Goal: Task Accomplishment & Management: Use online tool/utility

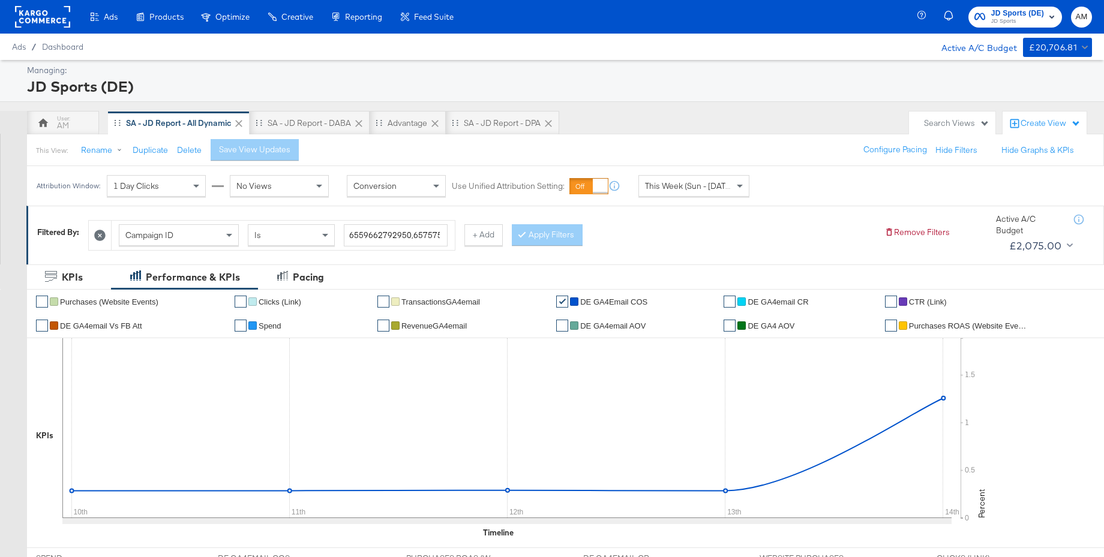
click at [1014, 17] on span "JD Sports" at bounding box center [1017, 22] width 53 height 10
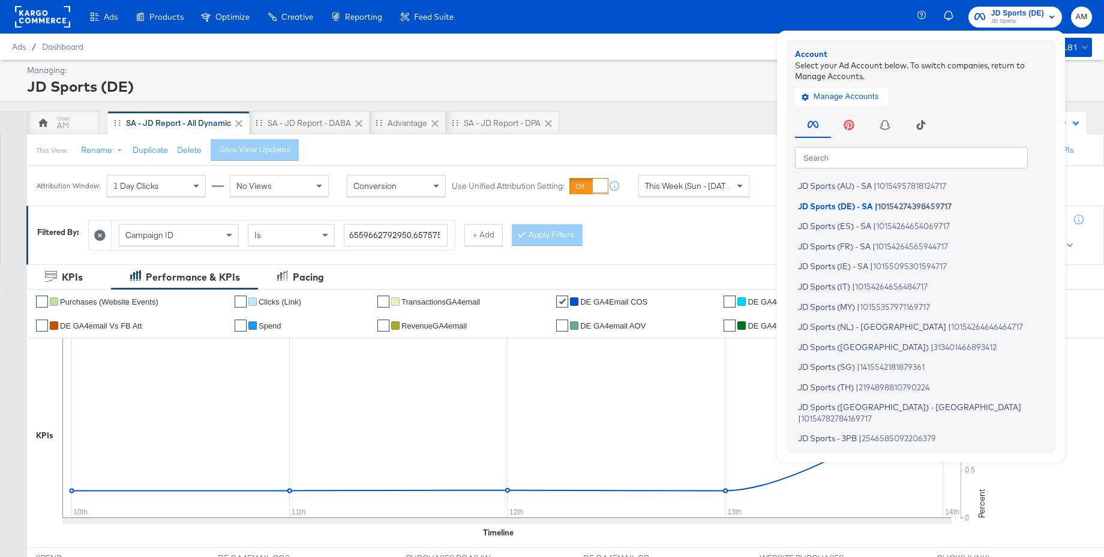
click at [827, 152] on input "text" at bounding box center [911, 157] width 233 height 22
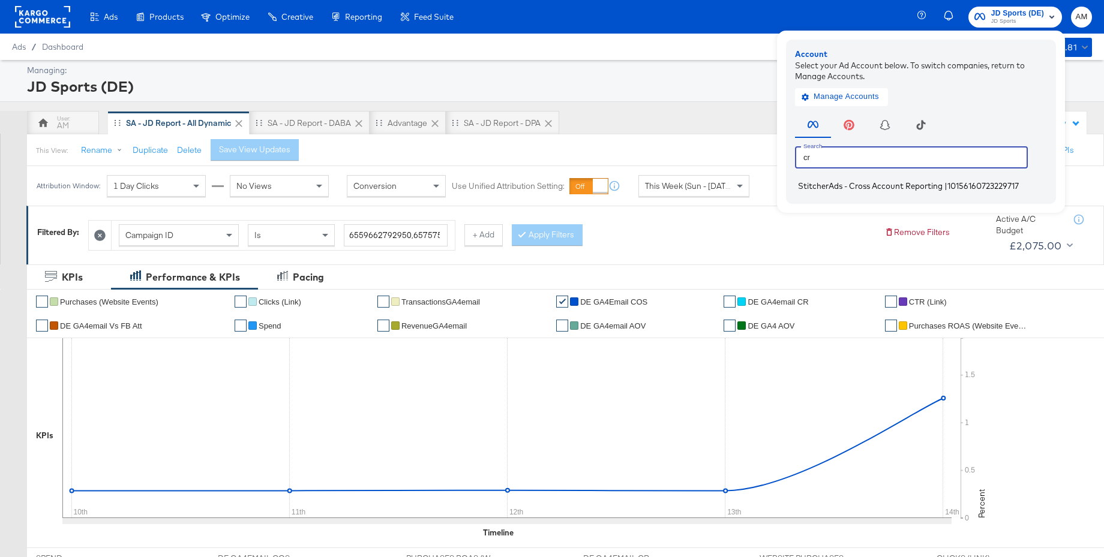
type input "cr"
click at [824, 185] on span "StitcherAds - Cross Account Reporting" at bounding box center [870, 186] width 145 height 10
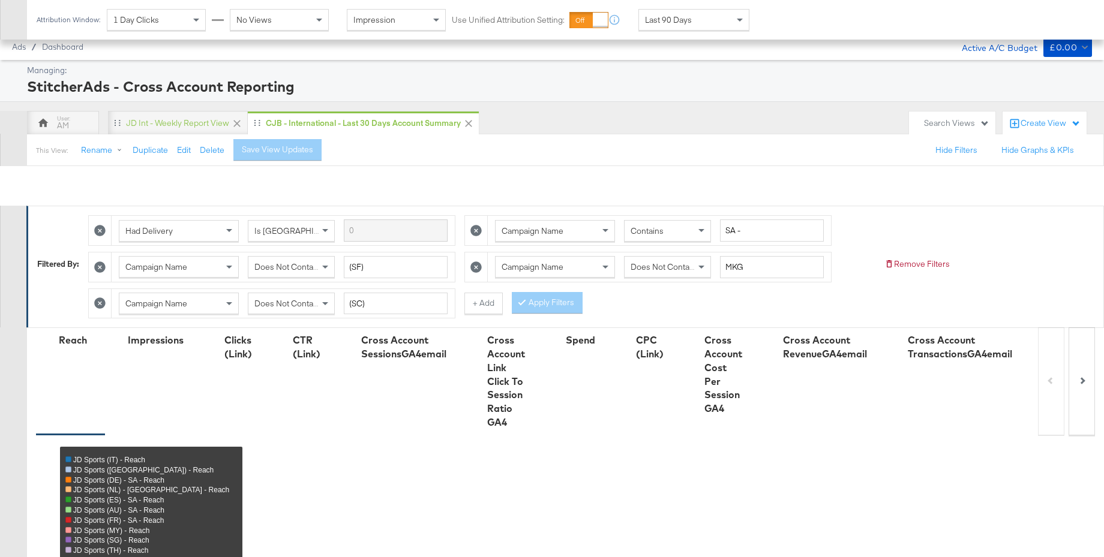
scroll to position [458, 0]
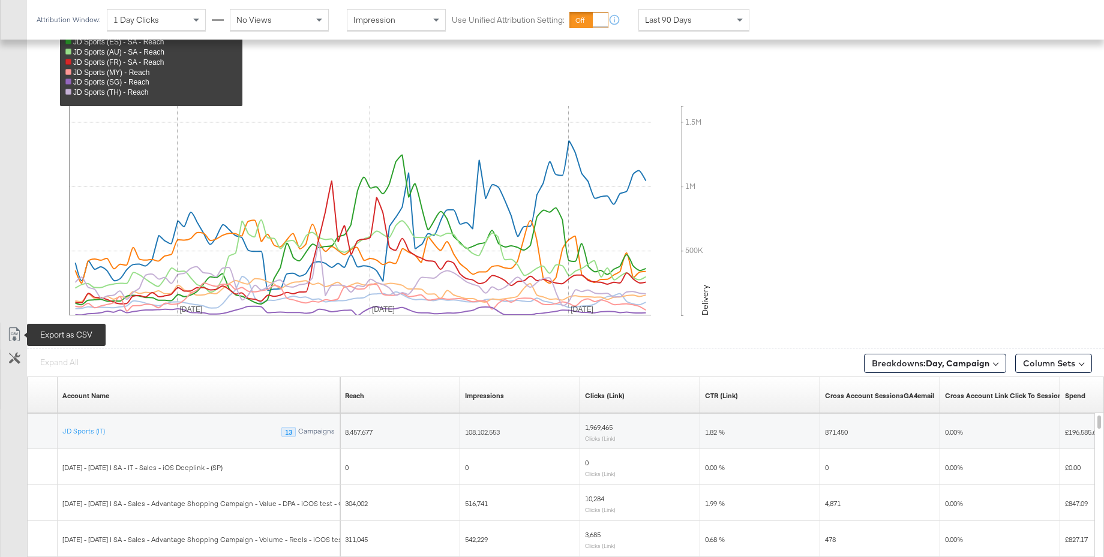
click at [17, 335] on icon at bounding box center [14, 335] width 14 height 14
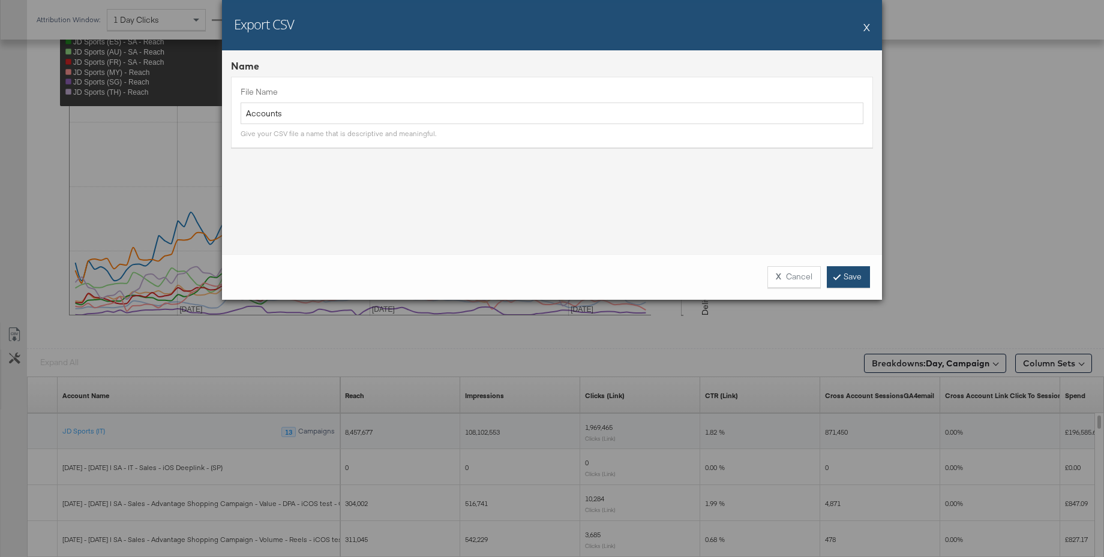
click at [846, 276] on link "Save" at bounding box center [848, 277] width 43 height 22
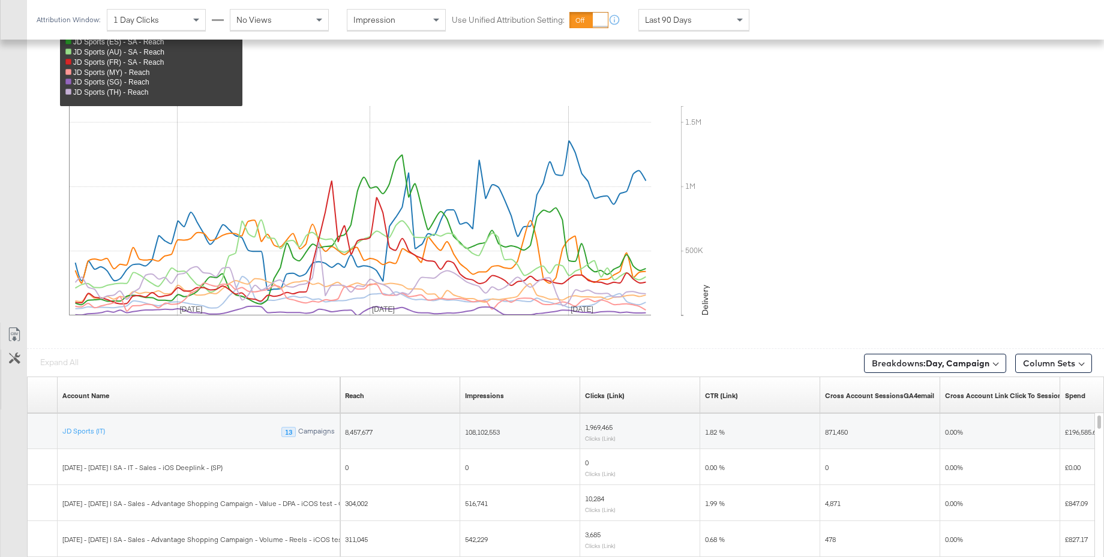
scroll to position [0, 0]
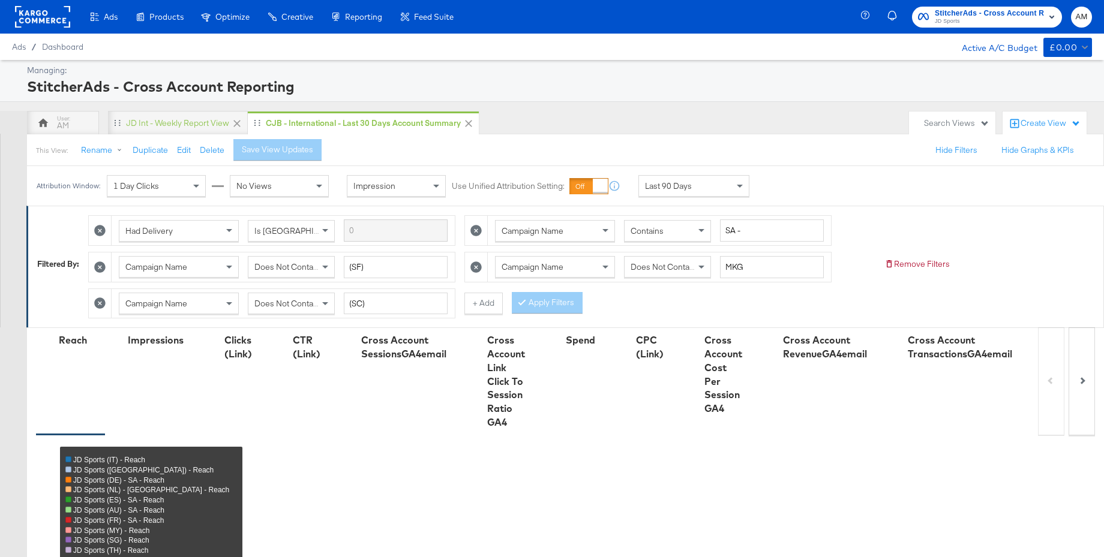
click at [979, 20] on span "JD Sports" at bounding box center [989, 22] width 109 height 10
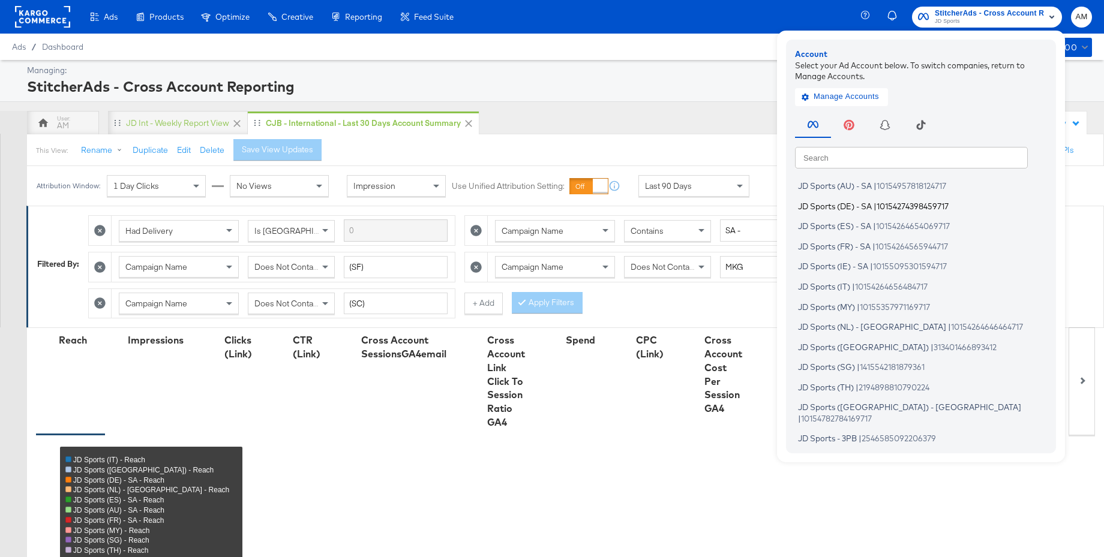
click at [837, 208] on span "JD Sports (DE) - SA" at bounding box center [835, 206] width 74 height 10
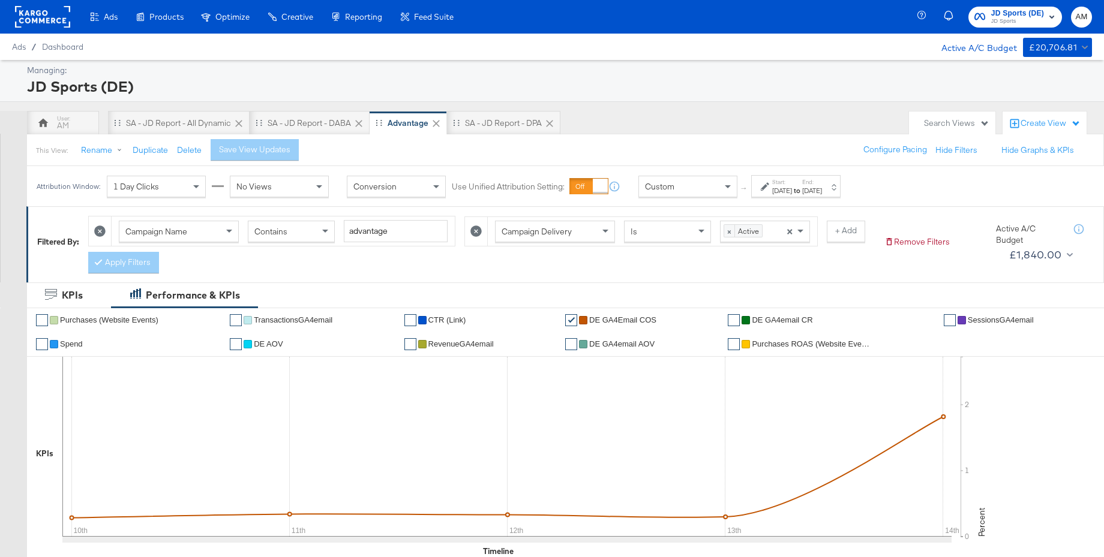
click at [802, 190] on strong "to" at bounding box center [797, 190] width 10 height 9
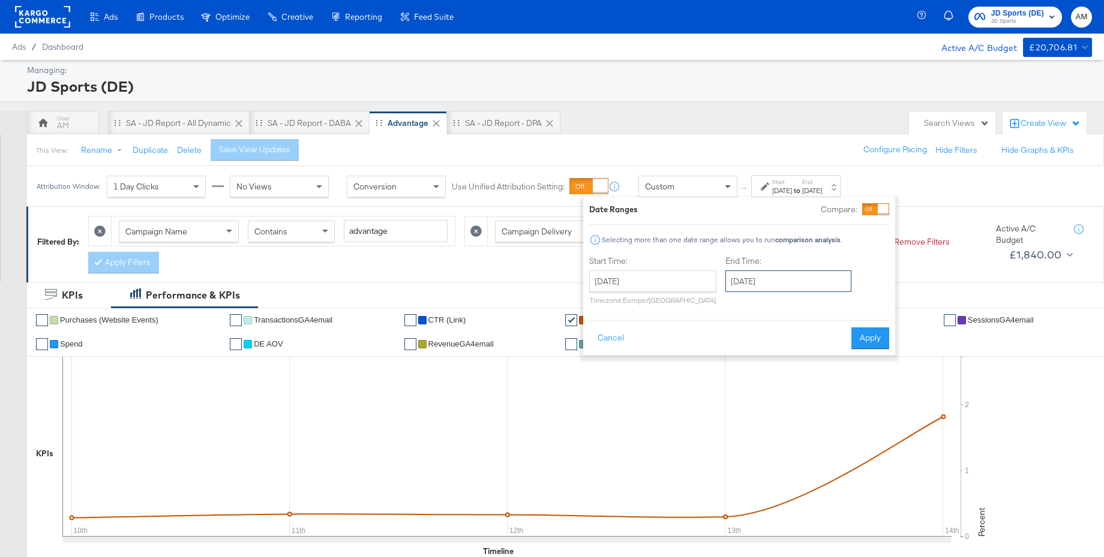
click at [791, 286] on input "[DATE]" at bounding box center [788, 282] width 126 height 22
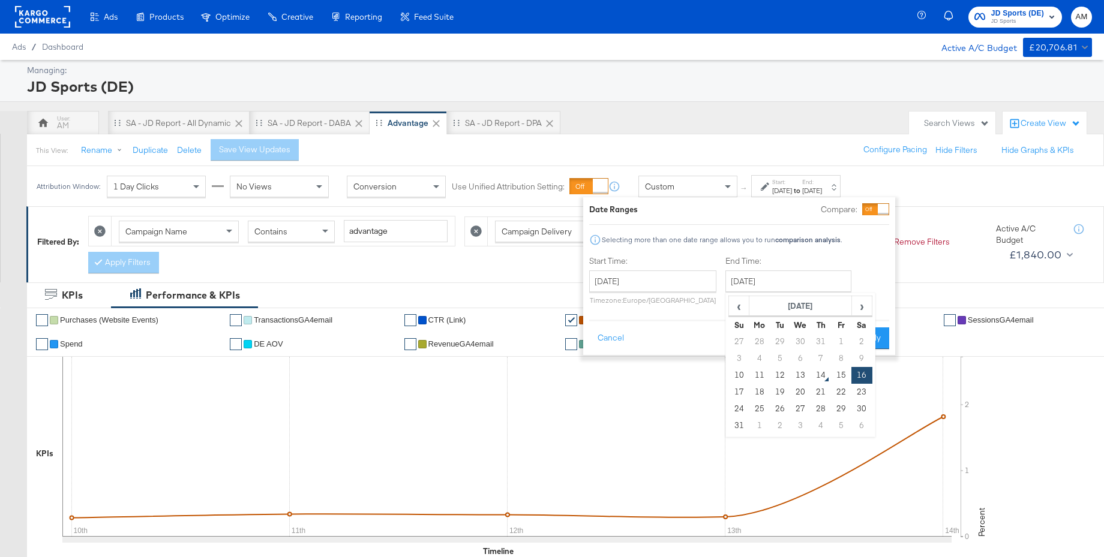
click at [797, 377] on td "13" at bounding box center [800, 375] width 20 height 17
type input "[DATE]"
click at [866, 344] on button "Apply" at bounding box center [870, 339] width 38 height 22
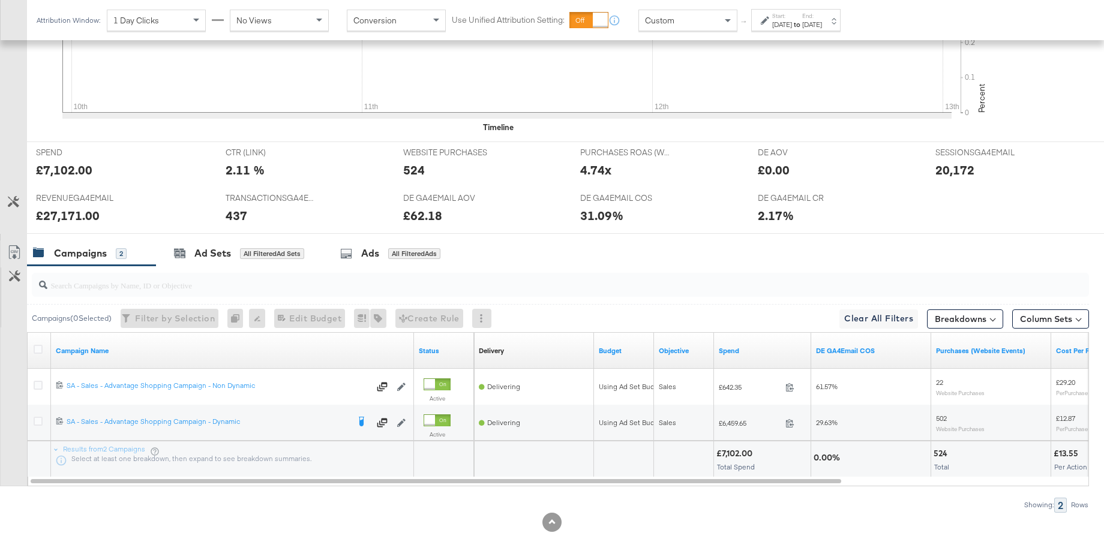
scroll to position [432, 0]
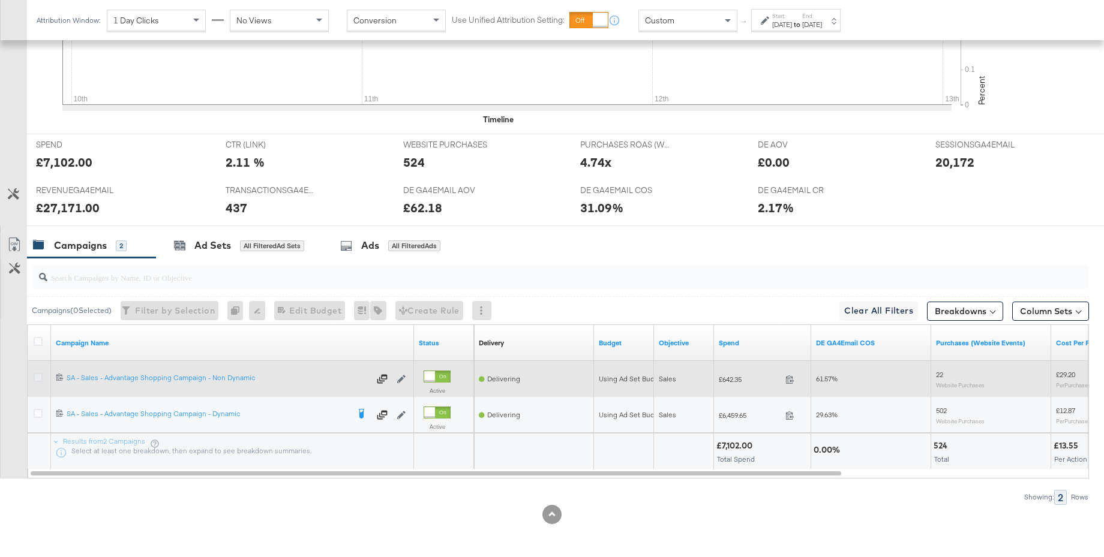
click at [40, 379] on icon at bounding box center [38, 377] width 9 height 9
click at [0, 0] on input "checkbox" at bounding box center [0, 0] width 0 height 0
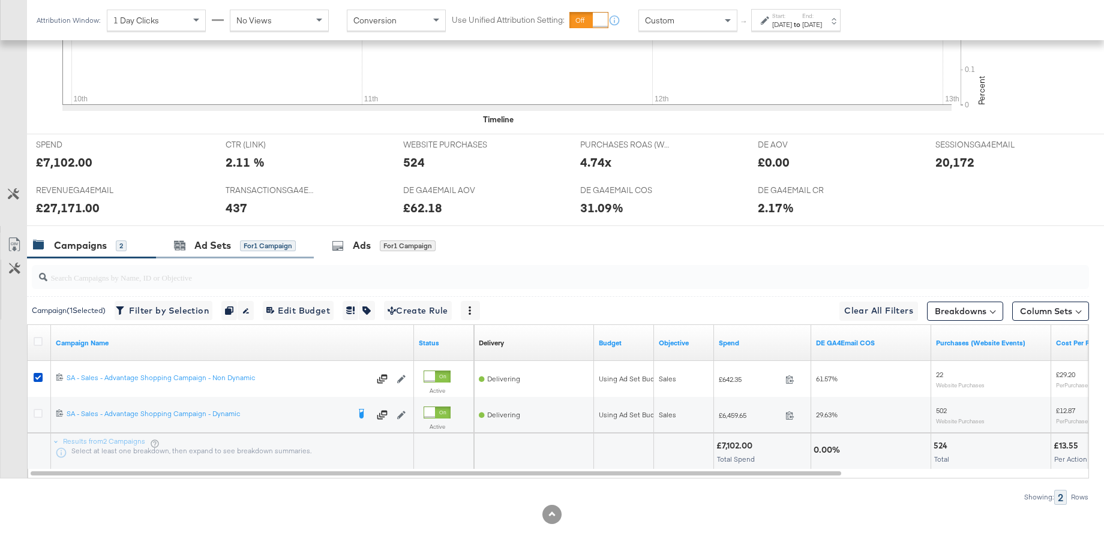
click at [211, 254] on div "Ad Sets for 1 Campaign" at bounding box center [235, 246] width 158 height 26
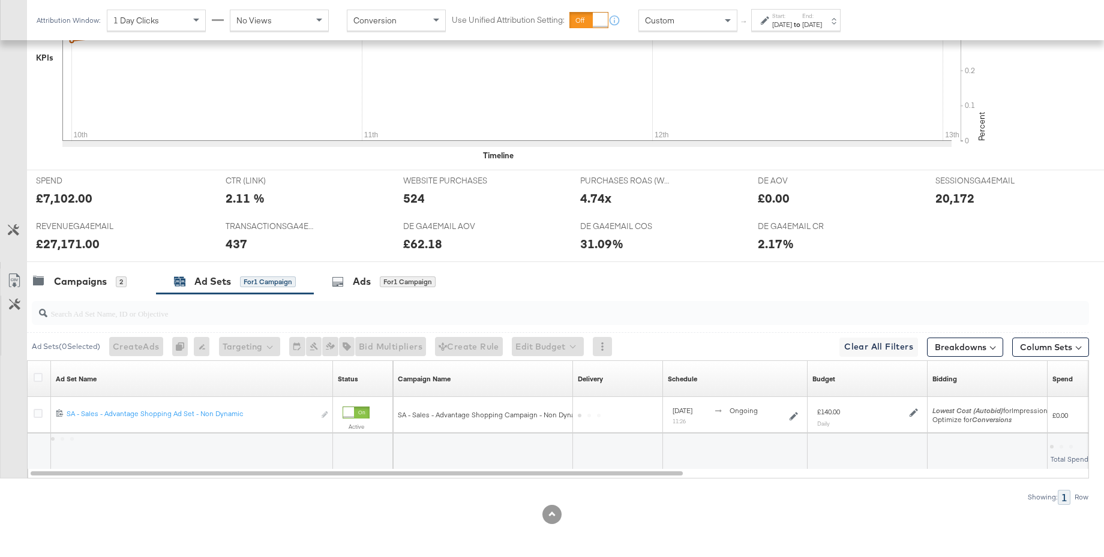
scroll to position [396, 0]
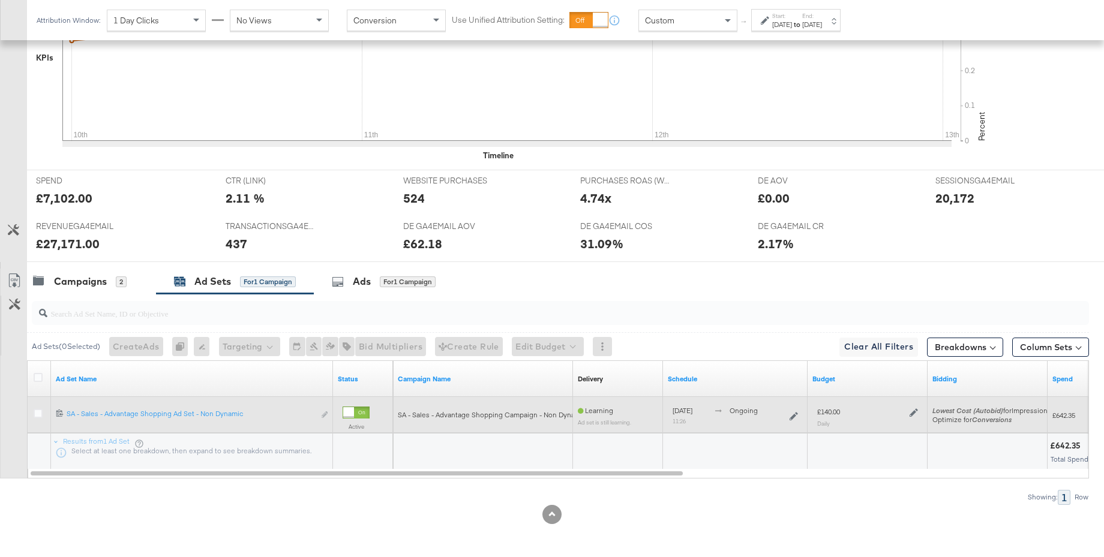
click at [913, 414] on icon at bounding box center [913, 413] width 8 height 8
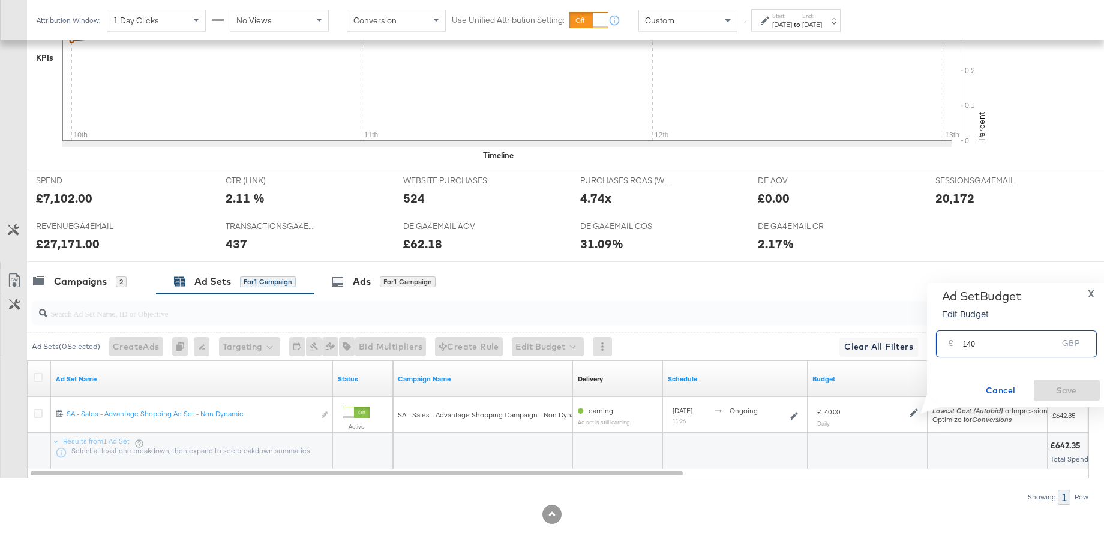
drag, startPoint x: 975, startPoint y: 344, endPoint x: 950, endPoint y: 343, distance: 25.2
click at [950, 343] on div "£ 140 GBP" at bounding box center [1016, 344] width 161 height 27
type input "100"
click at [1060, 392] on span "Save" at bounding box center [1066, 390] width 56 height 15
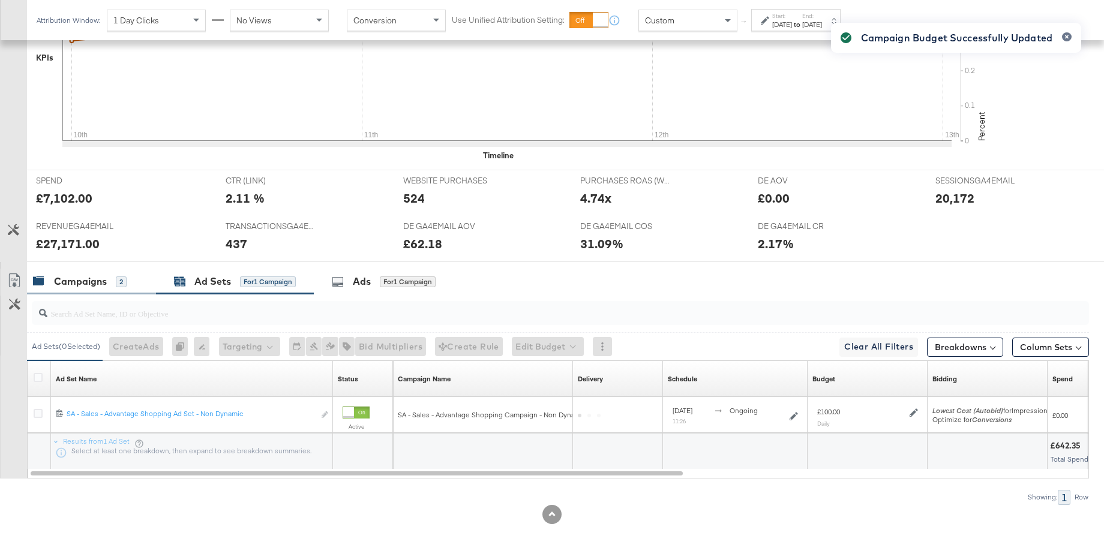
click at [107, 281] on div "Campaigns 2" at bounding box center [80, 282] width 94 height 14
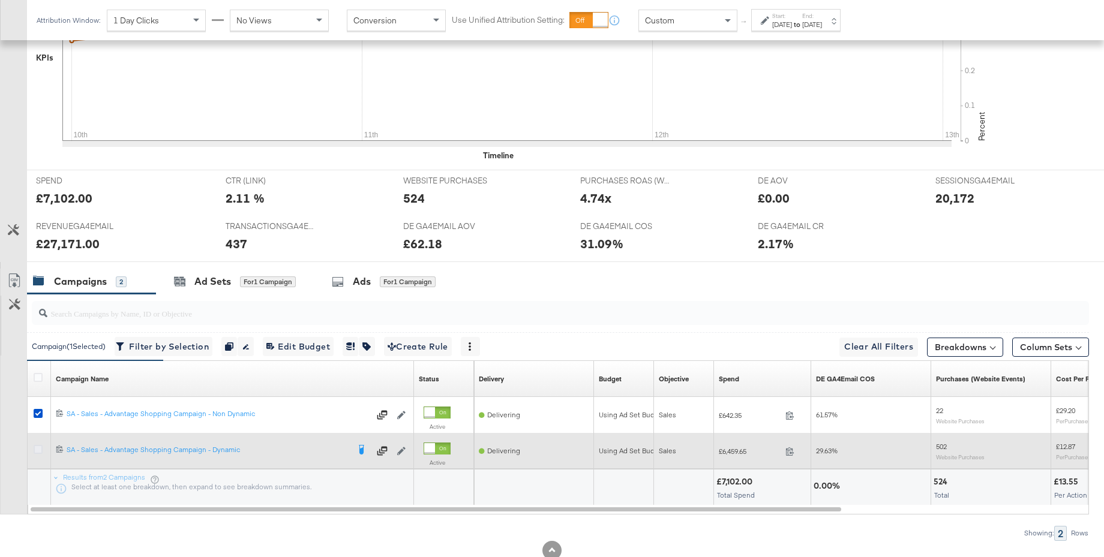
click at [38, 450] on icon at bounding box center [38, 449] width 9 height 9
click at [0, 0] on input "checkbox" at bounding box center [0, 0] width 0 height 0
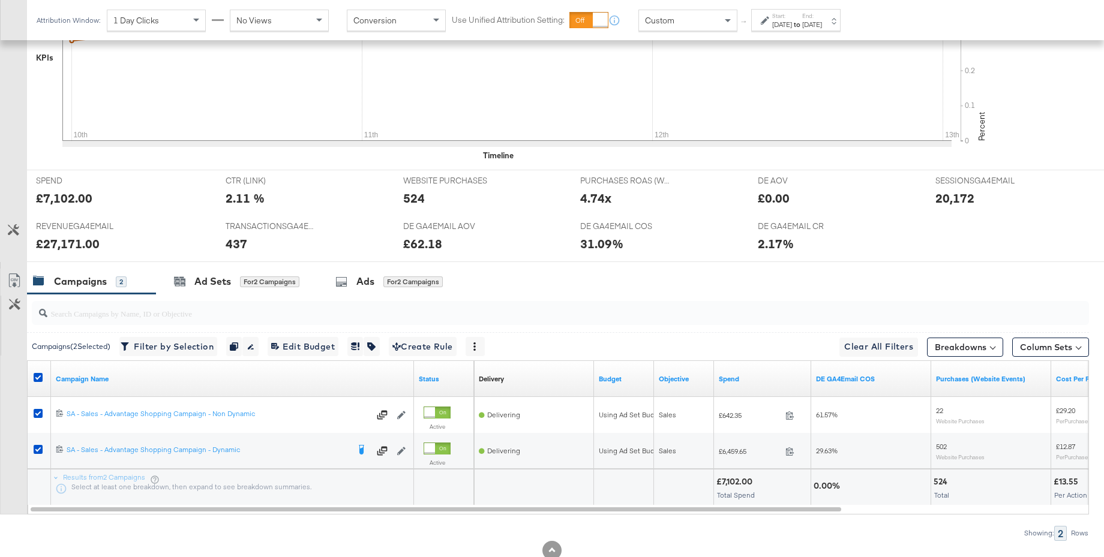
drag, startPoint x: 40, startPoint y: 415, endPoint x: 105, endPoint y: 387, distance: 71.0
click at [40, 414] on icon at bounding box center [38, 413] width 9 height 9
click at [0, 0] on input "checkbox" at bounding box center [0, 0] width 0 height 0
click at [208, 286] on div "Ad Sets" at bounding box center [212, 282] width 37 height 14
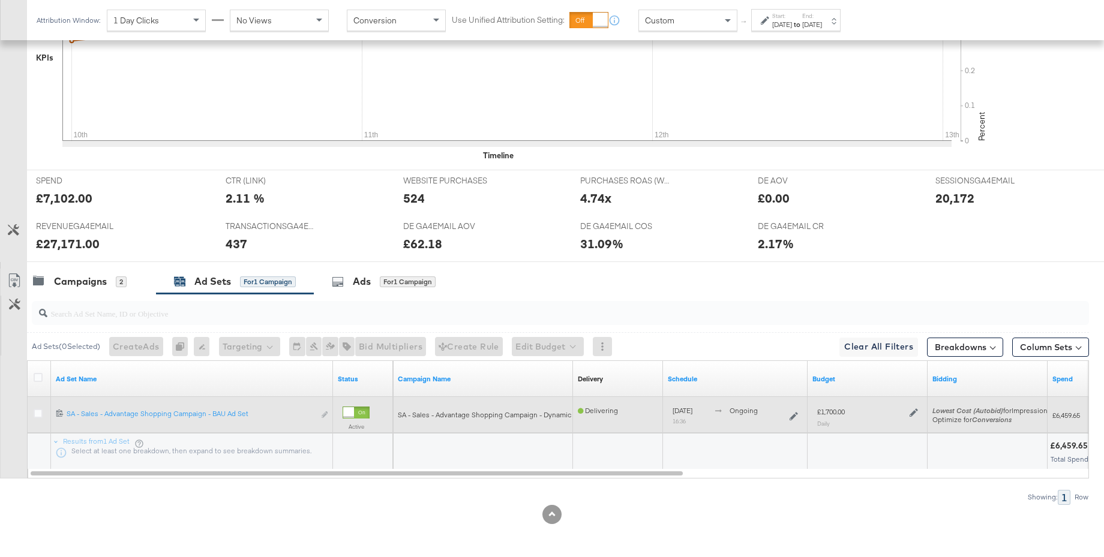
click at [915, 414] on icon at bounding box center [913, 413] width 8 height 8
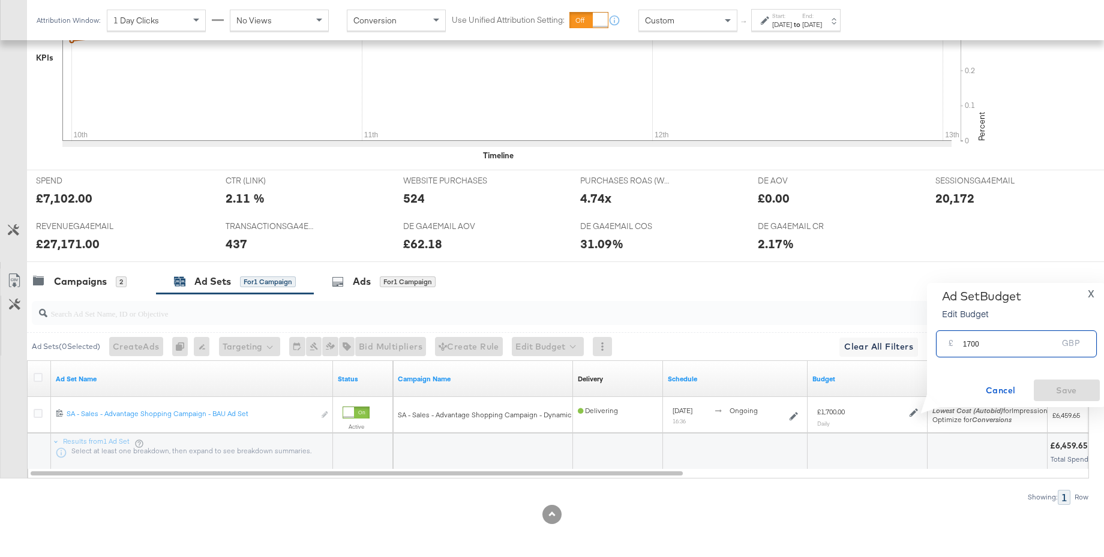
drag, startPoint x: 983, startPoint y: 346, endPoint x: 942, endPoint y: 344, distance: 40.8
click at [942, 344] on div "£ 1700 GBP" at bounding box center [1016, 344] width 161 height 27
type input "1660"
click at [1063, 391] on span "Save" at bounding box center [1066, 390] width 56 height 15
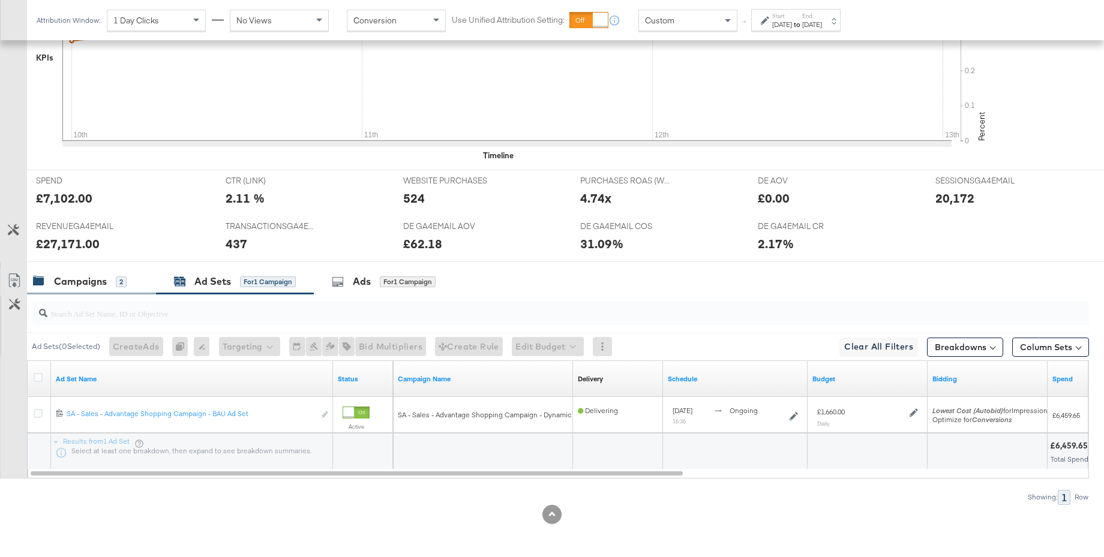
drag, startPoint x: 82, startPoint y: 283, endPoint x: 83, endPoint y: 290, distance: 7.2
click at [82, 283] on div "Campaigns" at bounding box center [80, 282] width 53 height 14
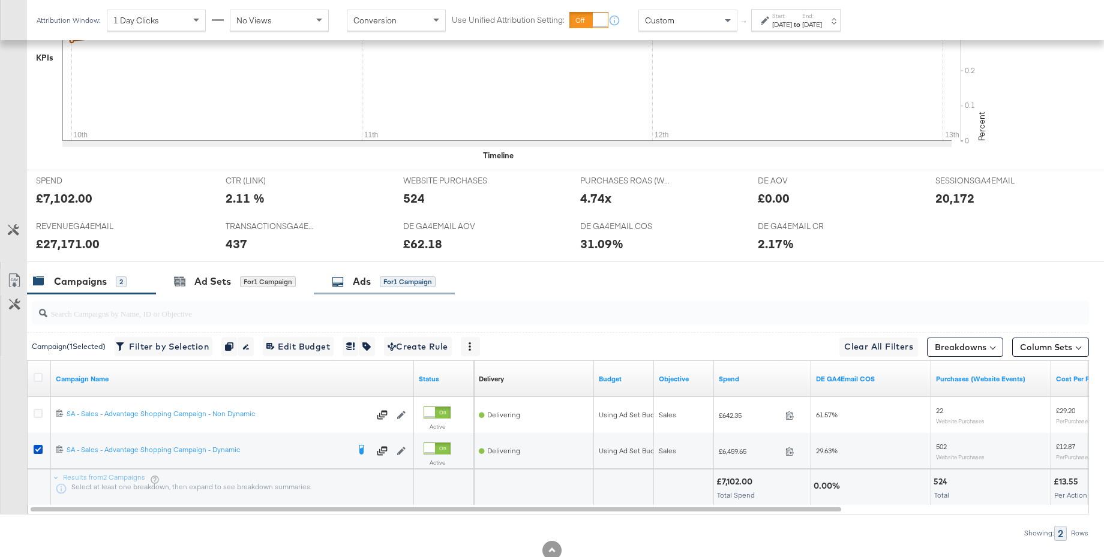
click at [352, 286] on div "Ads for 1 Campaign" at bounding box center [384, 282] width 104 height 14
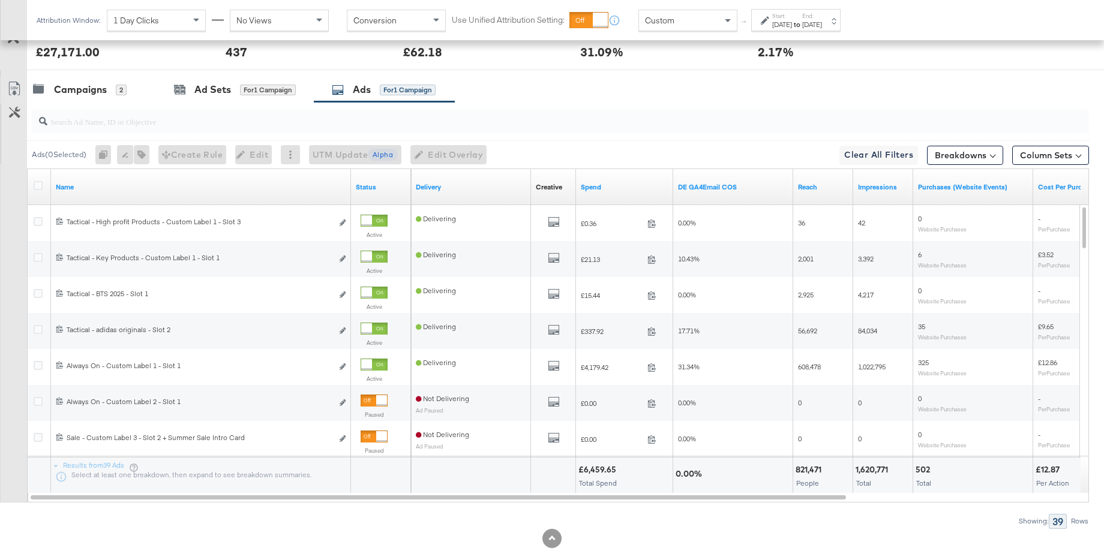
scroll to position [599, 0]
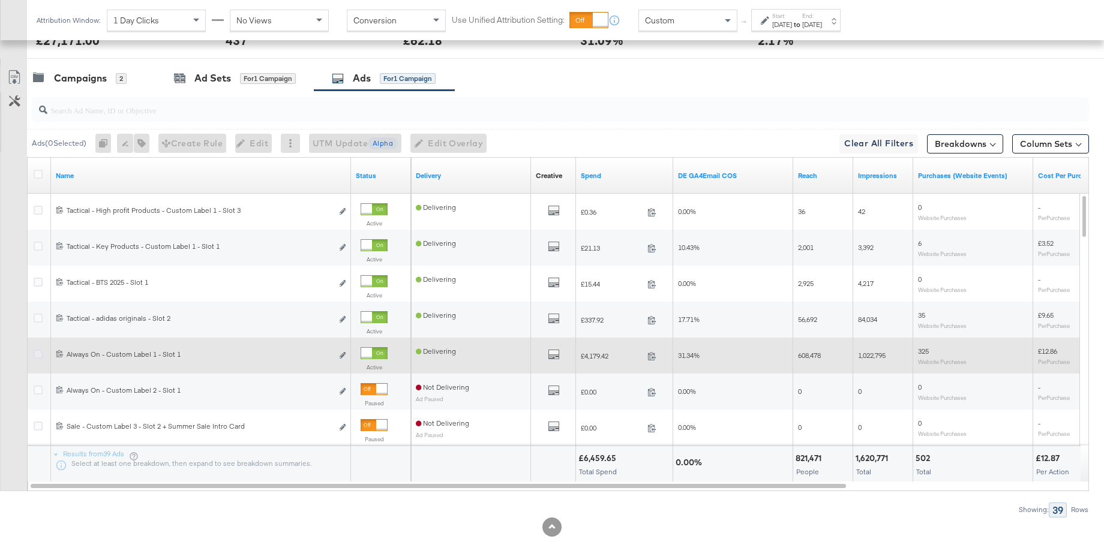
click at [40, 353] on icon at bounding box center [38, 354] width 9 height 9
click at [0, 0] on input "checkbox" at bounding box center [0, 0] width 0 height 0
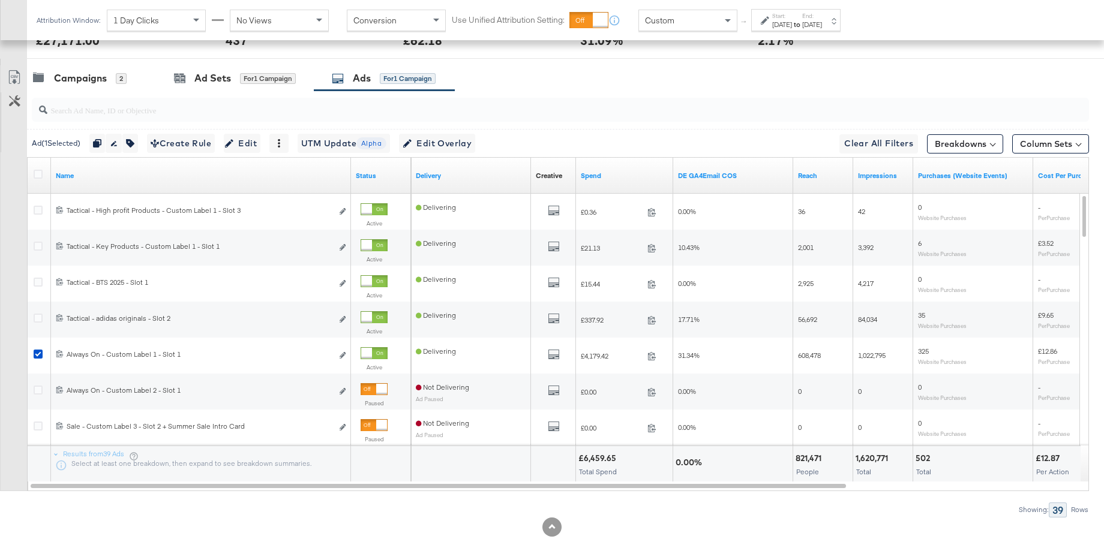
click at [145, 110] on input "search" at bounding box center [519, 105] width 945 height 23
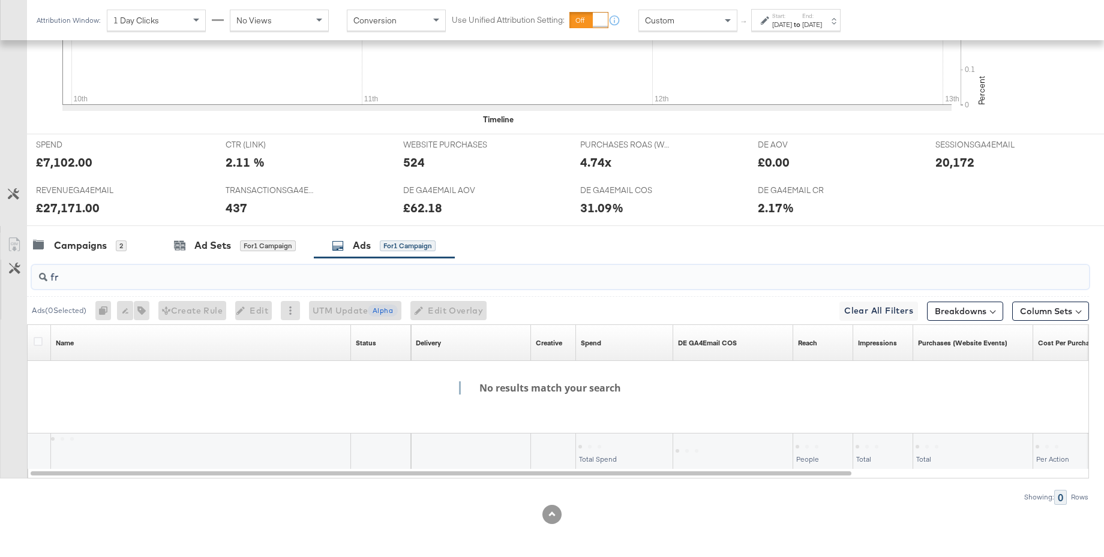
scroll to position [432, 0]
type input "f"
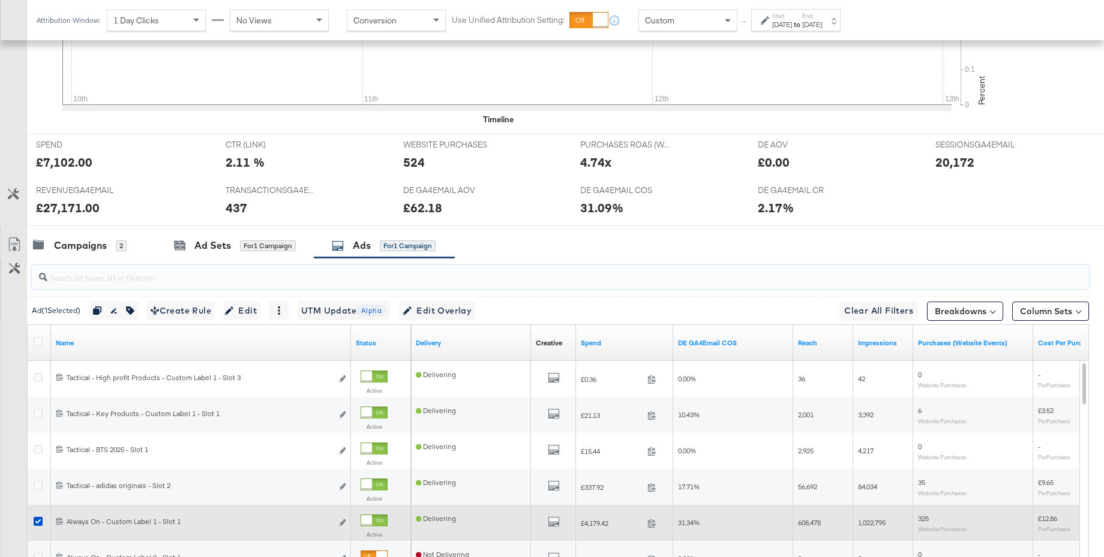
scroll to position [599, 0]
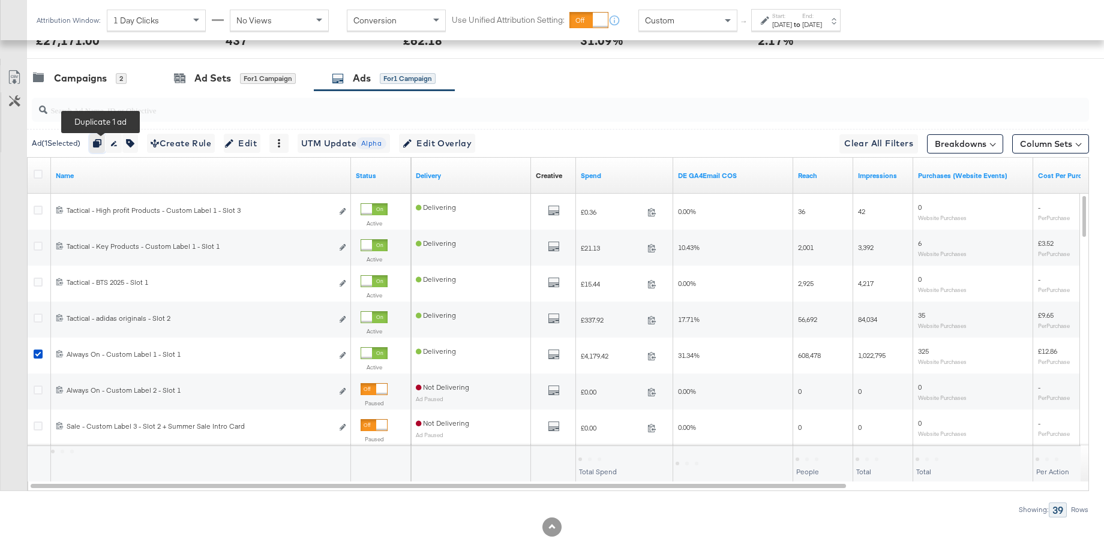
click at [98, 145] on icon "button" at bounding box center [97, 143] width 8 height 8
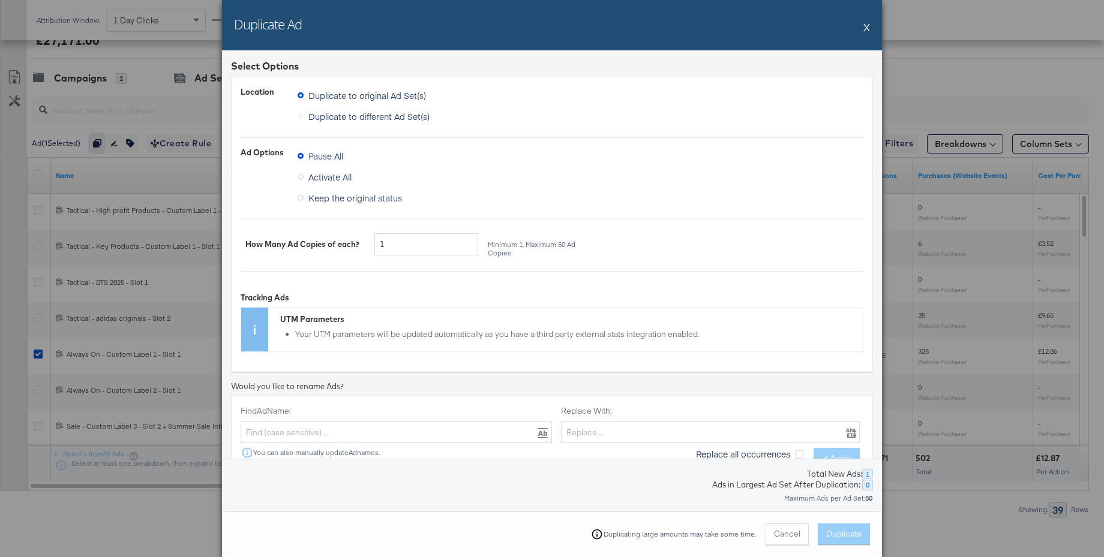
scroll to position [178, 0]
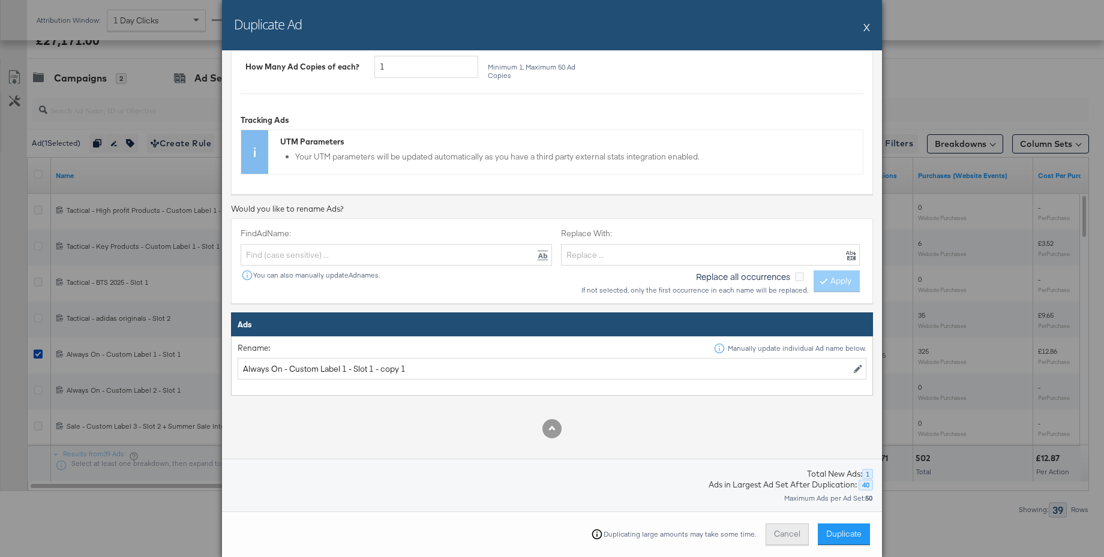
click at [783, 541] on button "Cancel" at bounding box center [786, 535] width 43 height 22
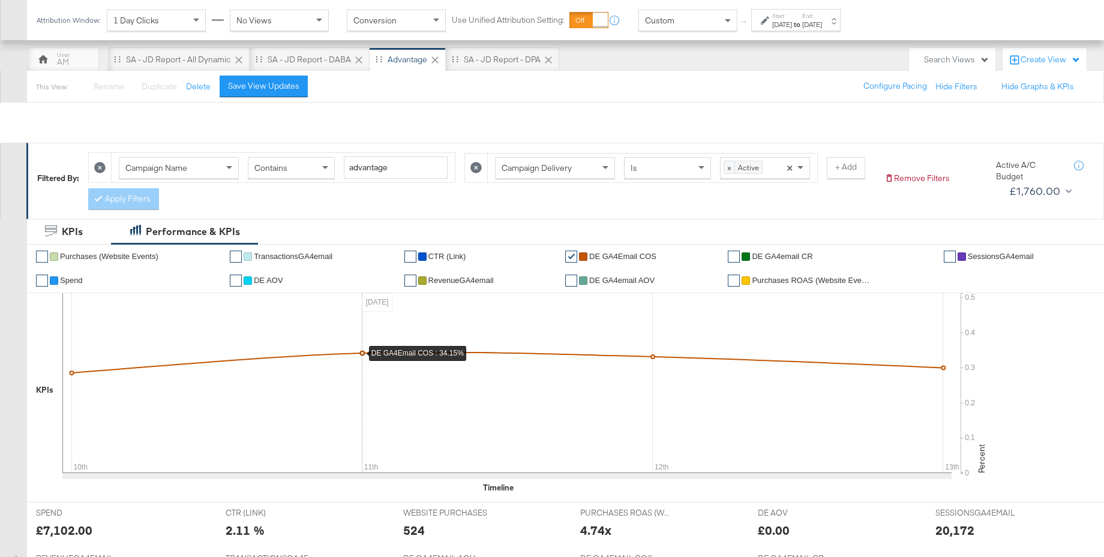
scroll to position [0, 0]
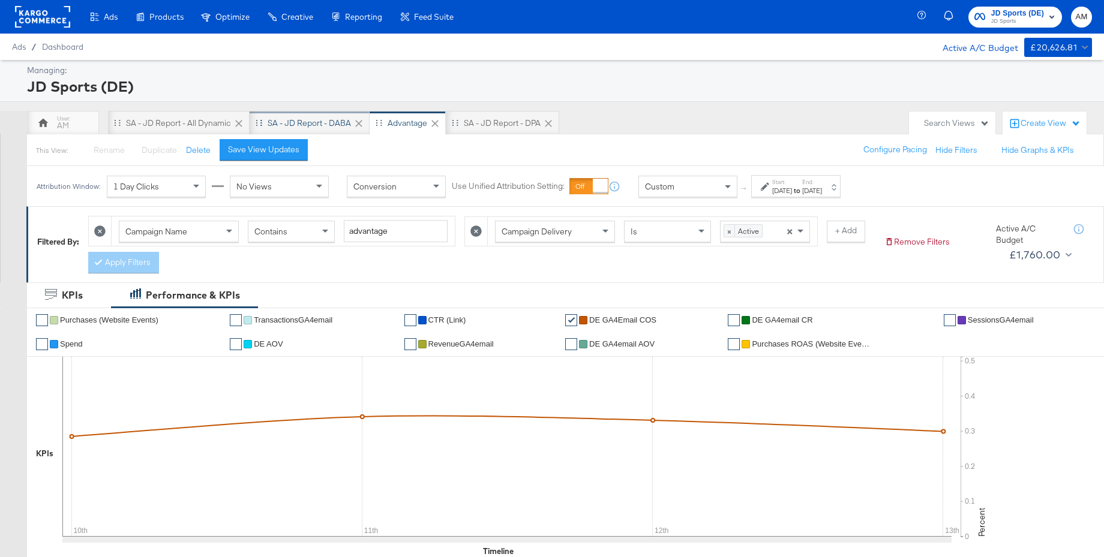
click at [320, 125] on div "SA - JD Report - DABA" at bounding box center [309, 123] width 83 height 11
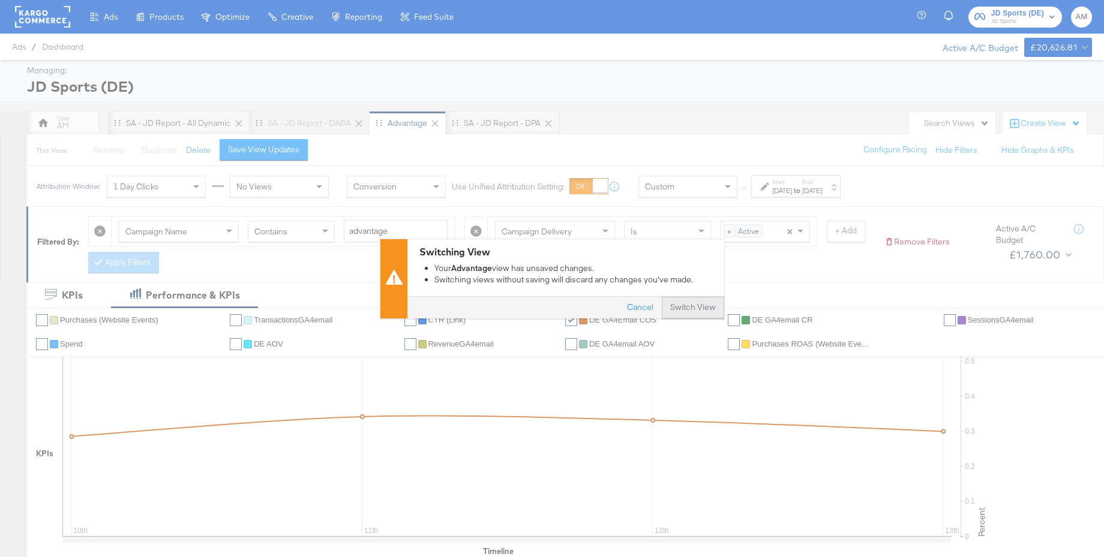
click at [694, 311] on button "Switch View" at bounding box center [693, 308] width 62 height 22
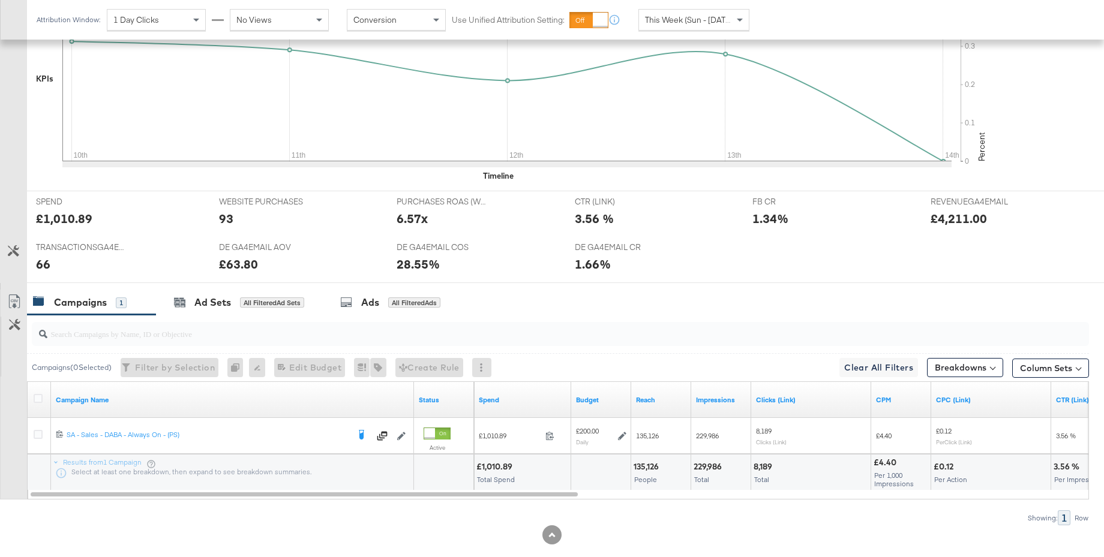
scroll to position [405, 0]
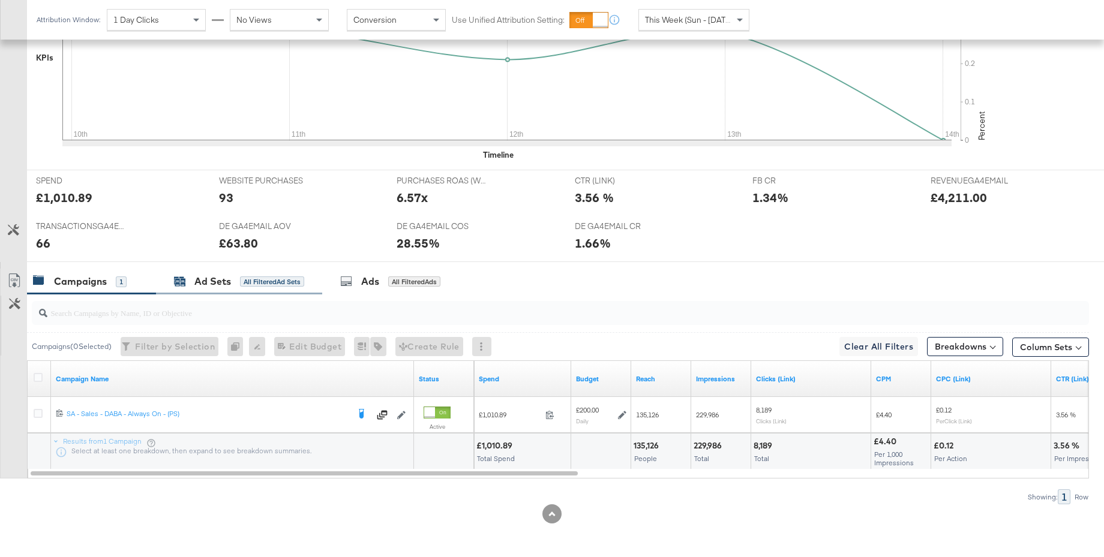
click at [207, 288] on div "Ad Sets" at bounding box center [212, 282] width 37 height 14
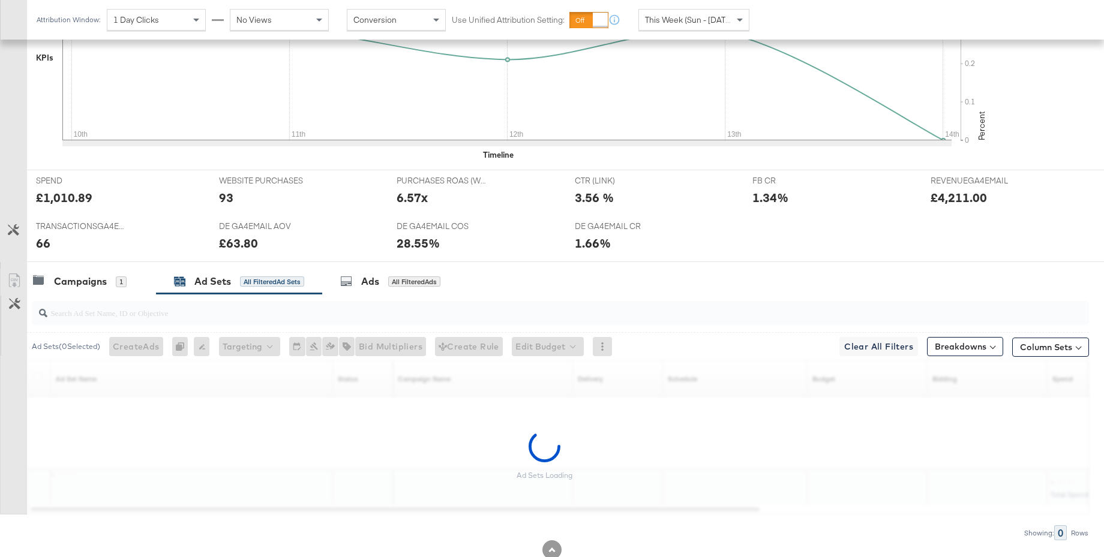
scroll to position [406, 0]
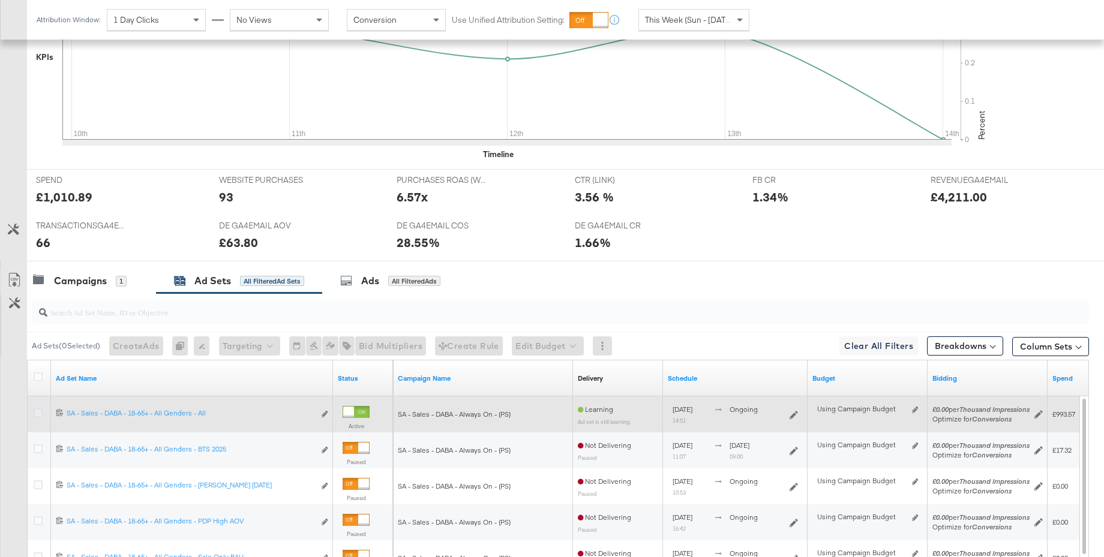
click at [37, 413] on icon at bounding box center [38, 413] width 9 height 9
click at [0, 0] on input "checkbox" at bounding box center [0, 0] width 0 height 0
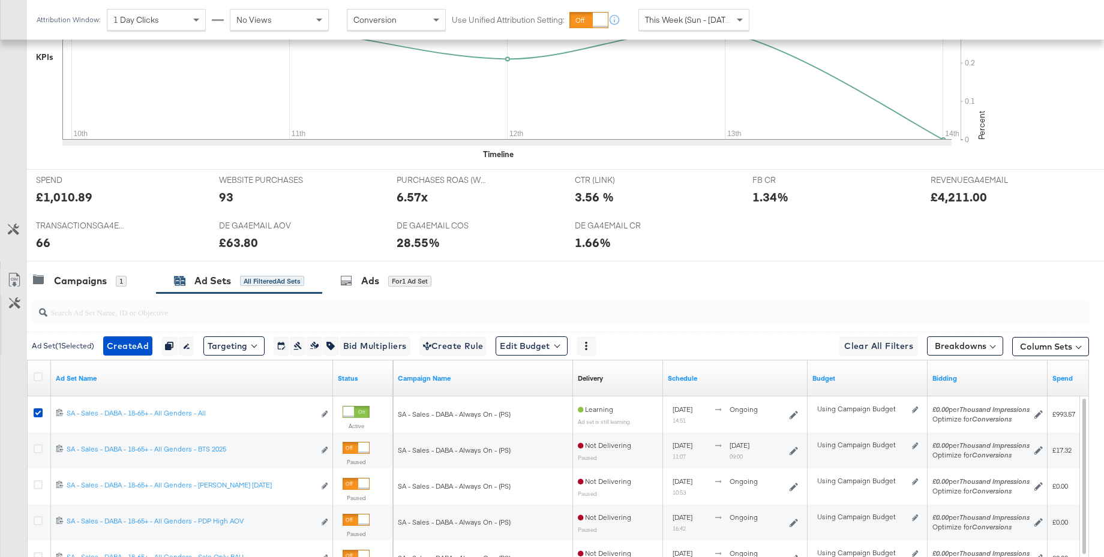
drag, startPoint x: 374, startPoint y: 285, endPoint x: 525, endPoint y: 271, distance: 151.2
click at [383, 283] on div "Ads for 1 Ad Set" at bounding box center [385, 281] width 91 height 14
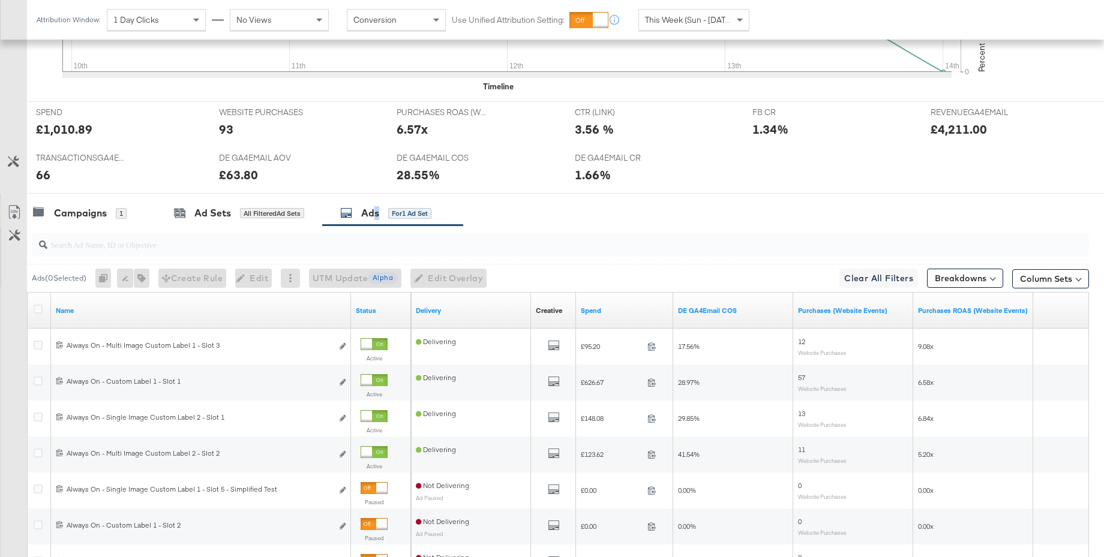
scroll to position [548, 0]
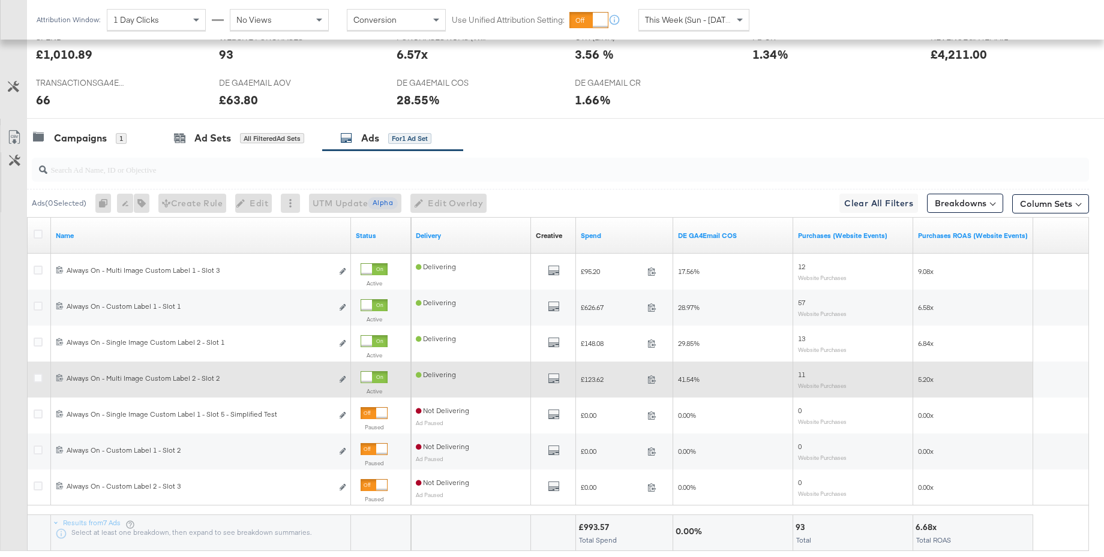
click at [372, 378] on div at bounding box center [366, 377] width 11 height 11
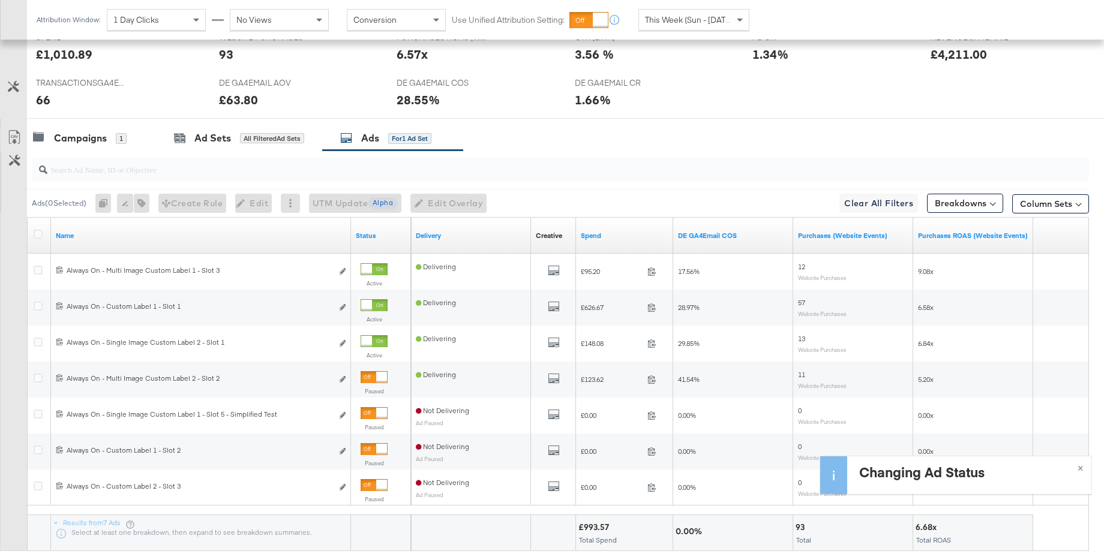
scroll to position [0, 0]
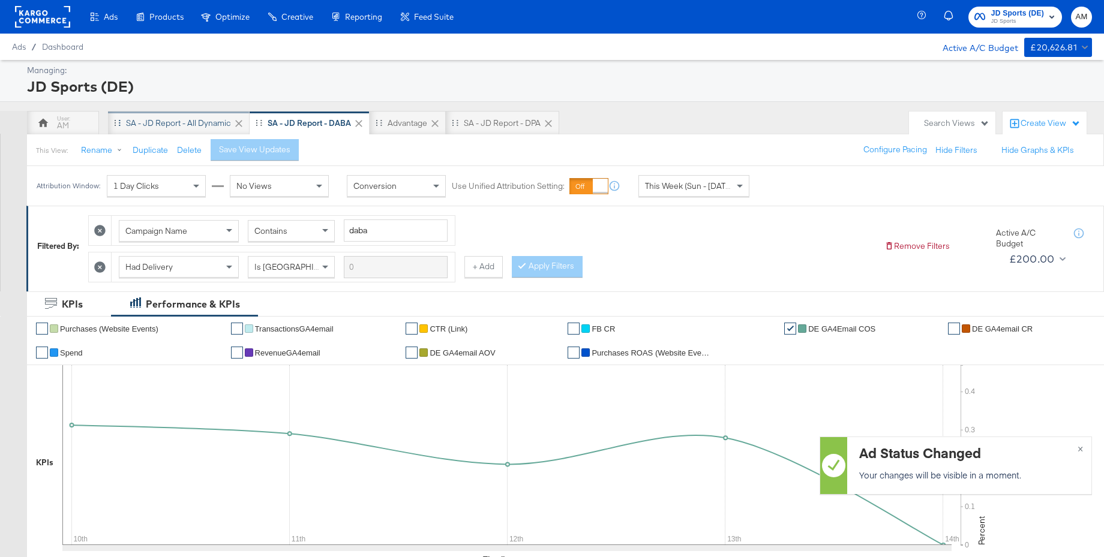
click at [168, 118] on div "SA - JD Report - All Dynamic" at bounding box center [178, 123] width 105 height 11
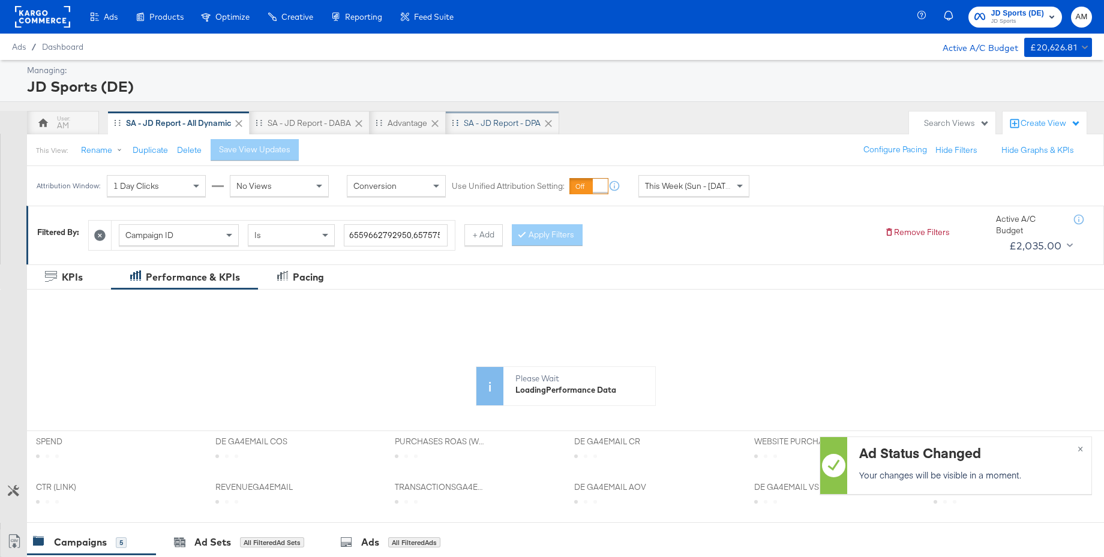
click at [487, 123] on div "SA - JD Report - DPA" at bounding box center [502, 123] width 77 height 11
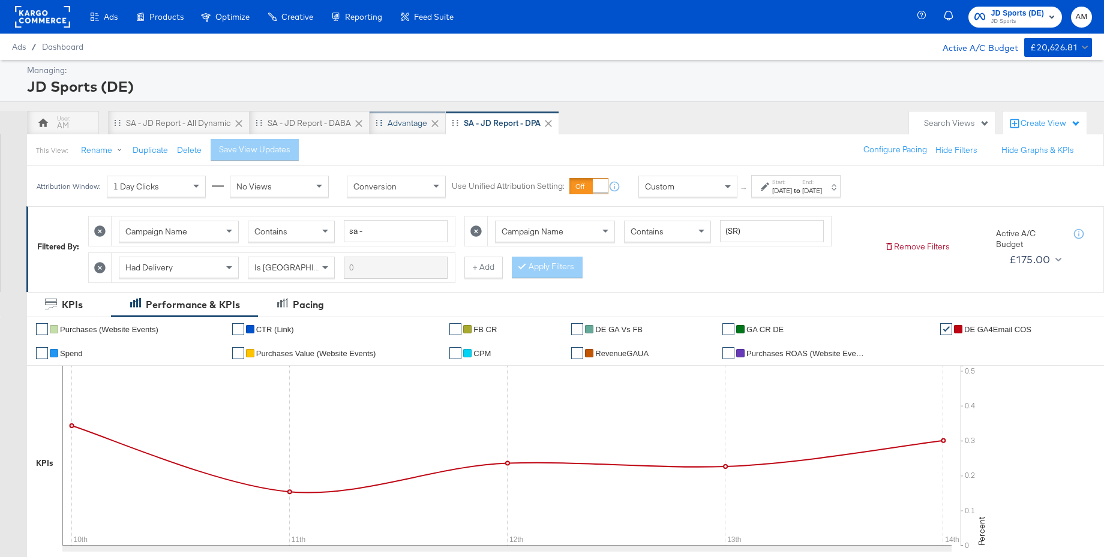
click at [404, 130] on div "Advantage" at bounding box center [408, 123] width 76 height 24
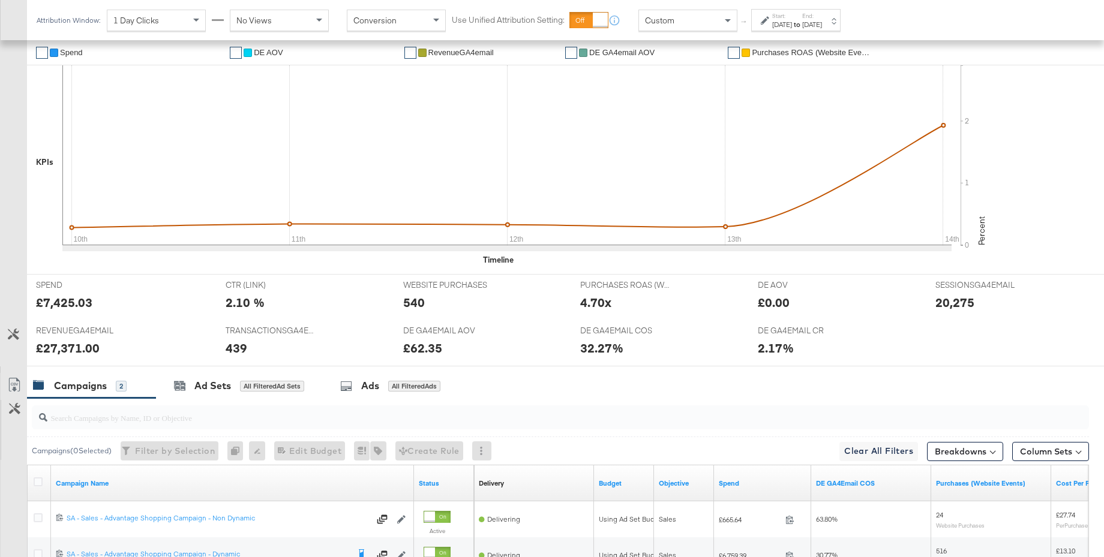
scroll to position [432, 0]
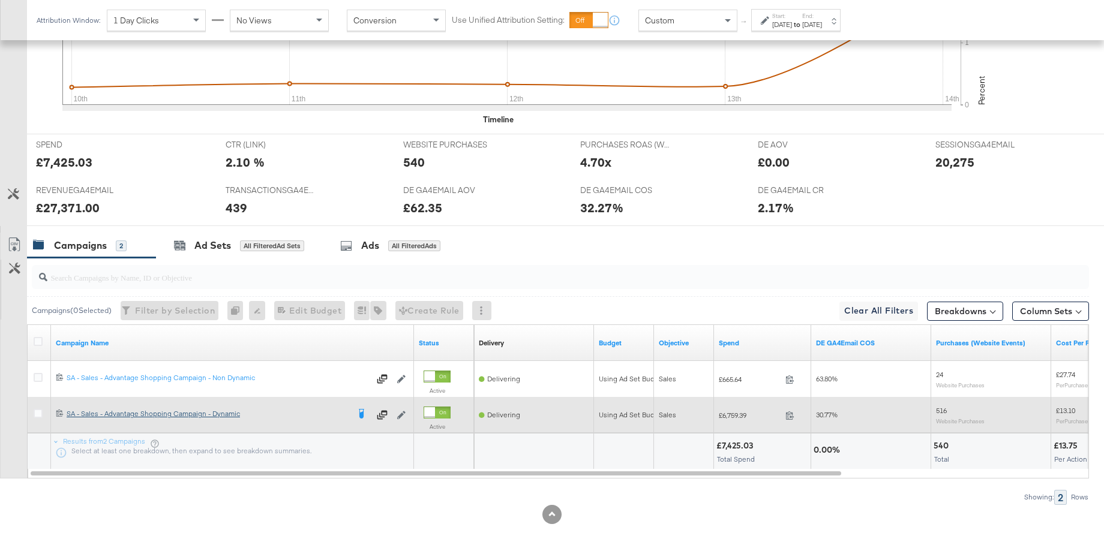
drag, startPoint x: 39, startPoint y: 415, endPoint x: 86, endPoint y: 411, distance: 47.6
click at [39, 415] on icon at bounding box center [38, 413] width 9 height 9
click at [0, 0] on input "checkbox" at bounding box center [0, 0] width 0 height 0
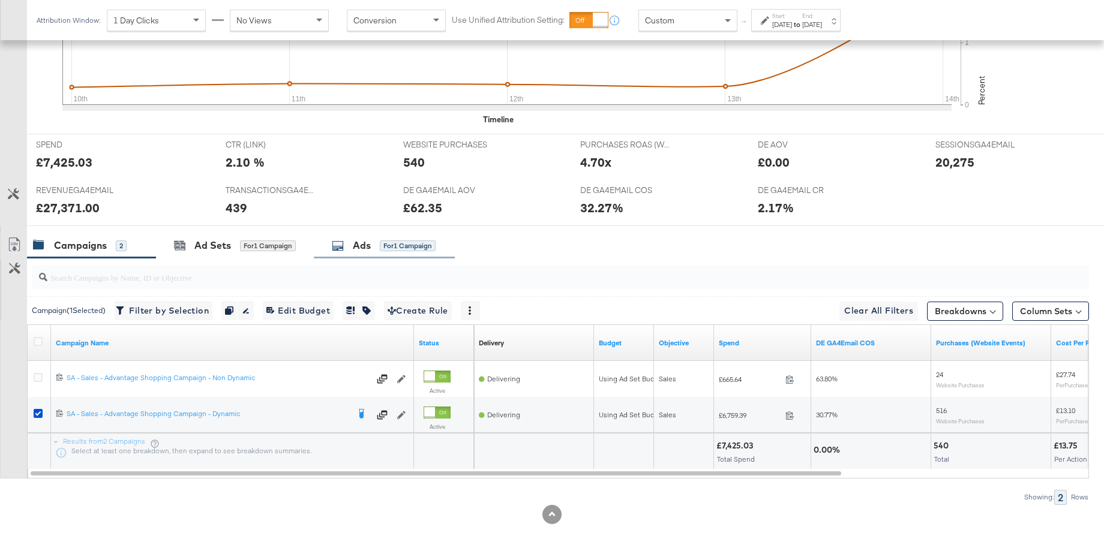
drag, startPoint x: 358, startPoint y: 245, endPoint x: 385, endPoint y: 252, distance: 27.8
click at [358, 245] on div "Ads" at bounding box center [362, 246] width 18 height 14
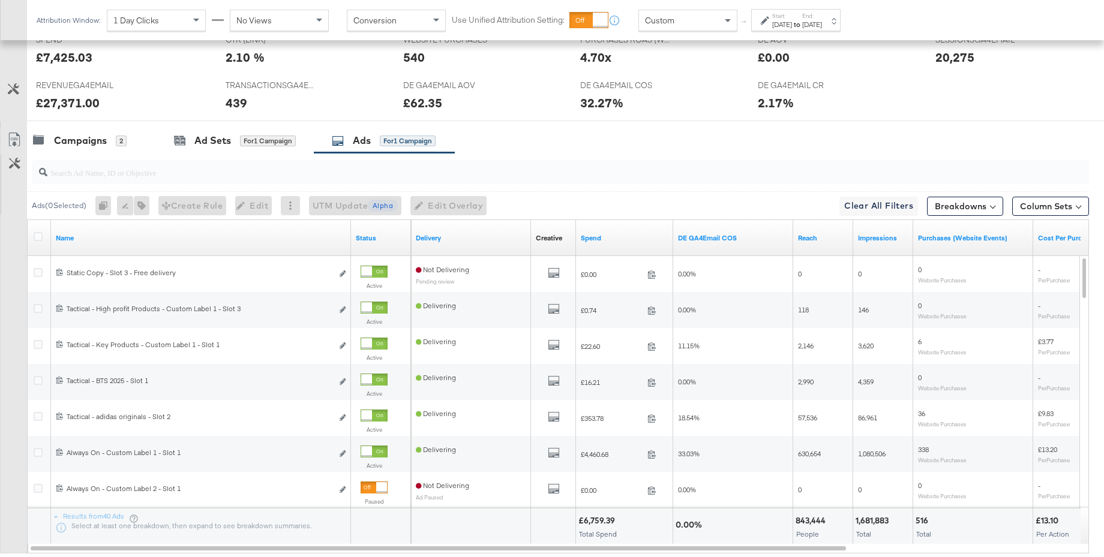
scroll to position [612, 0]
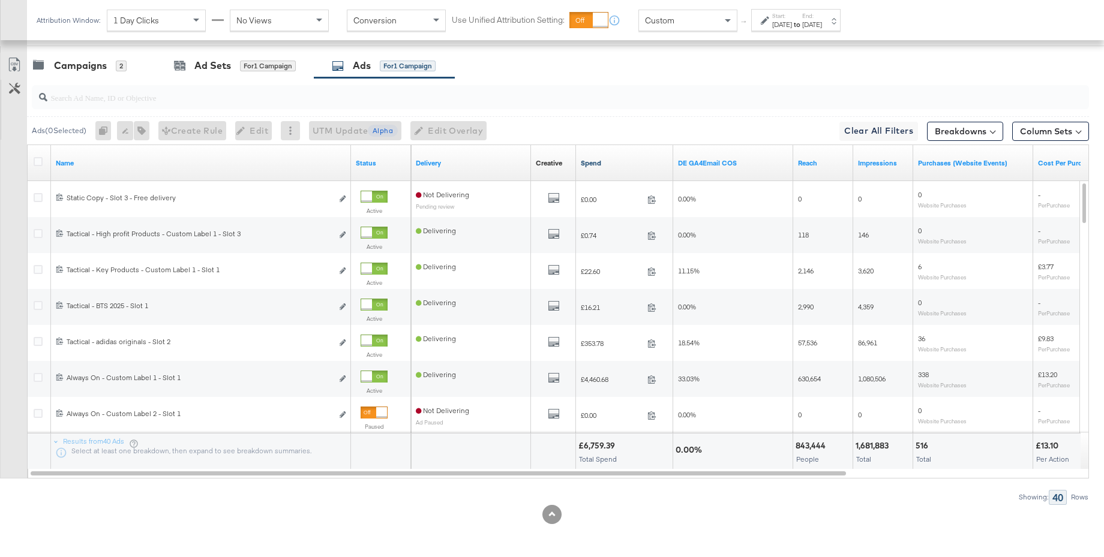
click at [591, 163] on link "Spend" at bounding box center [625, 163] width 88 height 10
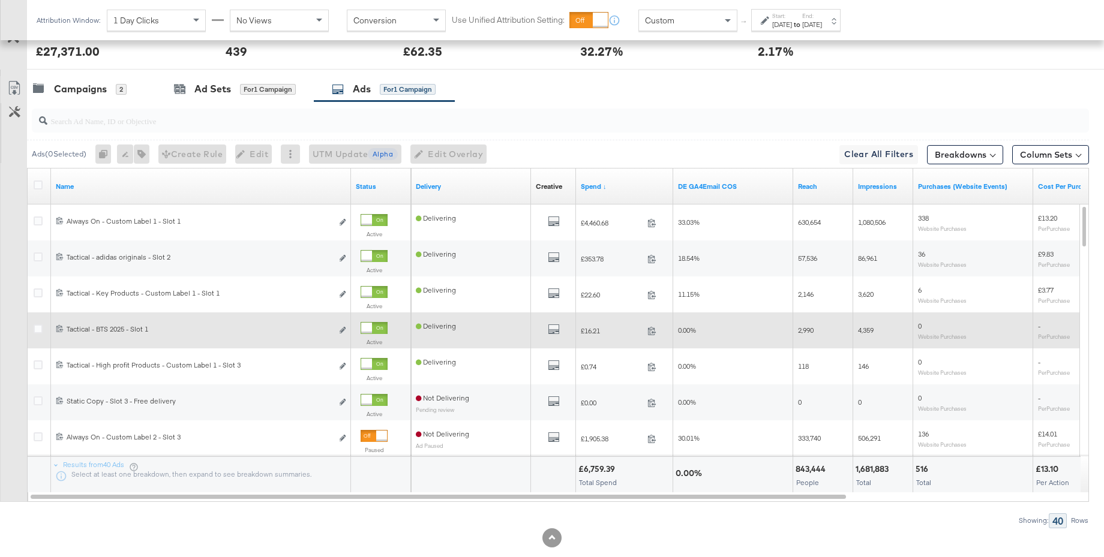
scroll to position [587, 0]
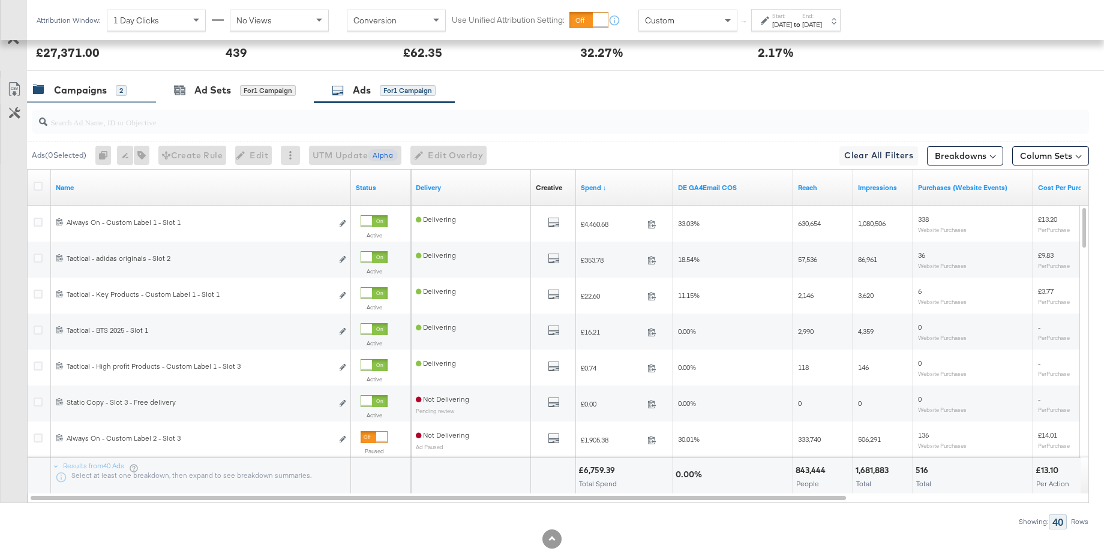
click at [74, 88] on div "Campaigns" at bounding box center [80, 90] width 53 height 14
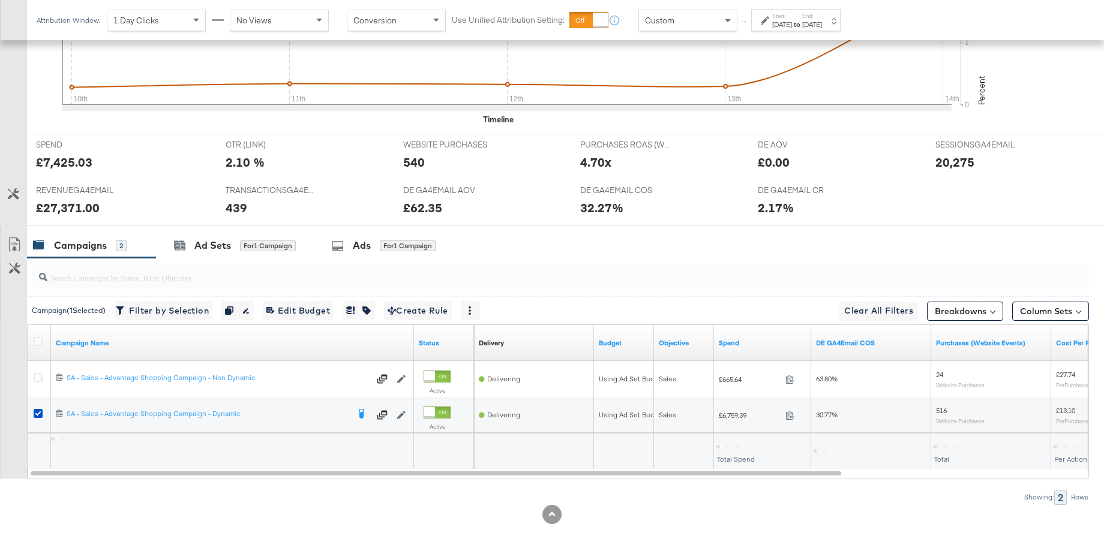
scroll to position [432, 0]
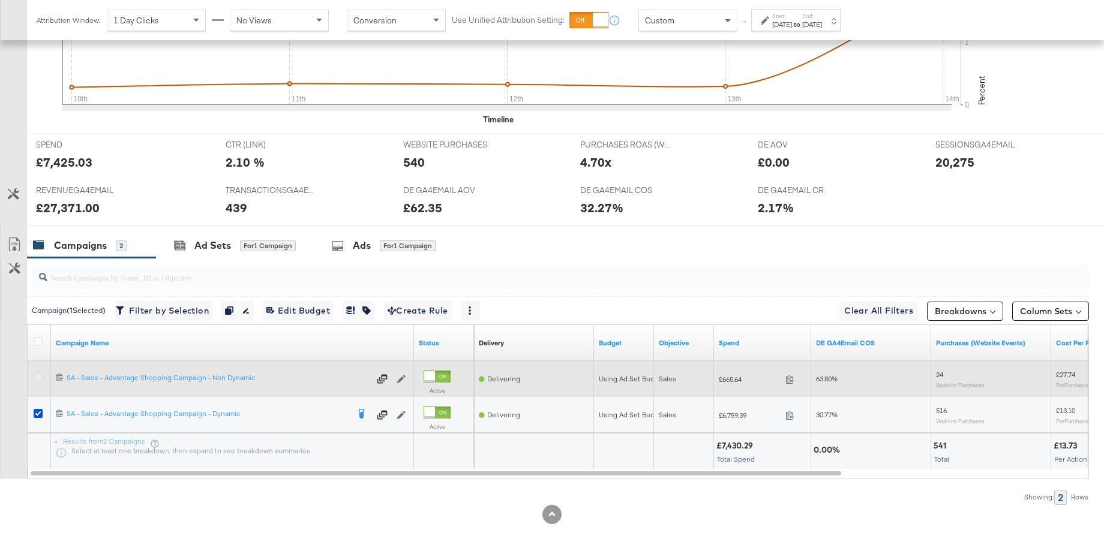
click at [37, 374] on icon at bounding box center [38, 377] width 9 height 9
click at [0, 0] on input "checkbox" at bounding box center [0, 0] width 0 height 0
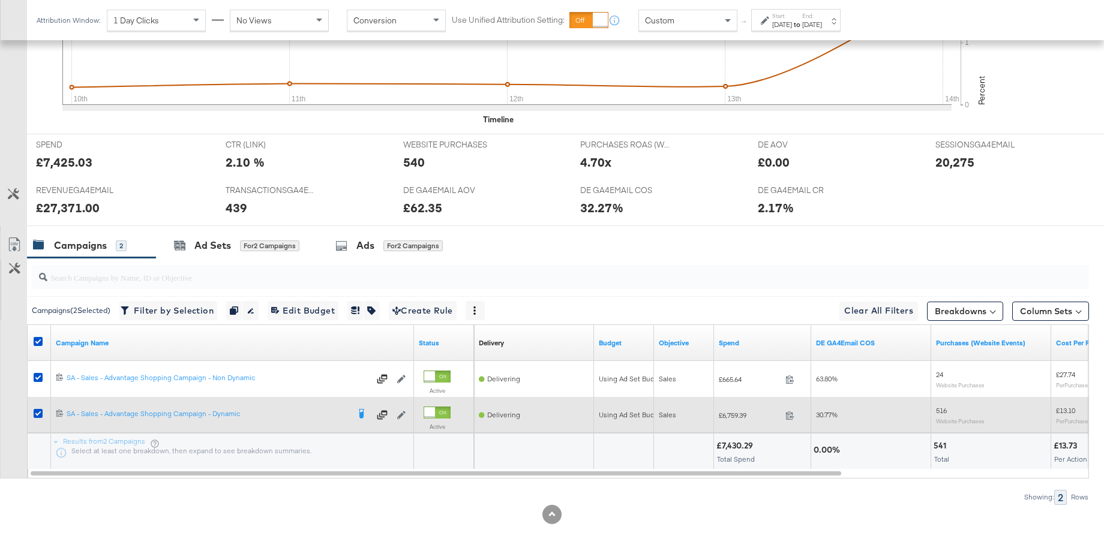
drag, startPoint x: 36, startPoint y: 413, endPoint x: 50, endPoint y: 409, distance: 14.4
click at [36, 413] on icon at bounding box center [38, 413] width 9 height 9
click at [0, 0] on input "checkbox" at bounding box center [0, 0] width 0 height 0
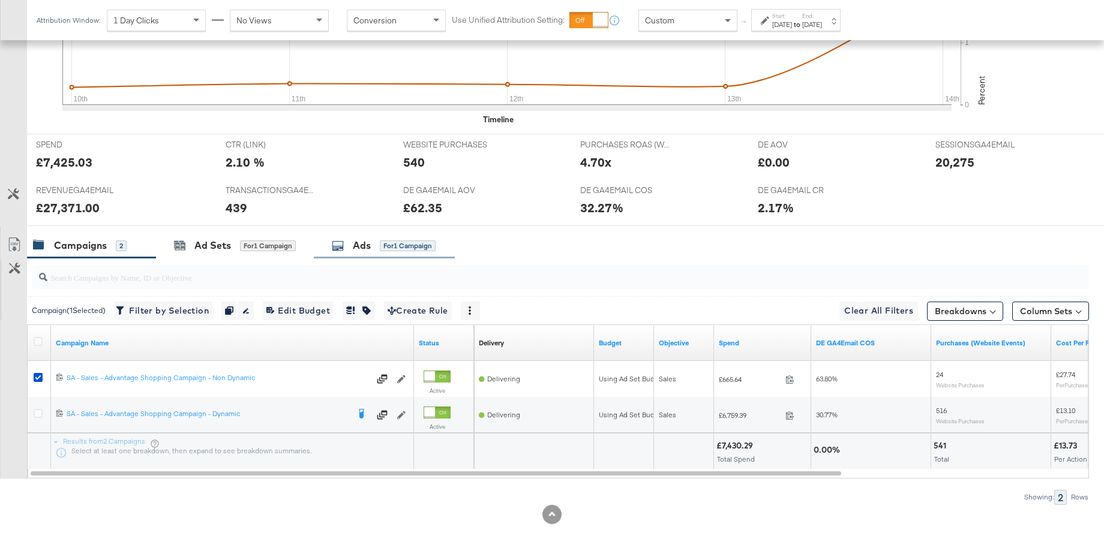
click at [351, 252] on div "Ads for 1 Campaign" at bounding box center [384, 246] width 104 height 14
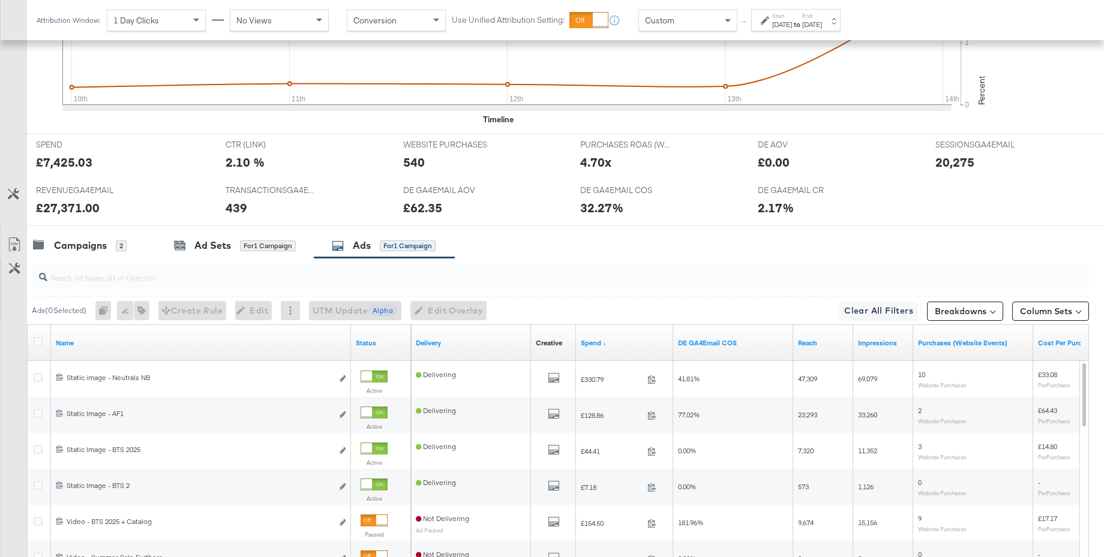
scroll to position [587, 0]
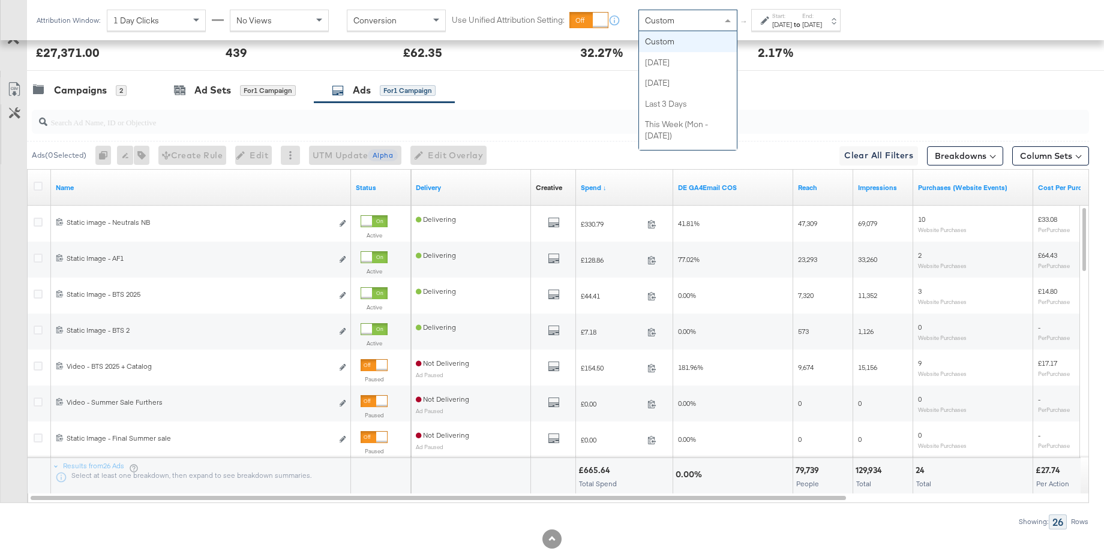
click at [670, 24] on span "Custom" at bounding box center [659, 20] width 29 height 11
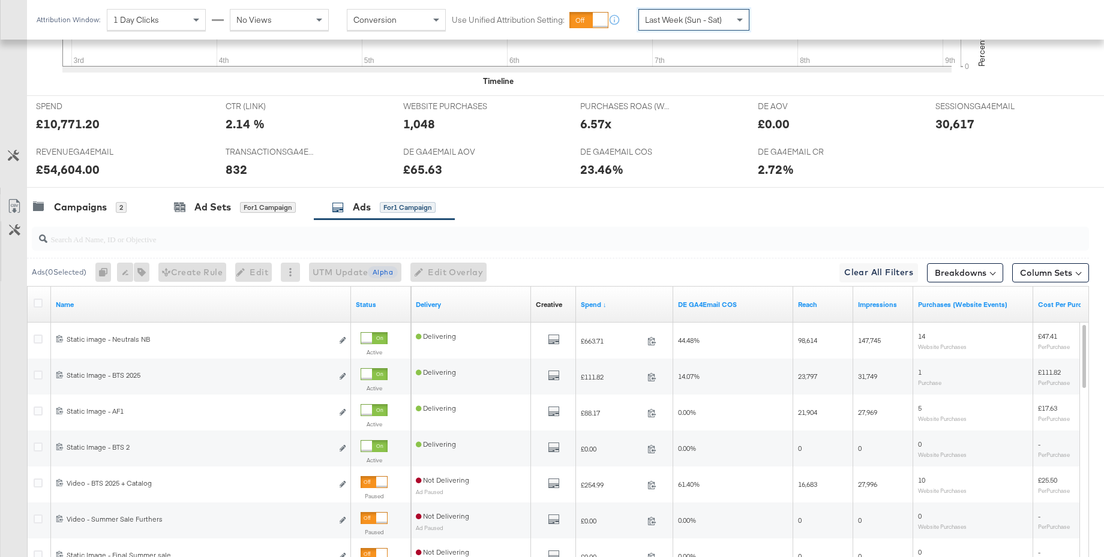
scroll to position [587, 0]
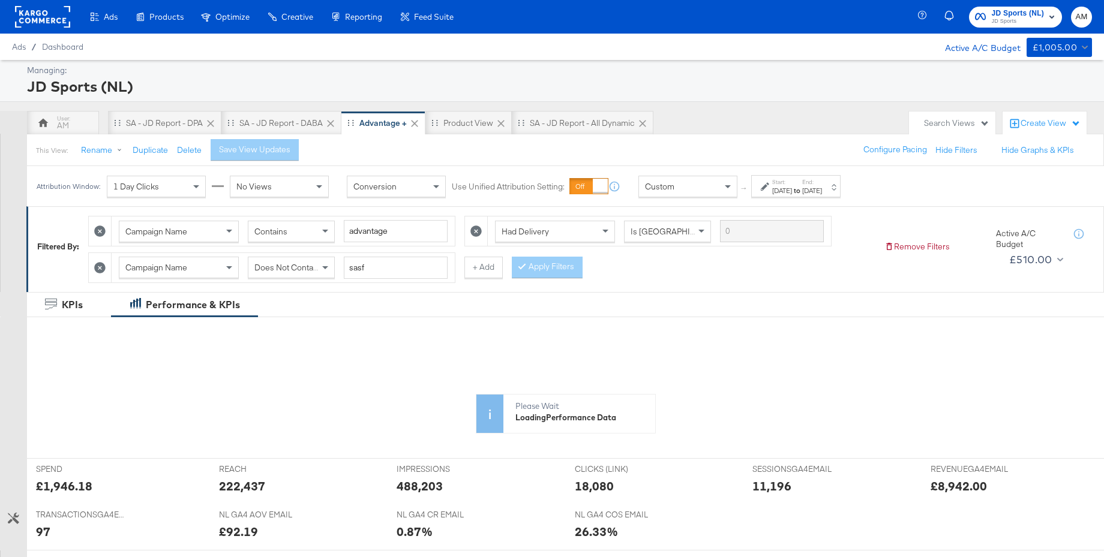
click at [802, 191] on strong "to" at bounding box center [797, 190] width 10 height 9
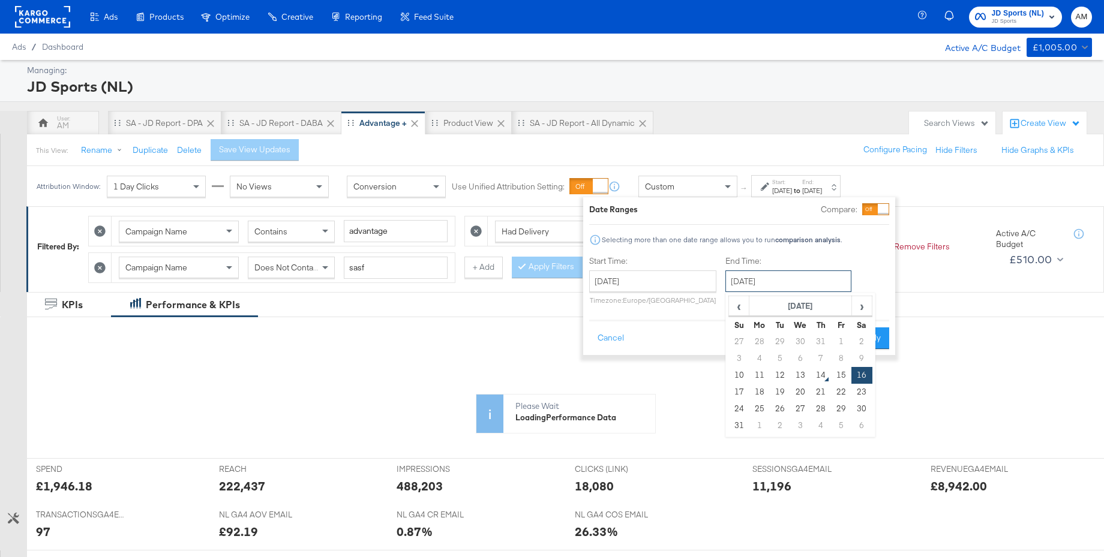
click at [777, 286] on input "[DATE]" at bounding box center [788, 282] width 126 height 22
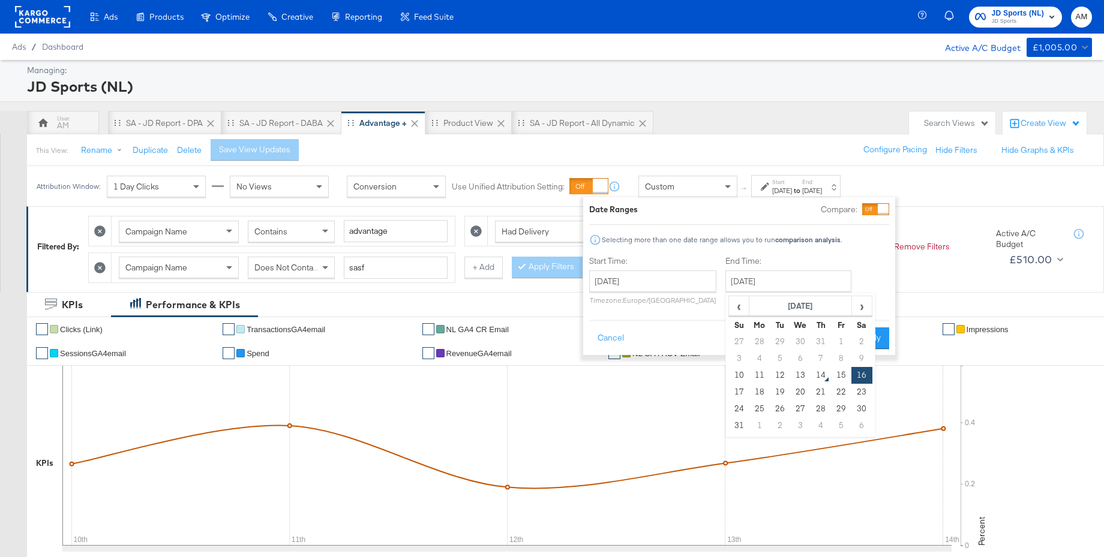
drag, startPoint x: 797, startPoint y: 373, endPoint x: 803, endPoint y: 371, distance: 6.3
click at [800, 372] on td "13" at bounding box center [800, 375] width 20 height 17
type input "[DATE]"
click at [872, 339] on button "Apply" at bounding box center [870, 339] width 38 height 22
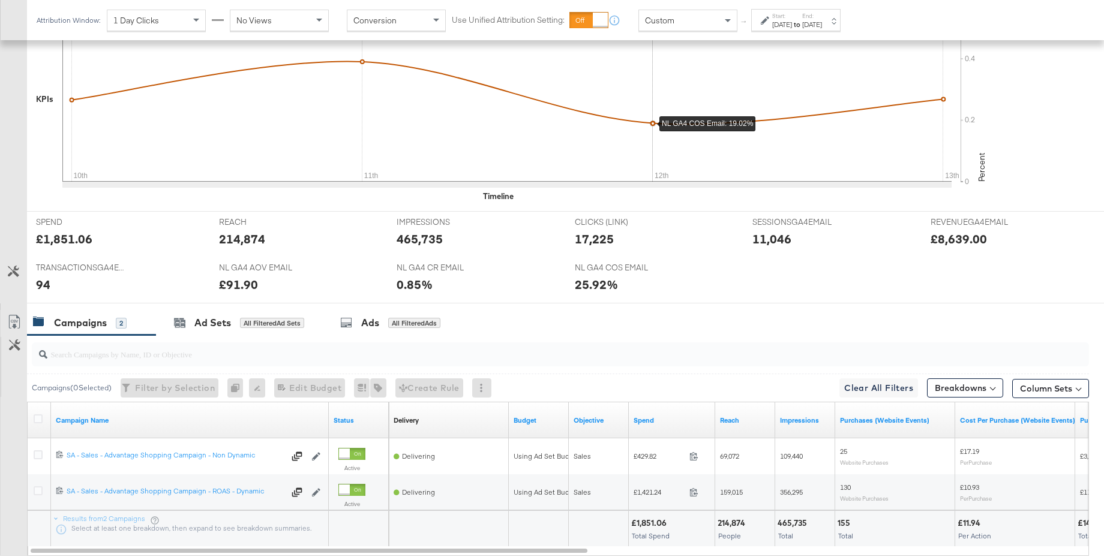
scroll to position [442, 0]
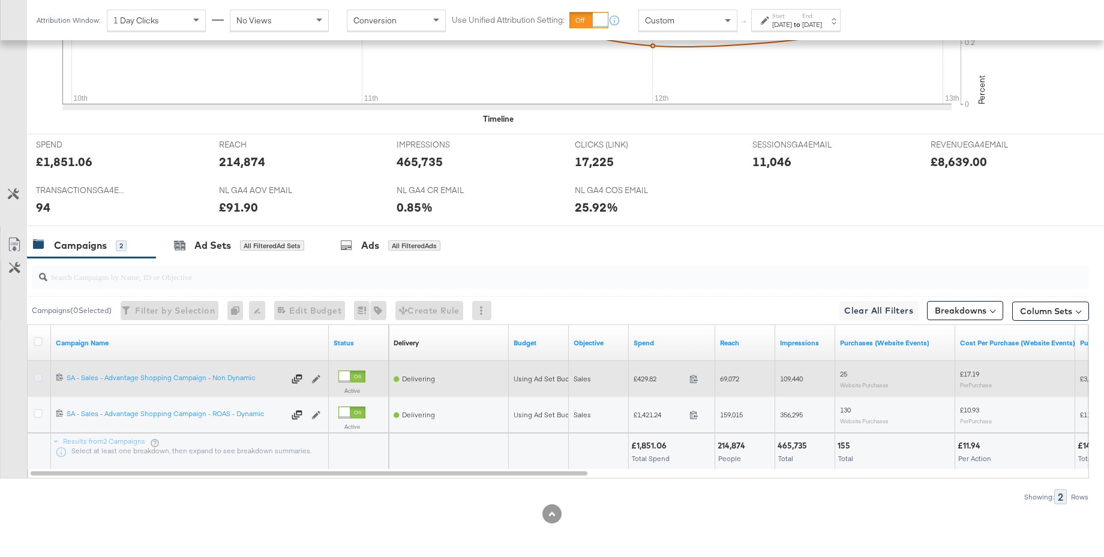
click at [40, 377] on icon at bounding box center [38, 377] width 9 height 9
click at [0, 0] on input "checkbox" at bounding box center [0, 0] width 0 height 0
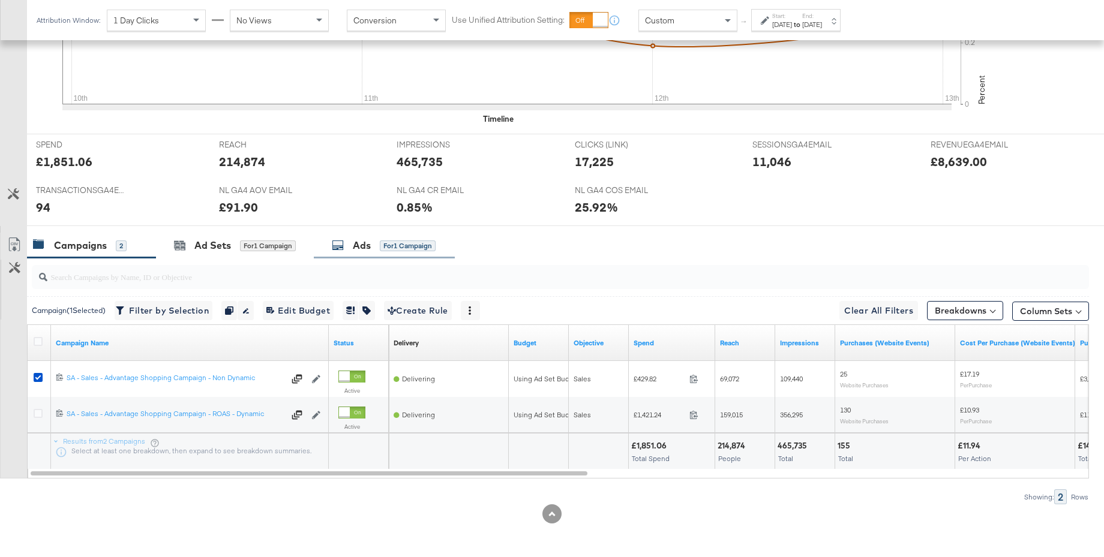
click at [356, 246] on div "Ads" at bounding box center [362, 246] width 18 height 14
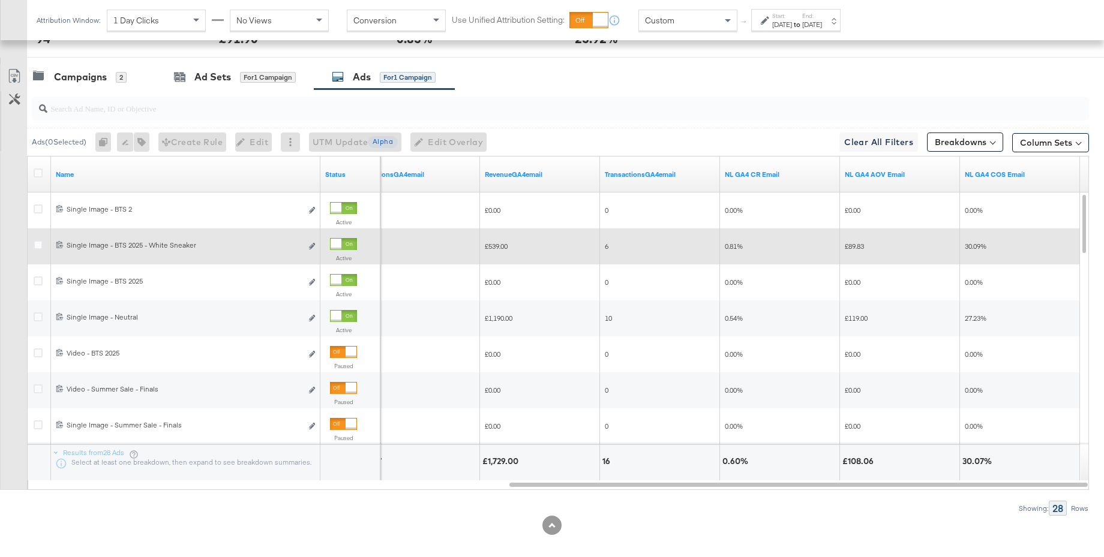
scroll to position [609, 0]
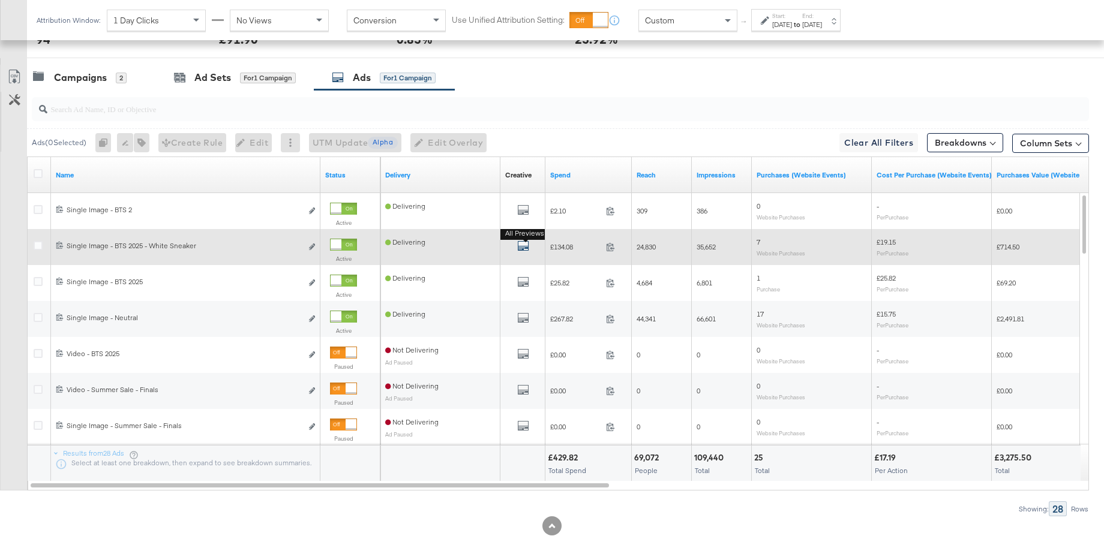
click at [520, 247] on icon "default" at bounding box center [523, 246] width 12 height 12
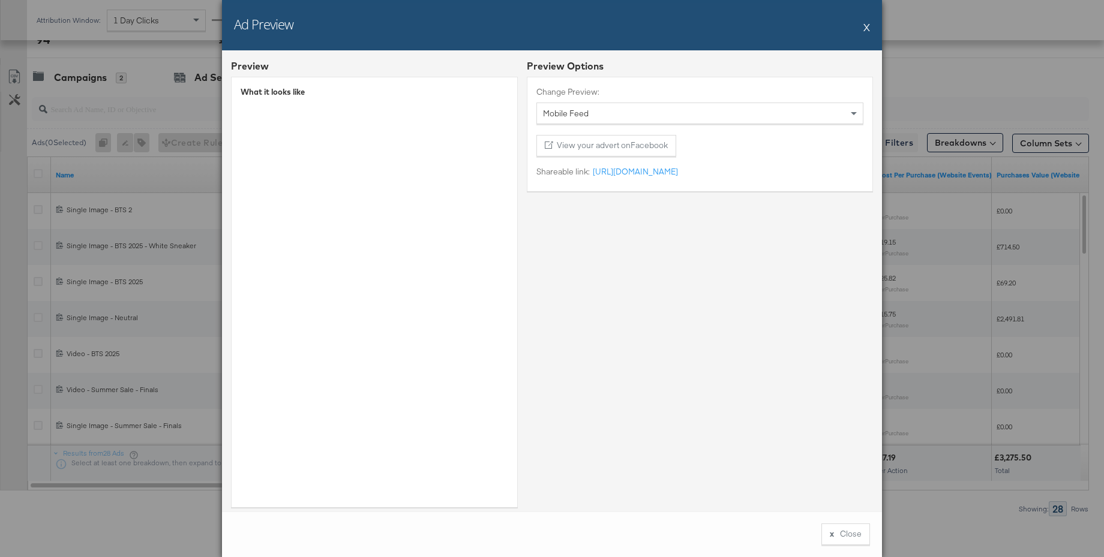
scroll to position [1, 0]
click at [866, 28] on button "X" at bounding box center [866, 27] width 7 height 24
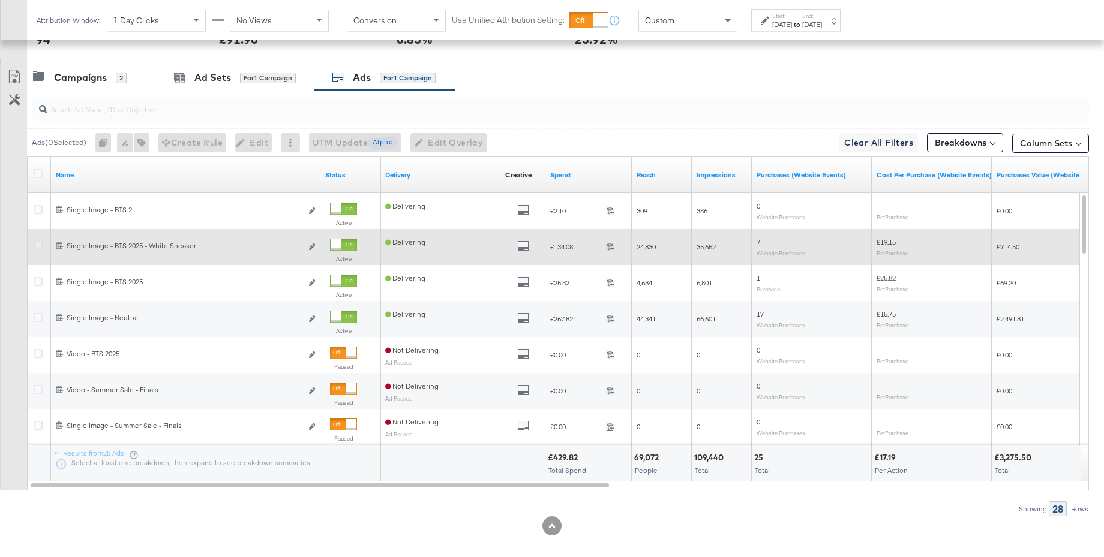
click at [38, 246] on icon at bounding box center [38, 245] width 9 height 9
click at [0, 0] on input "checkbox" at bounding box center [0, 0] width 0 height 0
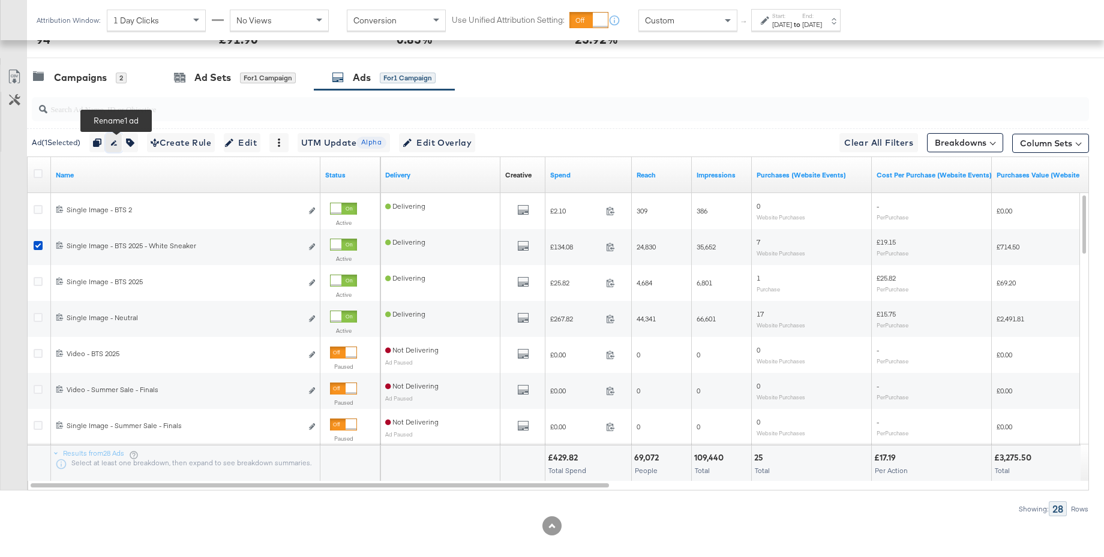
click at [118, 143] on icon "button" at bounding box center [113, 143] width 8 height 8
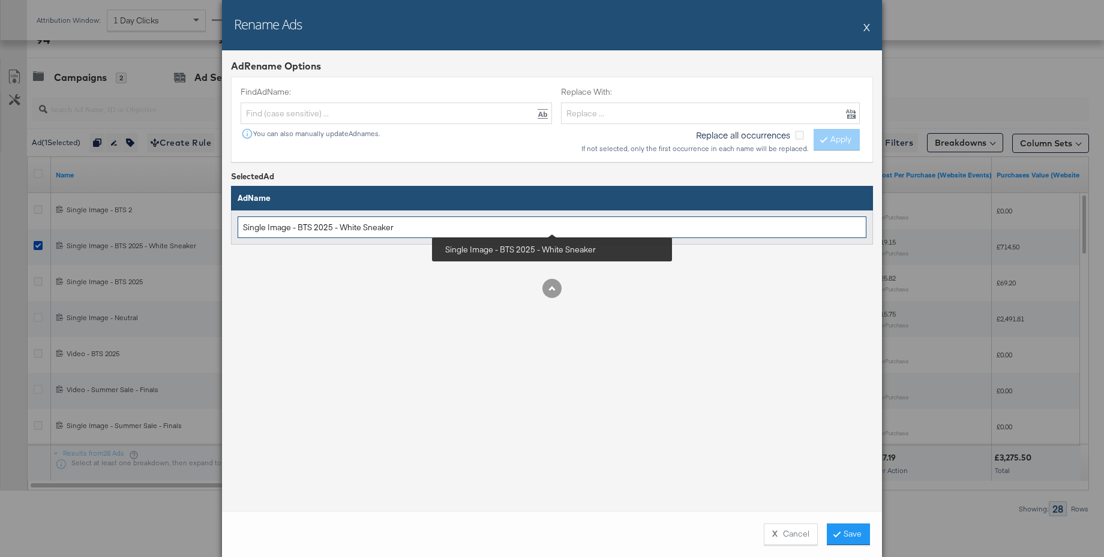
drag, startPoint x: 301, startPoint y: 228, endPoint x: 426, endPoint y: 227, distance: 124.8
click at [426, 227] on input "Single Image - BTS 2025 - White Sneaker" at bounding box center [552, 228] width 629 height 22
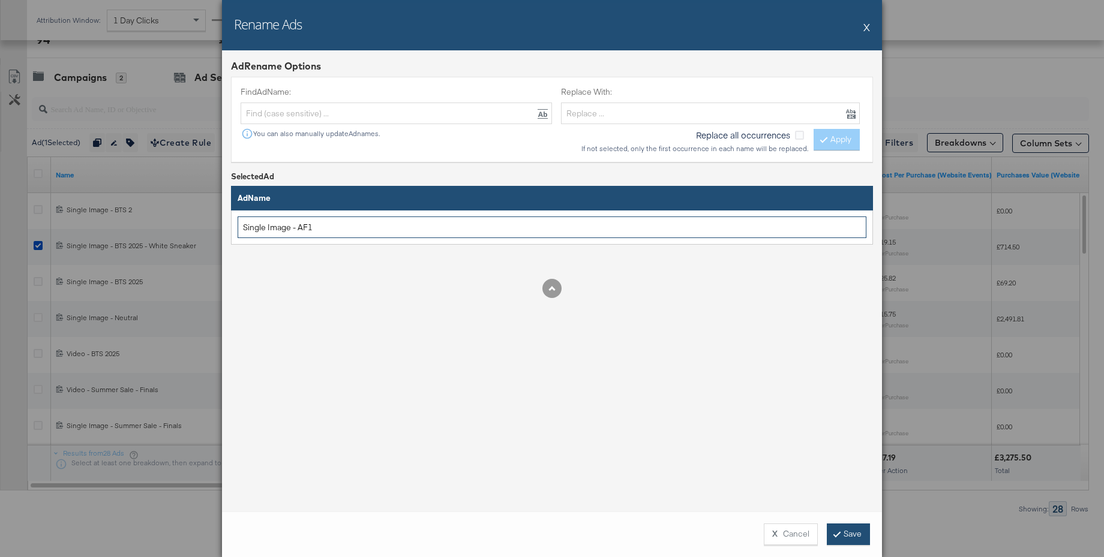
type input "Single Image - AF1"
drag, startPoint x: 838, startPoint y: 536, endPoint x: 831, endPoint y: 527, distance: 10.7
click at [838, 536] on button "Save" at bounding box center [848, 535] width 43 height 22
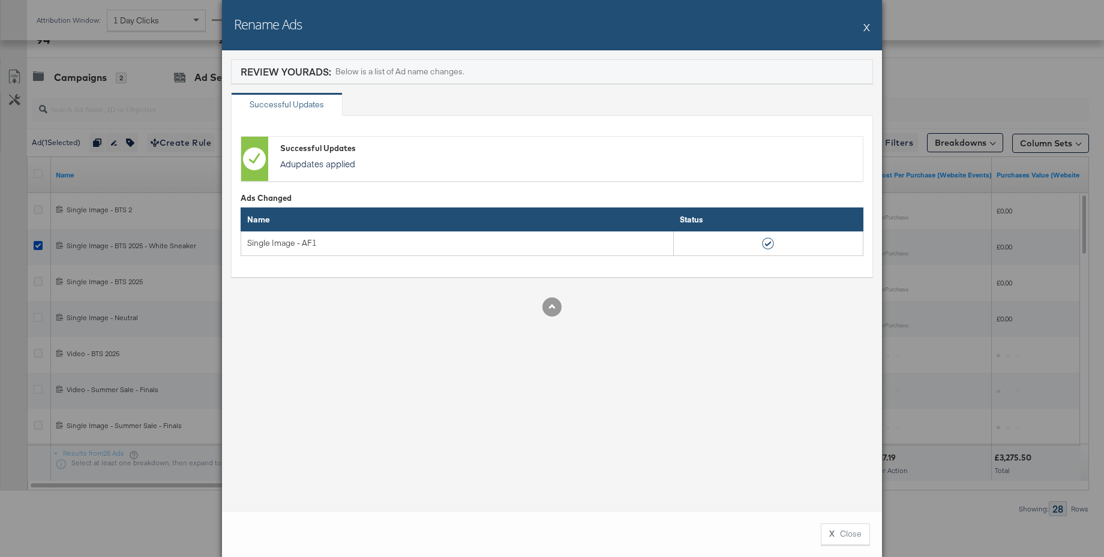
click at [865, 24] on button "X" at bounding box center [866, 27] width 7 height 24
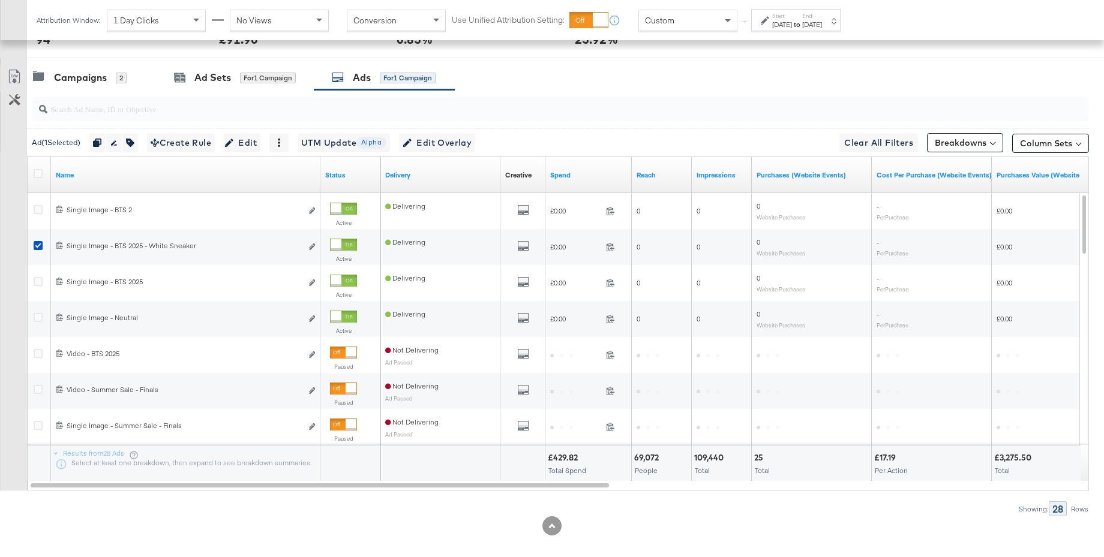
click at [698, 22] on div "Custom" at bounding box center [688, 20] width 98 height 20
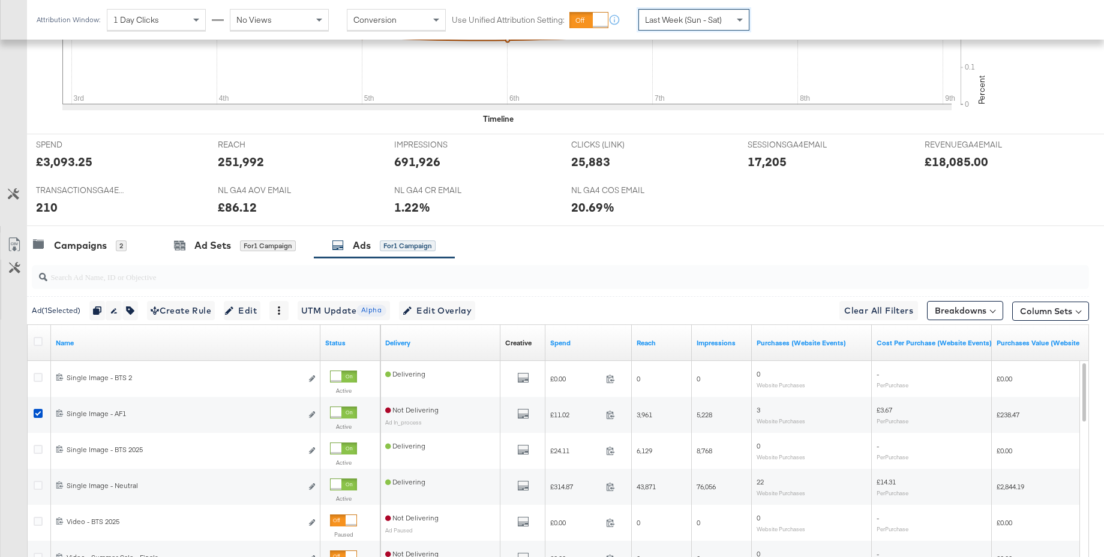
scroll to position [609, 0]
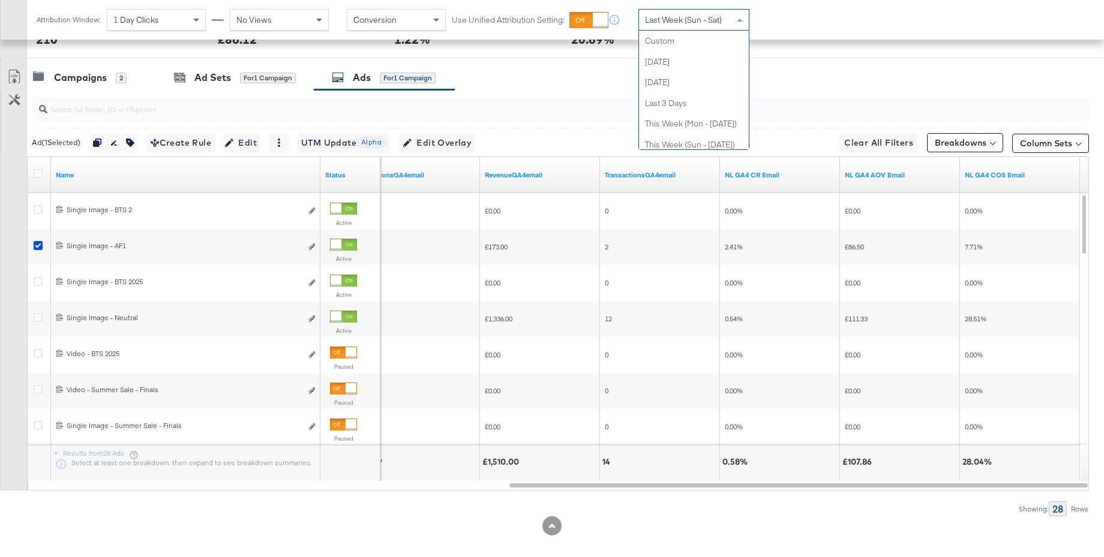
click at [686, 22] on span "Last Week (Sun - Sat)" at bounding box center [683, 19] width 77 height 11
click at [789, 20] on div "[DATE]" at bounding box center [782, 25] width 20 height 10
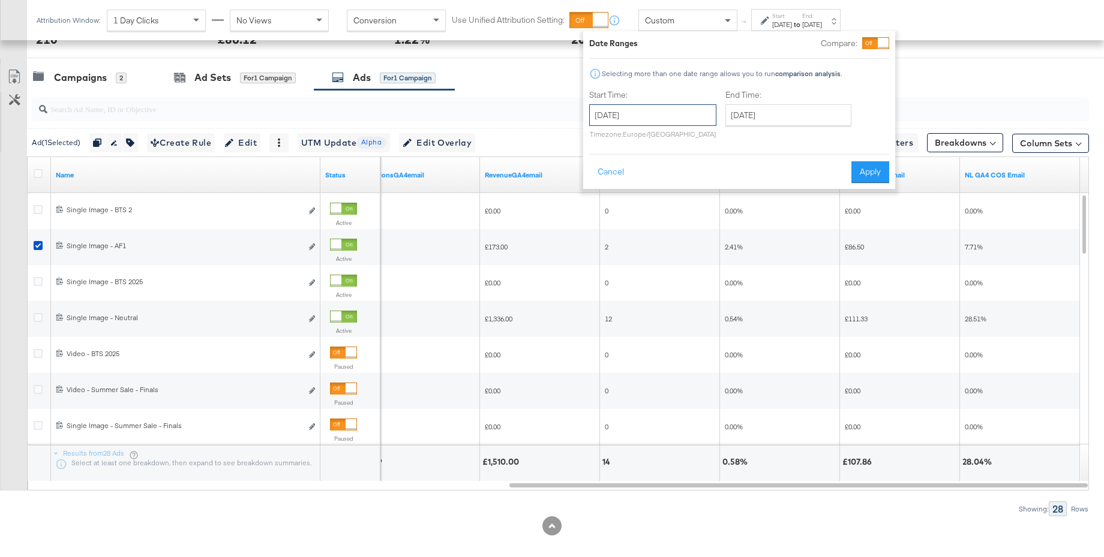
click at [647, 122] on input "[DATE]" at bounding box center [652, 115] width 127 height 22
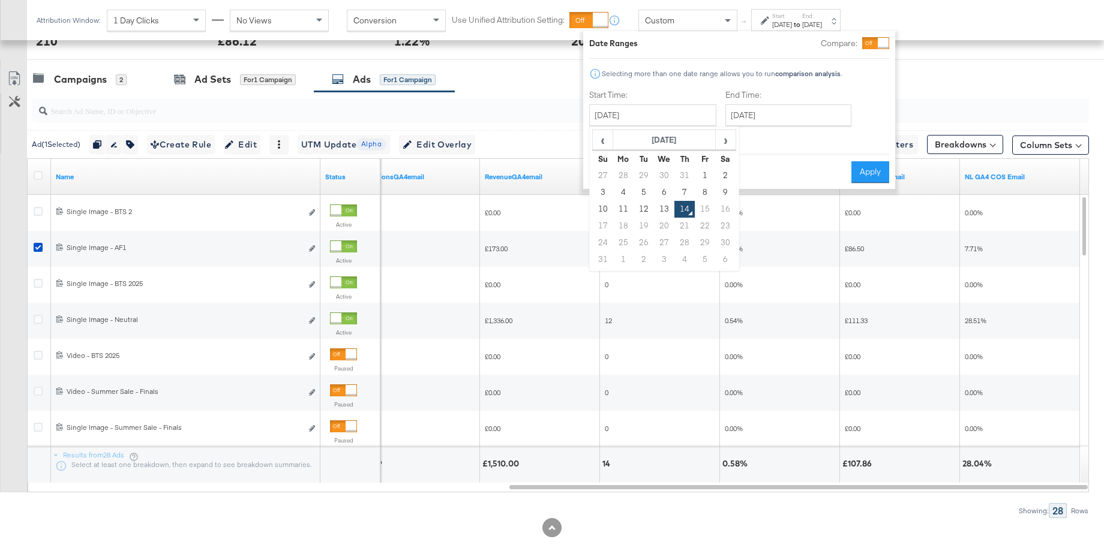
drag, startPoint x: 603, startPoint y: 208, endPoint x: 674, endPoint y: 183, distance: 74.6
click at [605, 208] on td "10" at bounding box center [603, 209] width 20 height 17
type input "[DATE]"
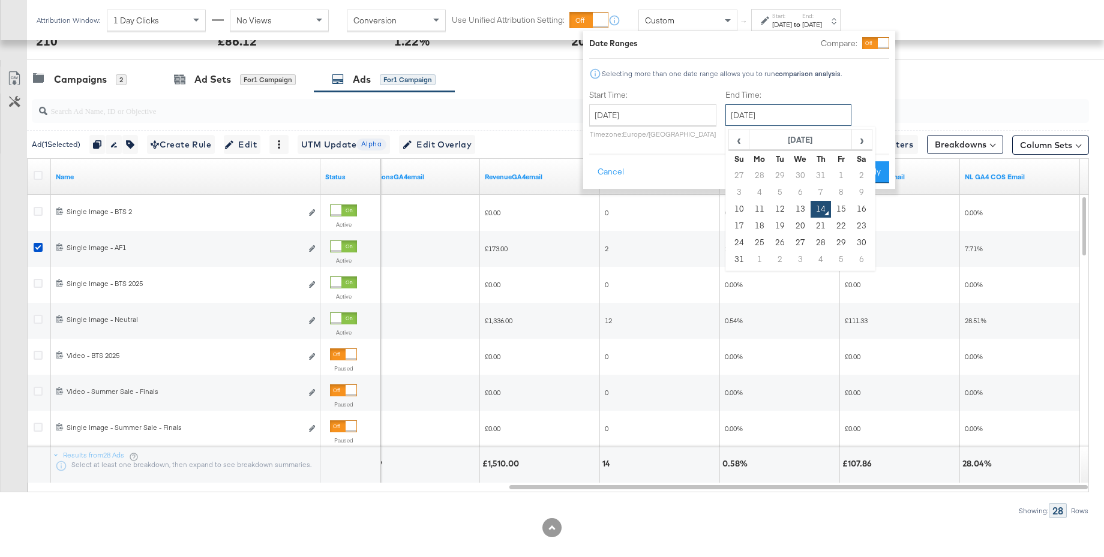
click at [774, 113] on input "[DATE]" at bounding box center [788, 115] width 126 height 22
click at [798, 208] on td "13" at bounding box center [800, 209] width 20 height 17
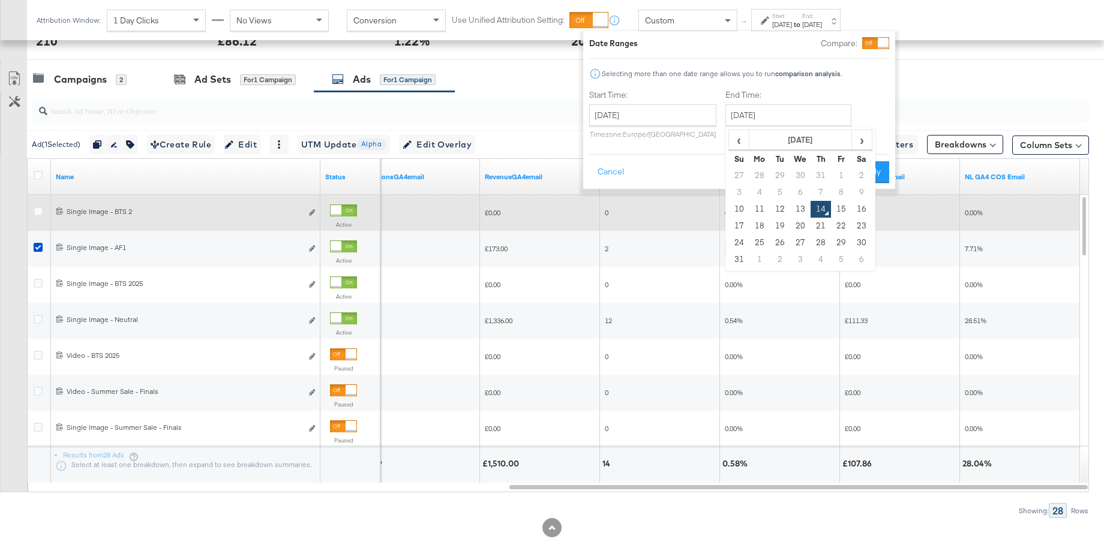
type input "[DATE]"
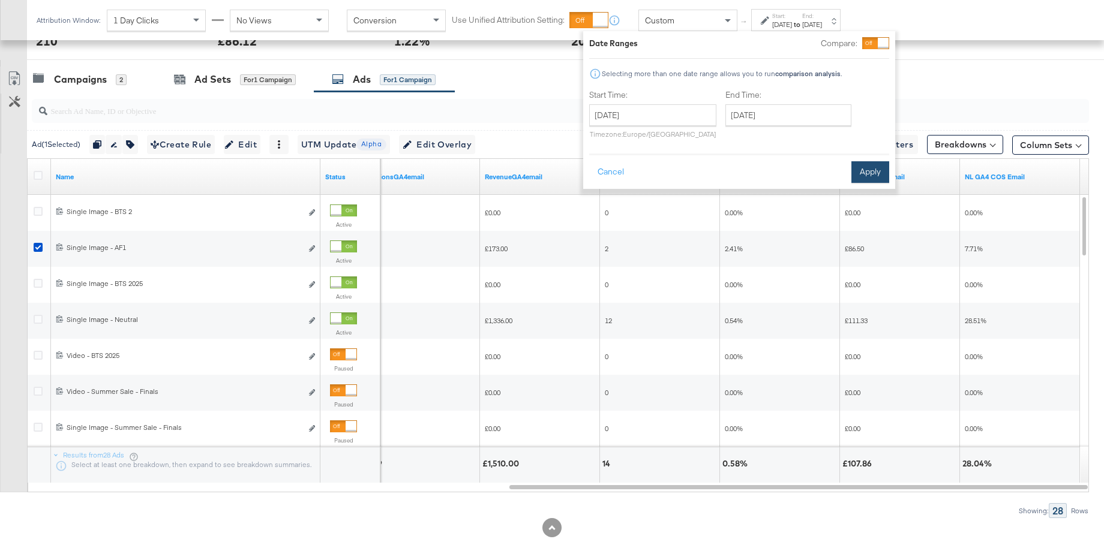
click at [864, 177] on button "Apply" at bounding box center [870, 172] width 38 height 22
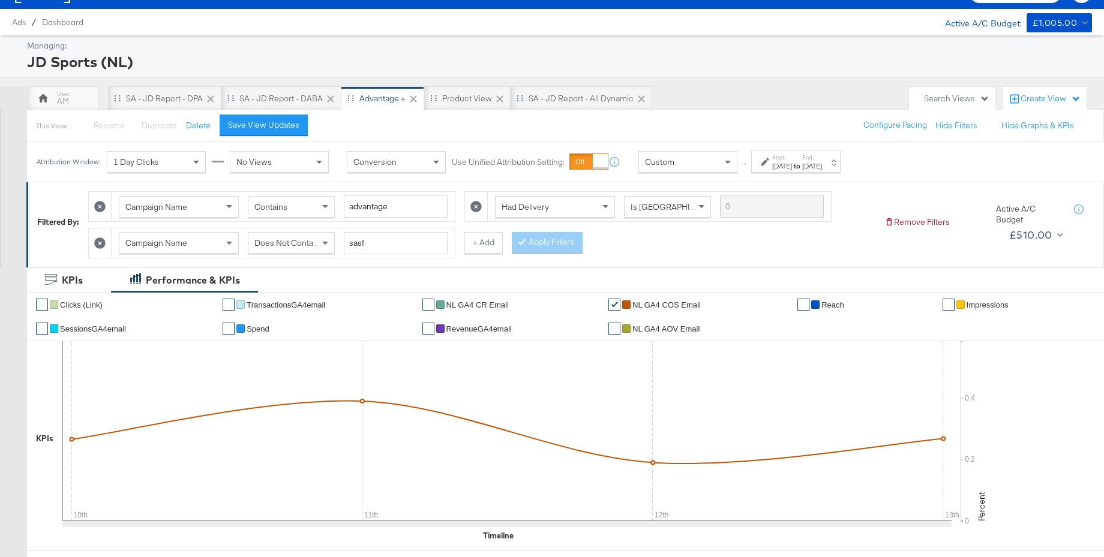
scroll to position [0, 0]
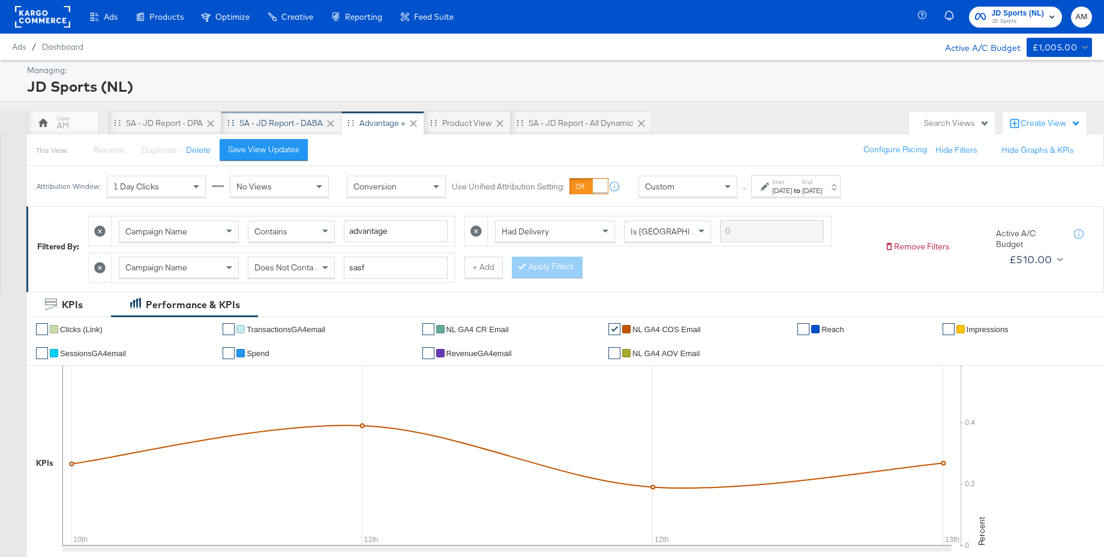
click at [289, 124] on div "SA - JD Report - DABA" at bounding box center [280, 123] width 83 height 11
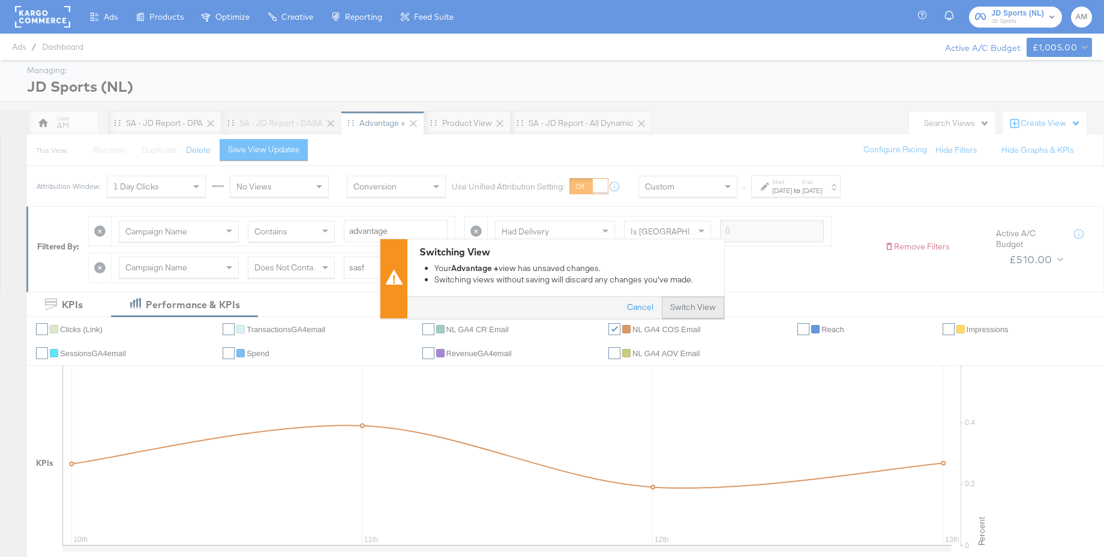
click at [693, 310] on button "Switch View" at bounding box center [693, 308] width 62 height 22
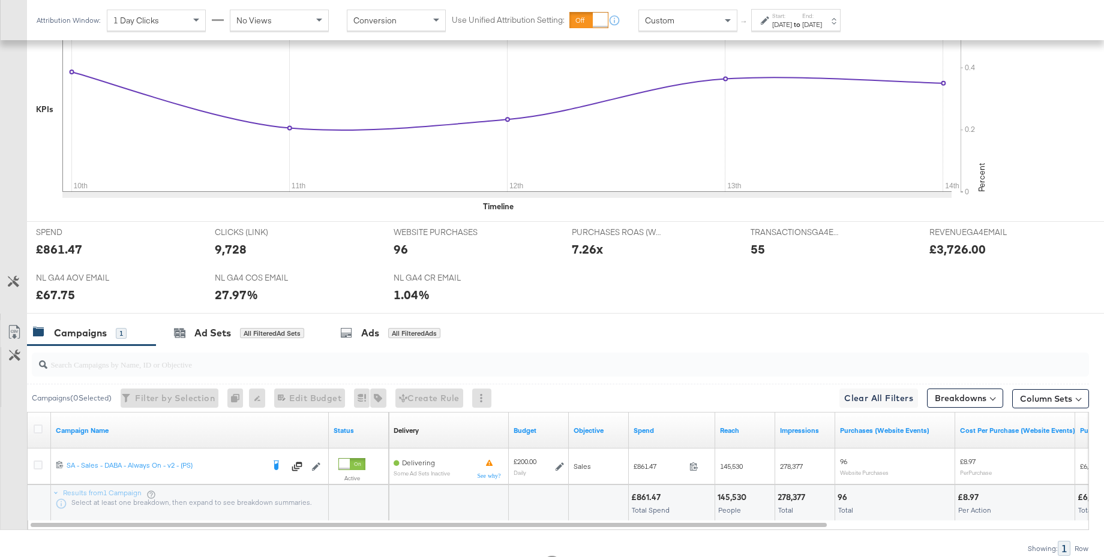
scroll to position [406, 0]
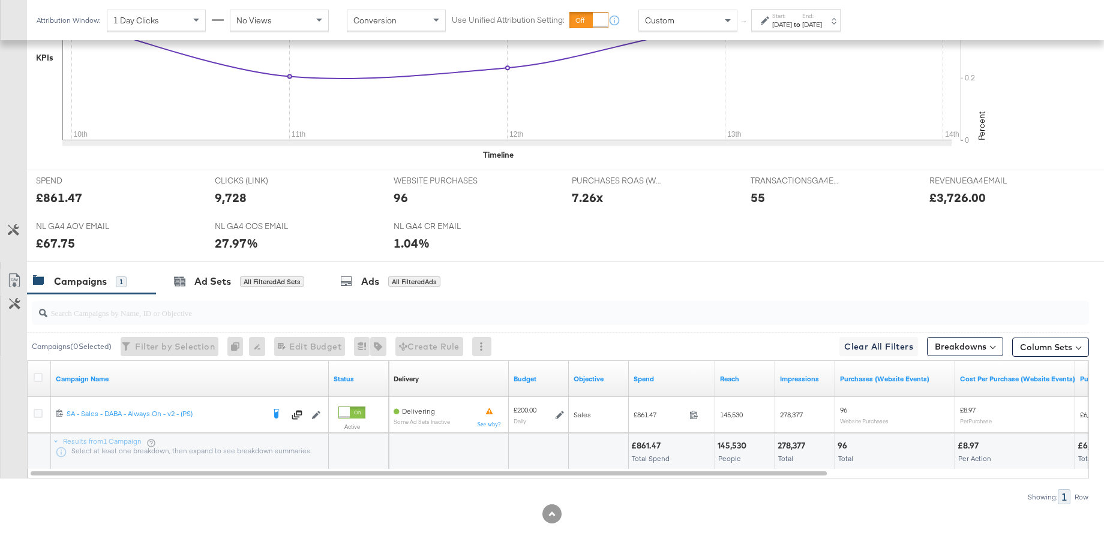
click at [792, 20] on div "[DATE]" at bounding box center [782, 25] width 20 height 10
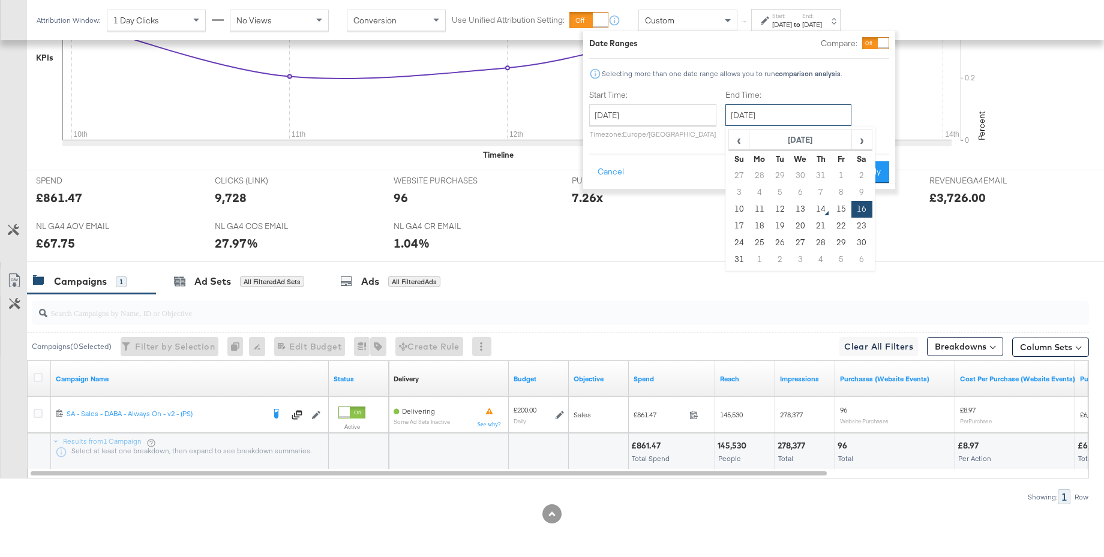
click at [771, 118] on input "[DATE]" at bounding box center [788, 115] width 126 height 22
drag, startPoint x: 799, startPoint y: 203, endPoint x: 855, endPoint y: 187, distance: 58.8
click at [800, 203] on td "13" at bounding box center [800, 209] width 20 height 17
type input "[DATE]"
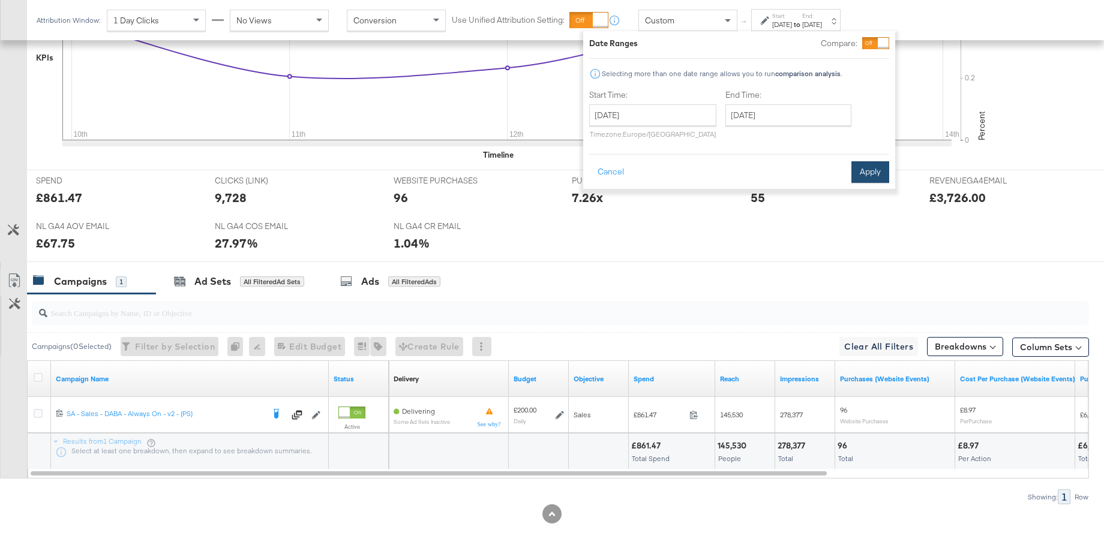
click at [879, 175] on button "Apply" at bounding box center [870, 172] width 38 height 22
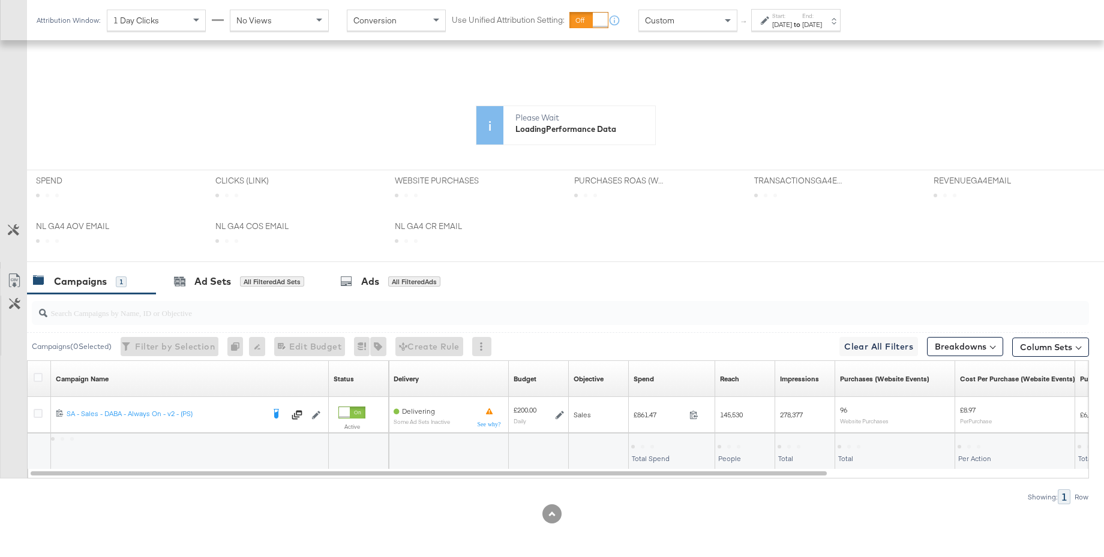
scroll to position [289, 0]
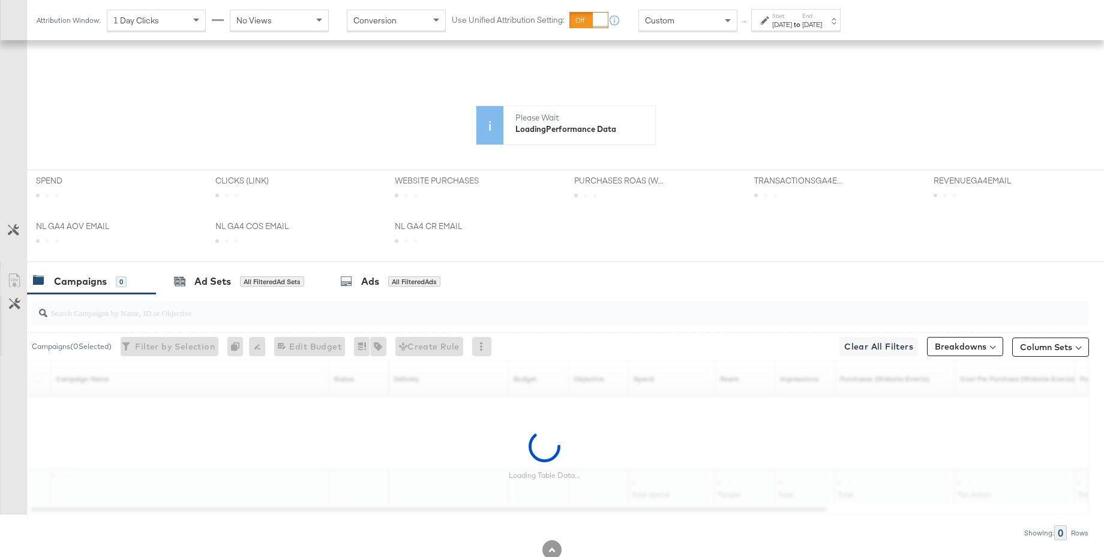
drag, startPoint x: 210, startPoint y: 280, endPoint x: 527, endPoint y: 257, distance: 318.2
click at [210, 280] on div "Ad Sets" at bounding box center [212, 282] width 37 height 14
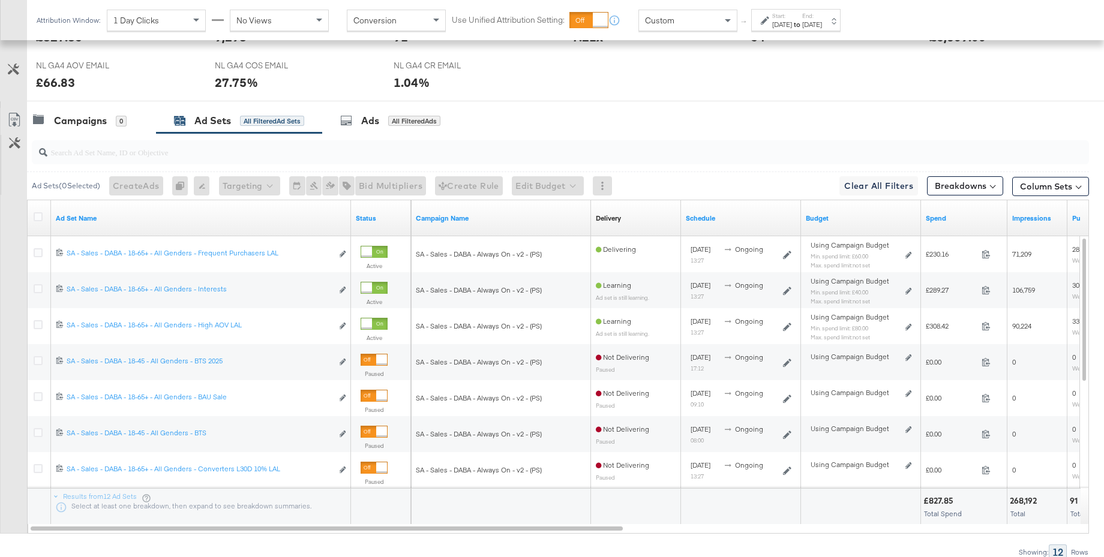
scroll to position [568, 0]
click at [78, 118] on div "Campaigns" at bounding box center [80, 119] width 53 height 14
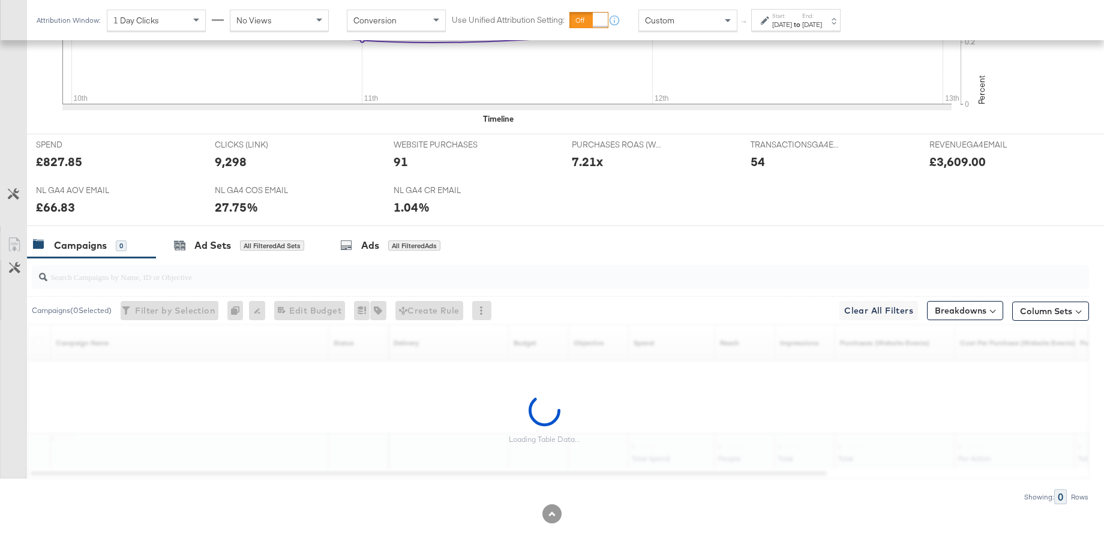
scroll to position [442, 0]
click at [205, 251] on div "Ad Sets" at bounding box center [212, 246] width 37 height 14
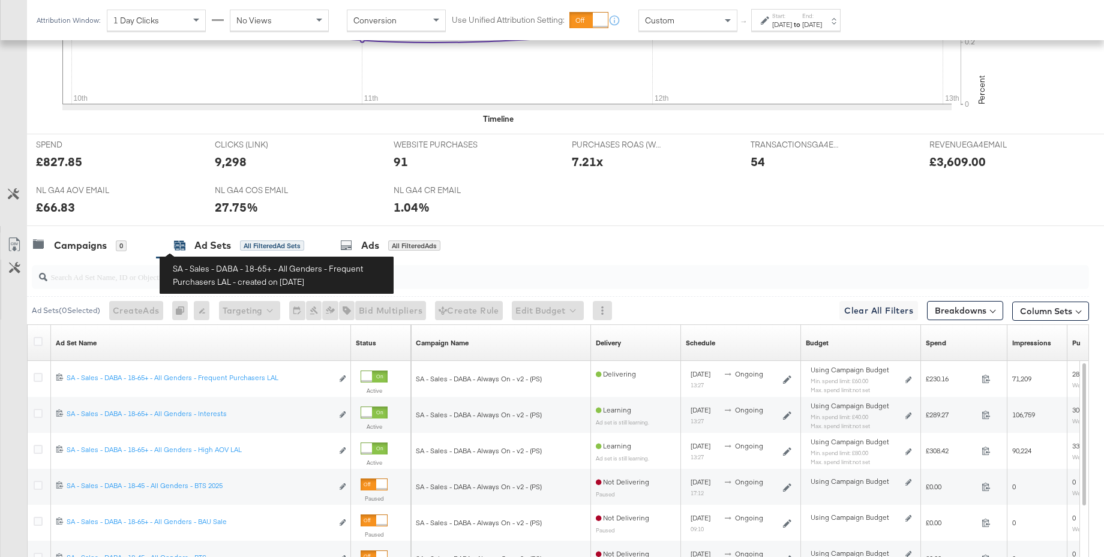
scroll to position [568, 0]
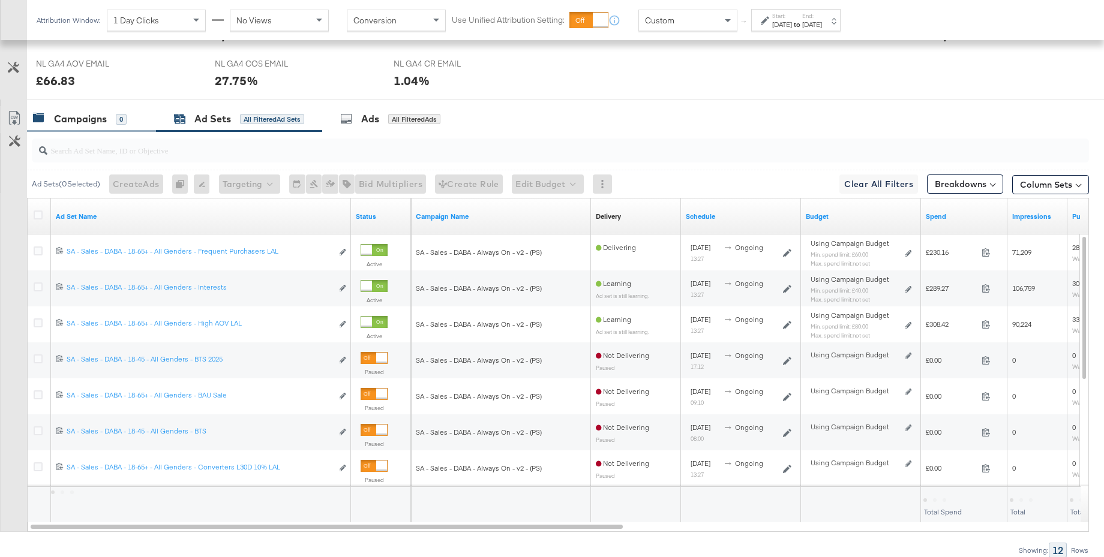
click at [88, 121] on div "Campaigns" at bounding box center [80, 119] width 53 height 14
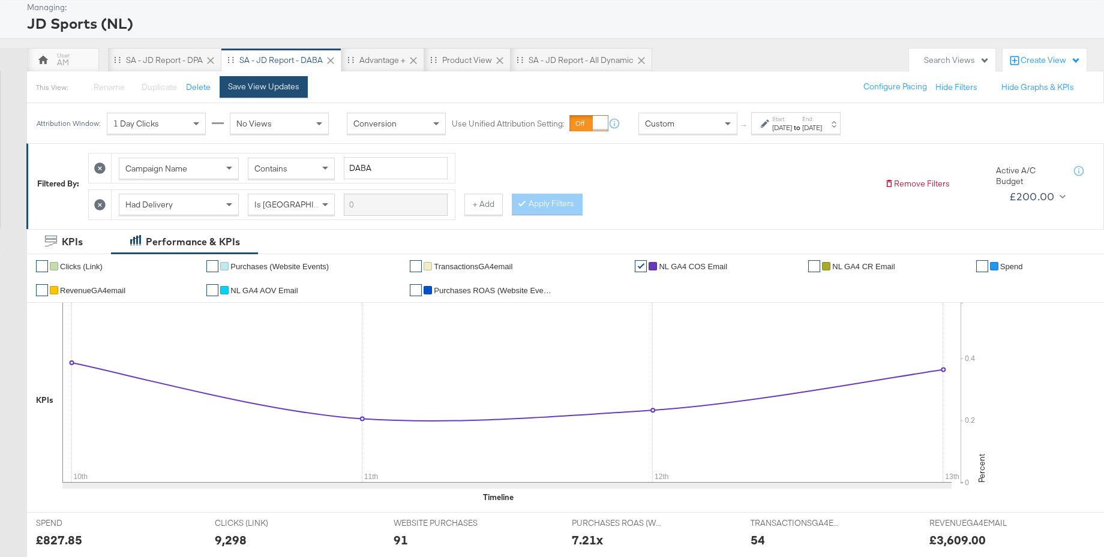
scroll to position [0, 0]
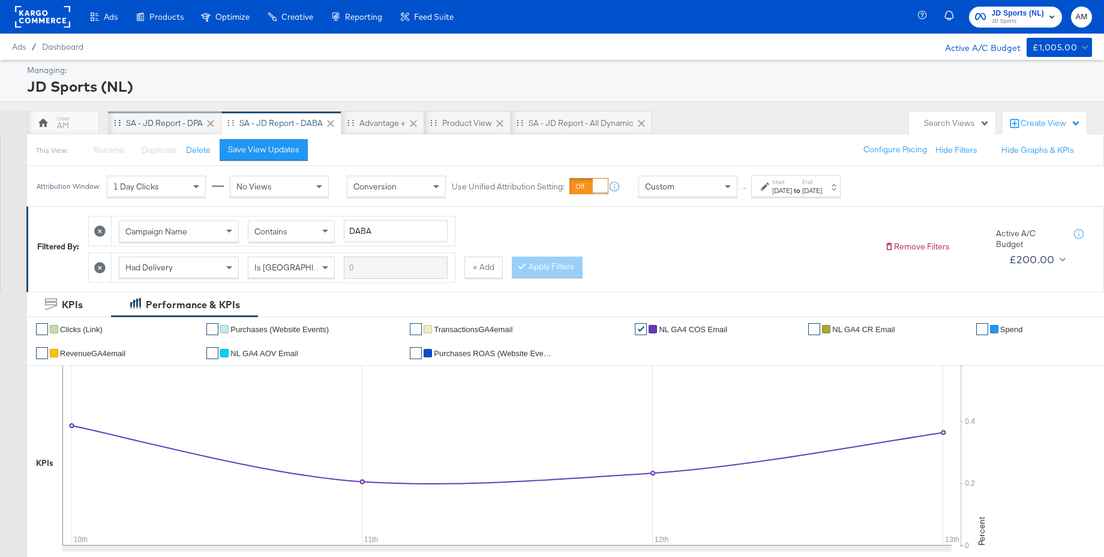
click at [173, 127] on div "SA - JD Report - DPA" at bounding box center [164, 123] width 77 height 11
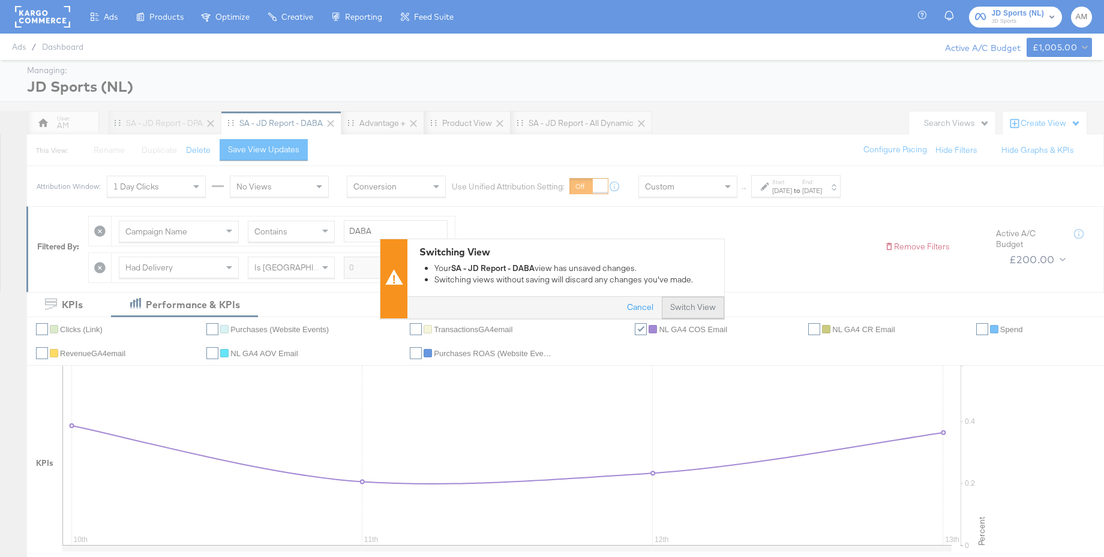
click at [696, 306] on button "Switch View" at bounding box center [693, 308] width 62 height 22
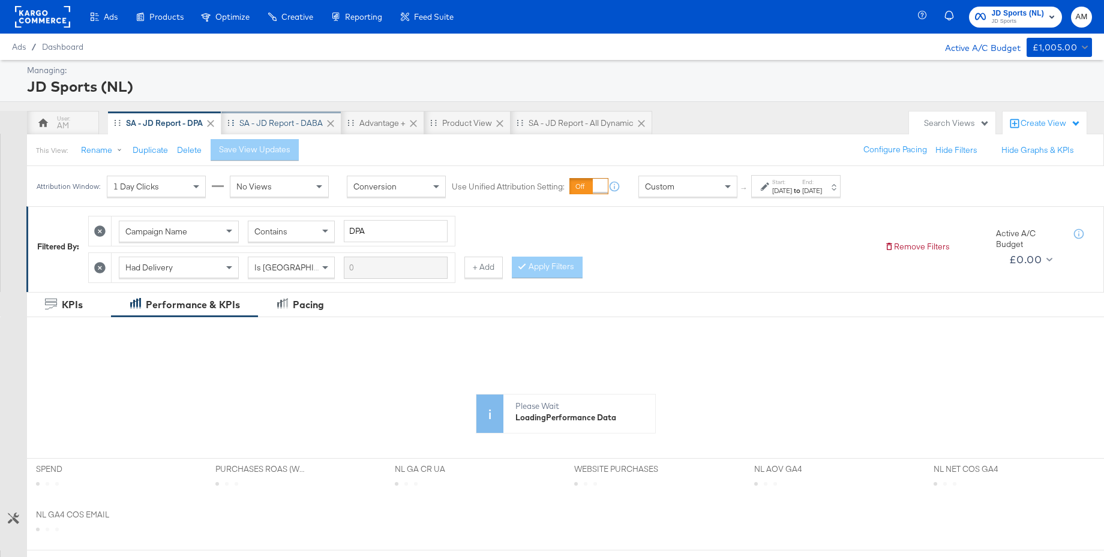
click at [284, 126] on div "SA - JD Report - DABA" at bounding box center [280, 123] width 83 height 11
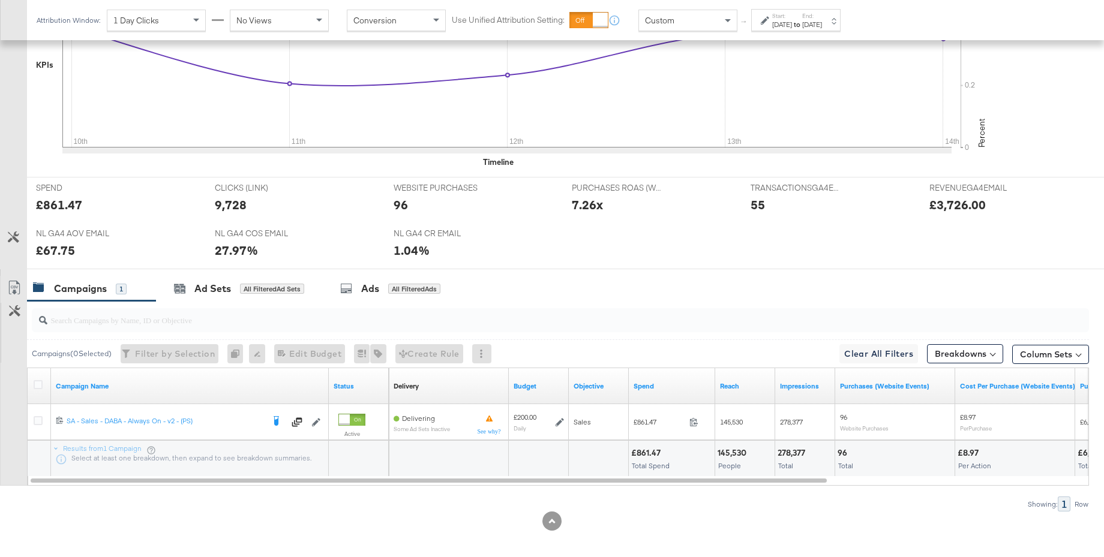
scroll to position [406, 0]
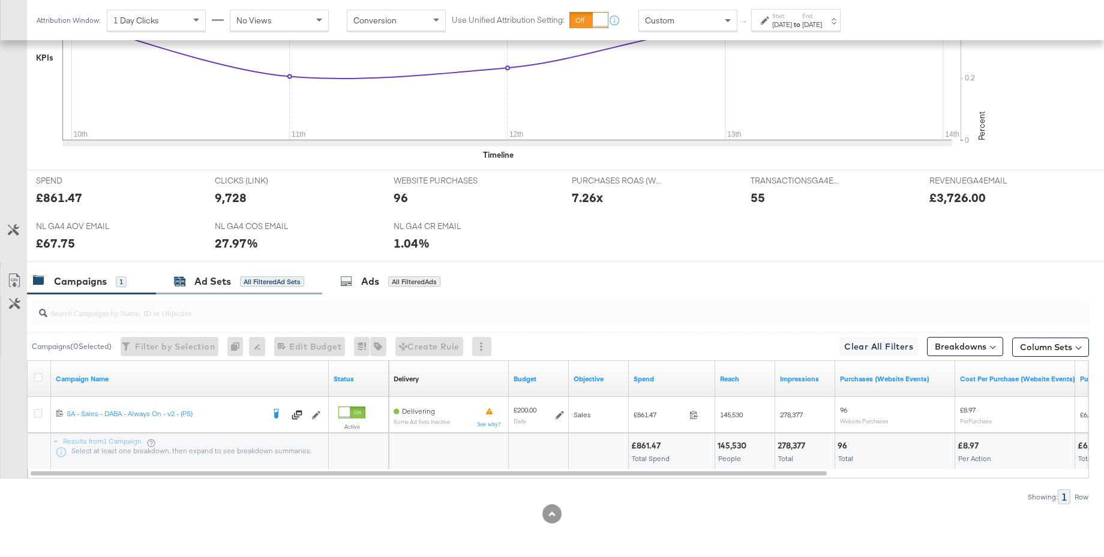
click at [196, 283] on div "Ad Sets" at bounding box center [212, 282] width 37 height 14
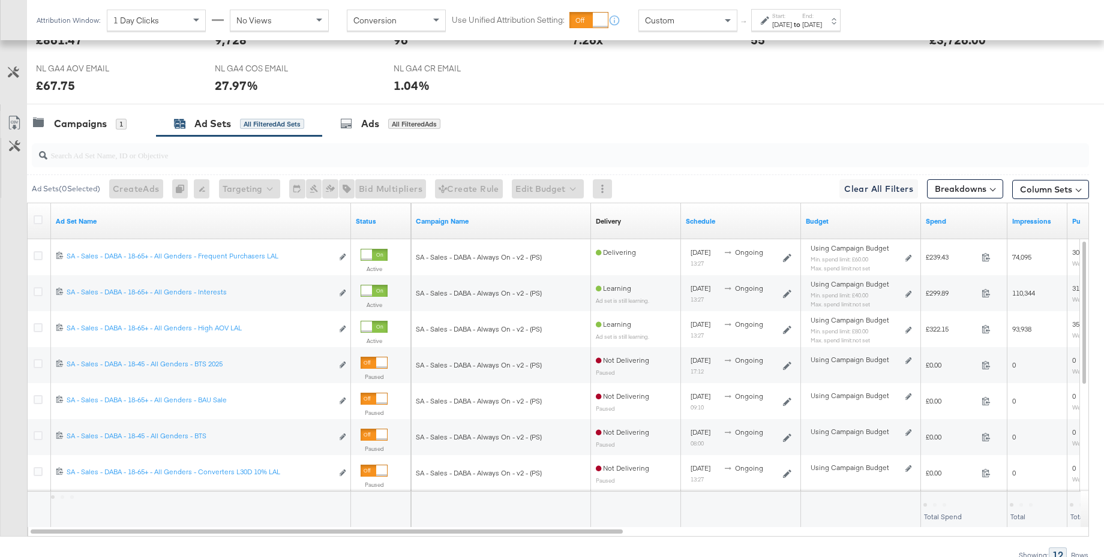
scroll to position [593, 0]
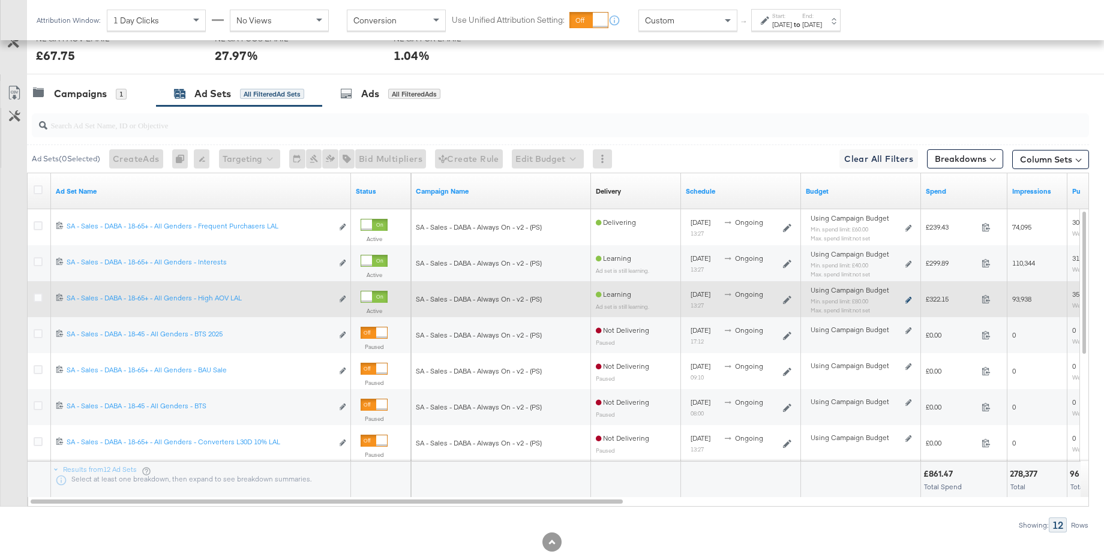
click at [910, 299] on icon at bounding box center [908, 300] width 6 height 7
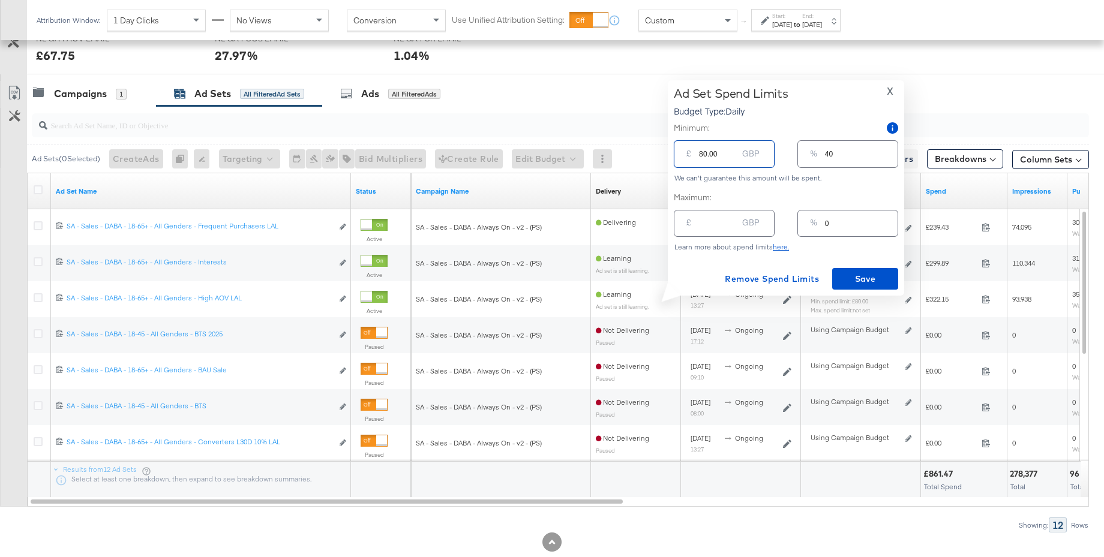
drag, startPoint x: 721, startPoint y: 158, endPoint x: 684, endPoint y: 153, distance: 37.5
click at [684, 153] on div "£ 80.00 GBP" at bounding box center [724, 153] width 101 height 27
type input "5"
type input "3"
type input "50"
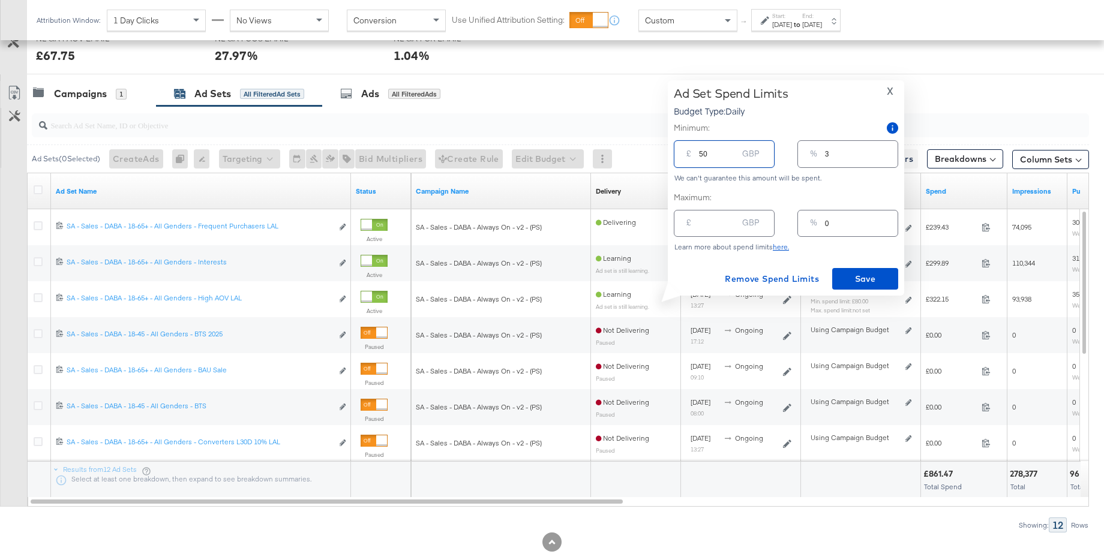
type input "25"
type input "50.00"
click at [860, 276] on span "Save" at bounding box center [865, 279] width 56 height 15
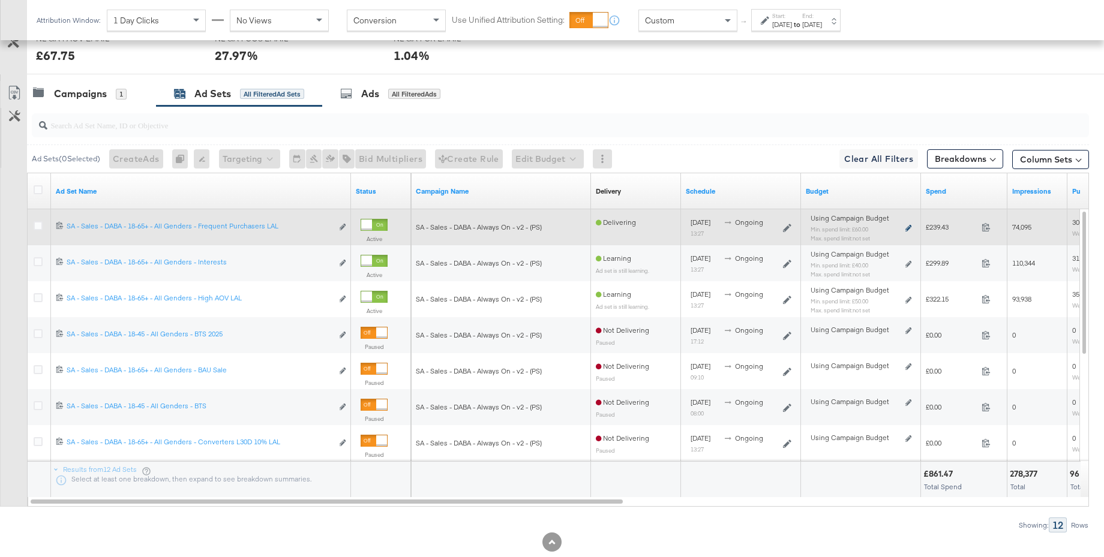
click at [908, 229] on icon at bounding box center [908, 228] width 6 height 7
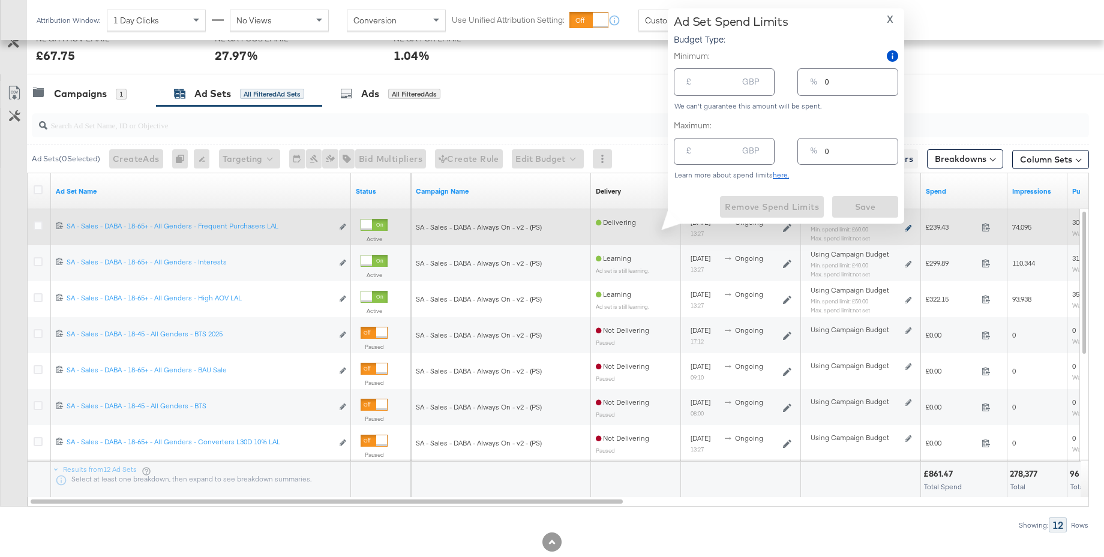
type input "60.00"
type input "30"
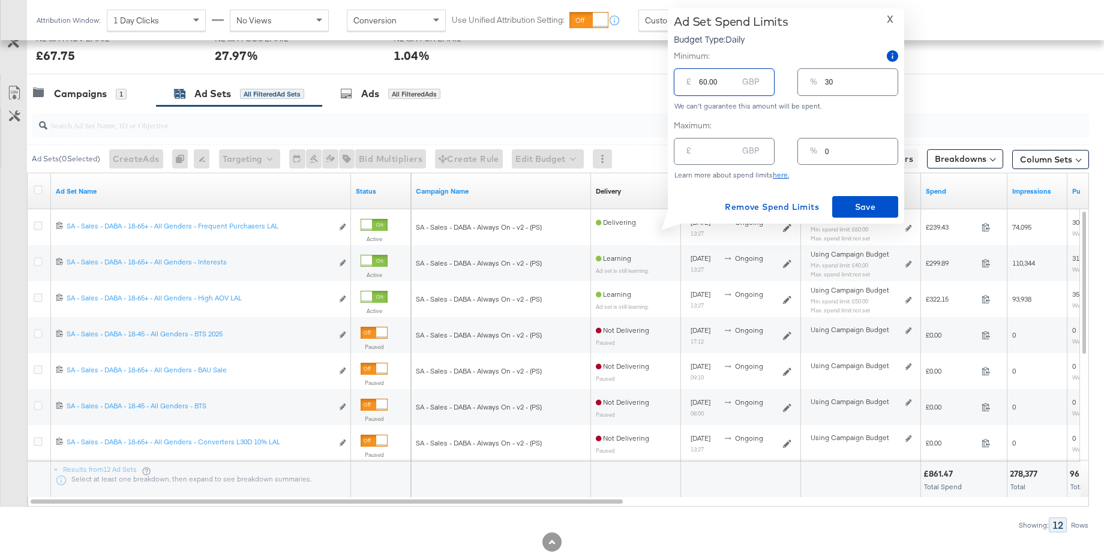
drag, startPoint x: 722, startPoint y: 80, endPoint x: 678, endPoint y: 80, distance: 44.4
click at [678, 80] on div "£ 60.00 GBP" at bounding box center [724, 81] width 101 height 27
type input "8"
type input "4"
type input "80"
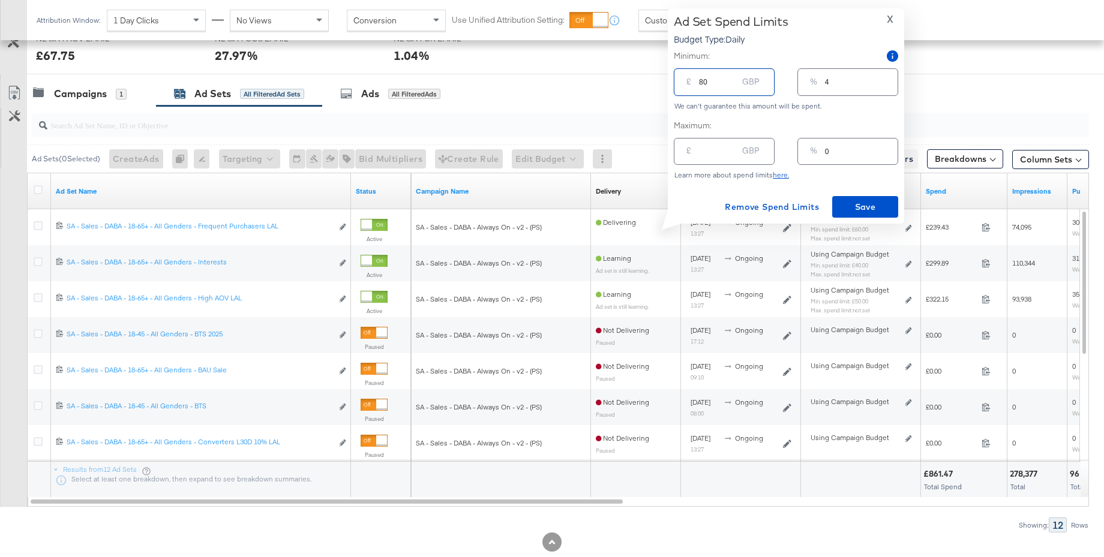
type input "40"
type input "80.00"
click at [850, 202] on span "Save" at bounding box center [865, 207] width 56 height 15
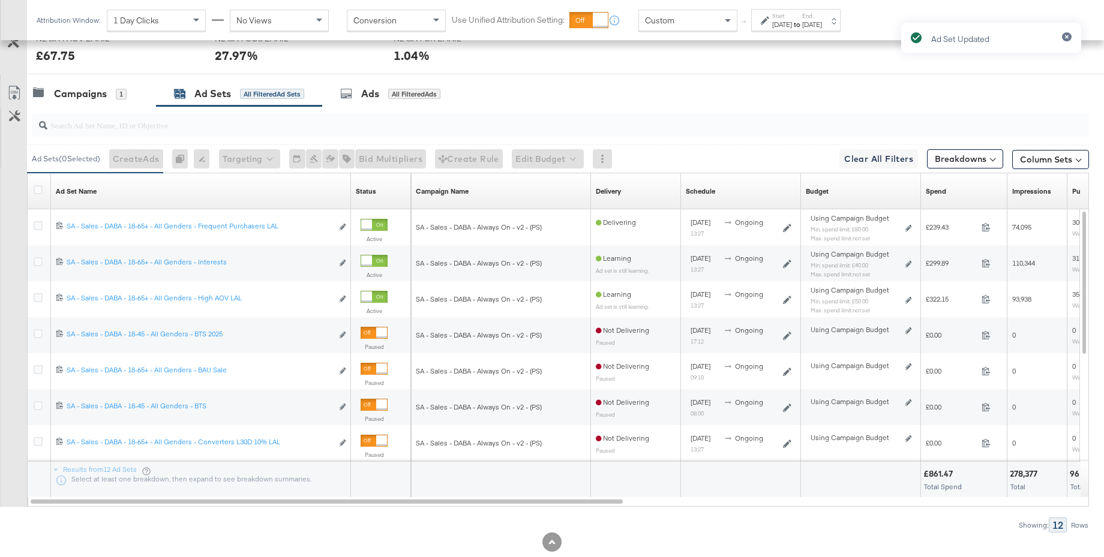
click at [909, 299] on div "Ad Set Updated" at bounding box center [991, 257] width 204 height 492
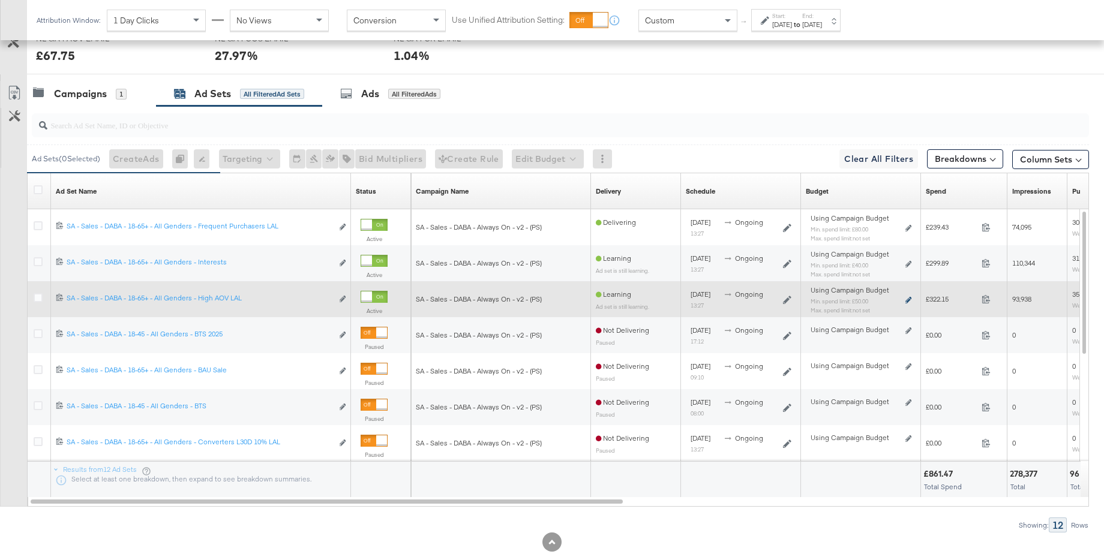
click at [908, 300] on icon at bounding box center [908, 300] width 6 height 7
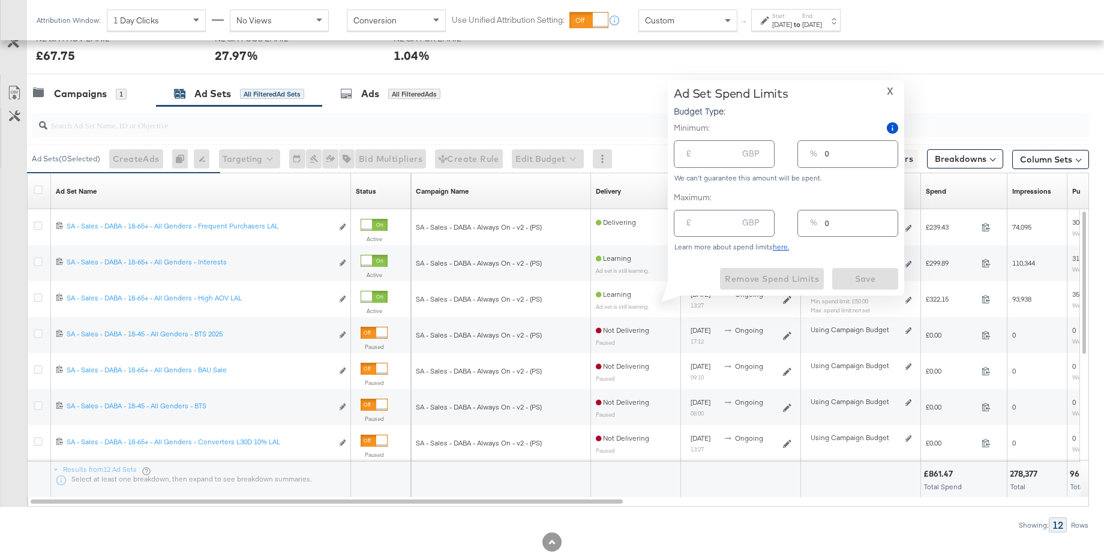
type input "50.00"
type input "25"
drag, startPoint x: 705, startPoint y: 154, endPoint x: 663, endPoint y: 154, distance: 41.4
click at [663, 154] on div "Ad Set Spend Limits Budget Type: Daily X Minimum: £ 50.00 GBP % 25 We can't gua…" at bounding box center [781, 187] width 245 height 215
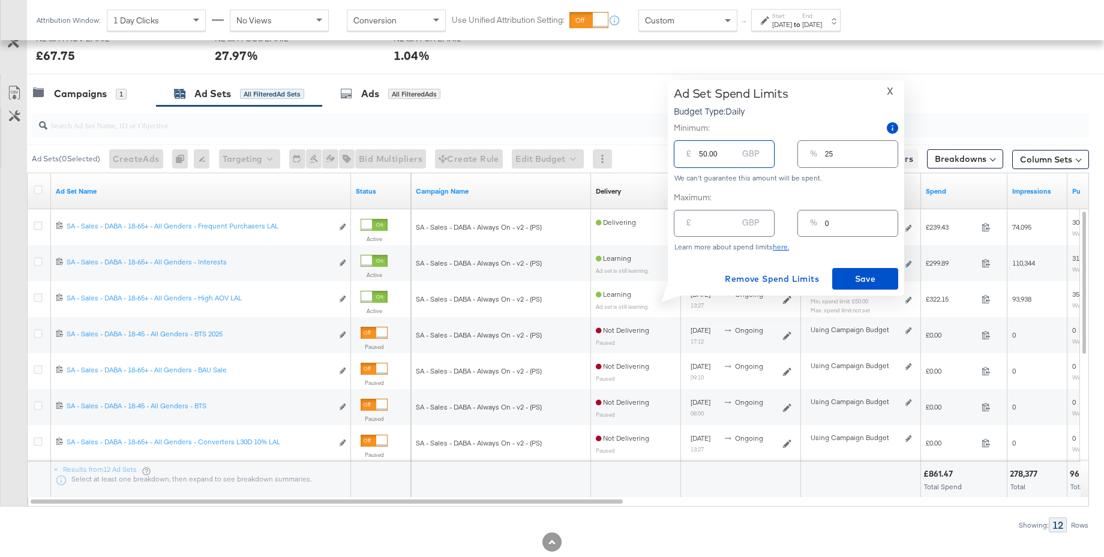
type input "4"
type input "2"
type input "40"
type input "20"
type input "40.00"
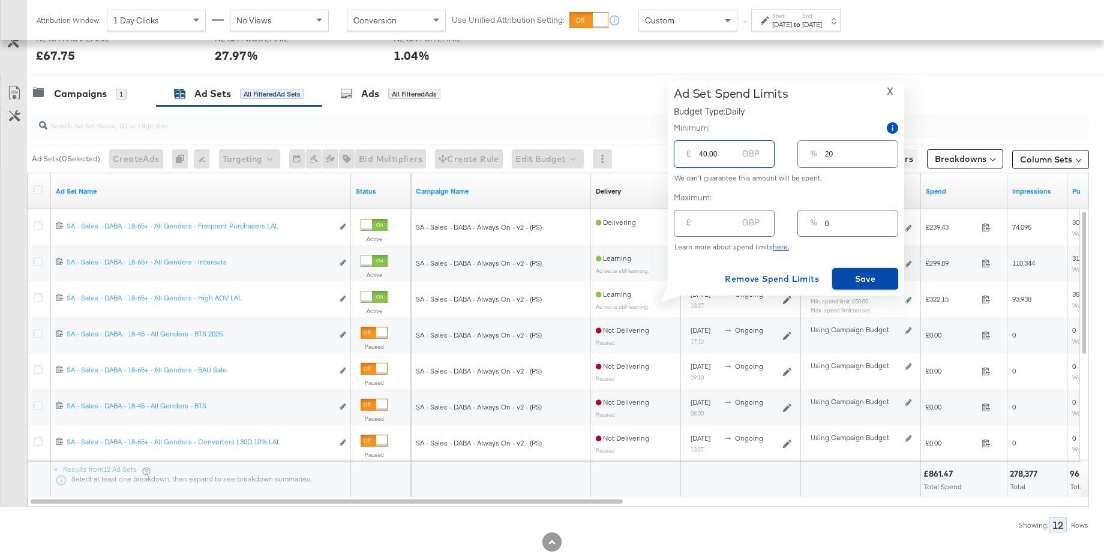
click at [865, 284] on span "Save" at bounding box center [865, 279] width 56 height 15
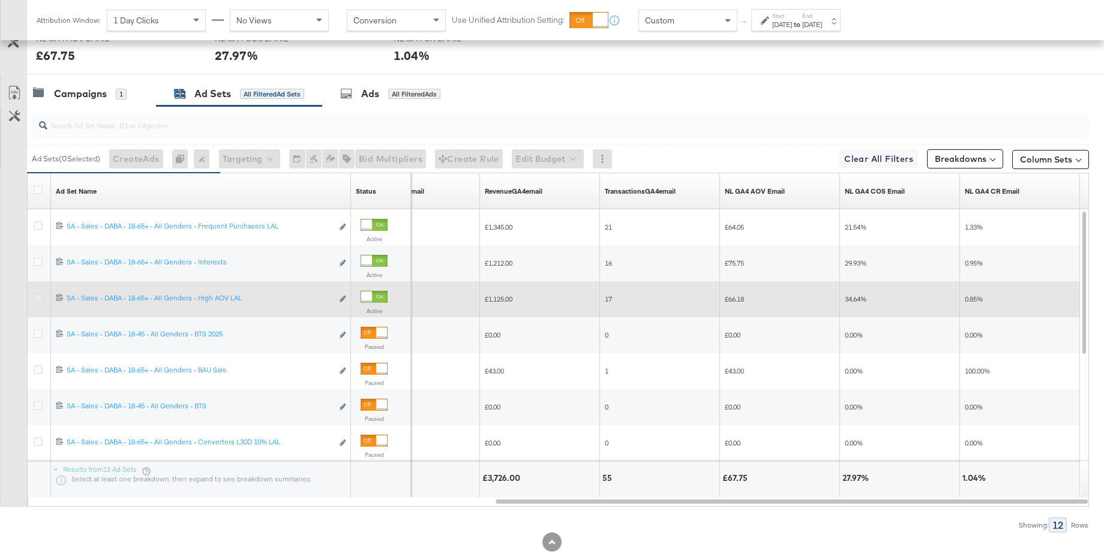
click at [40, 298] on icon at bounding box center [38, 297] width 9 height 9
click at [0, 0] on input "checkbox" at bounding box center [0, 0] width 0 height 0
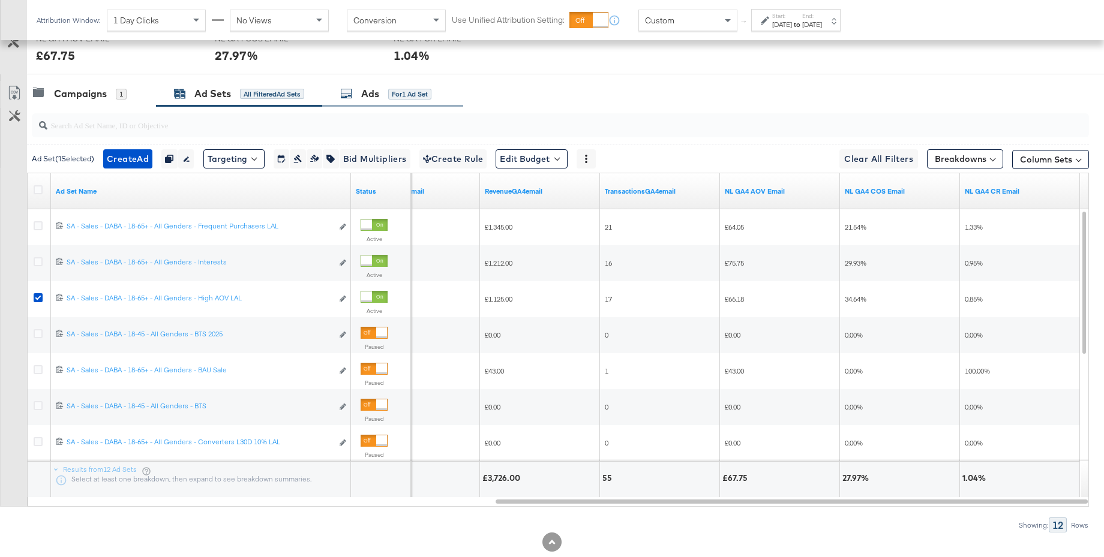
click at [366, 97] on div "Ads" at bounding box center [370, 94] width 18 height 14
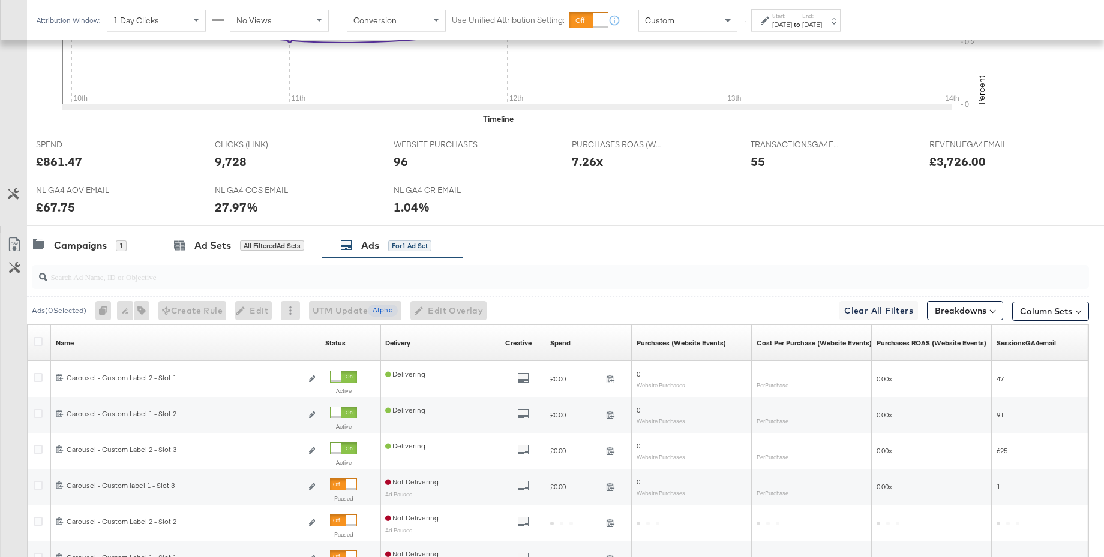
scroll to position [585, 0]
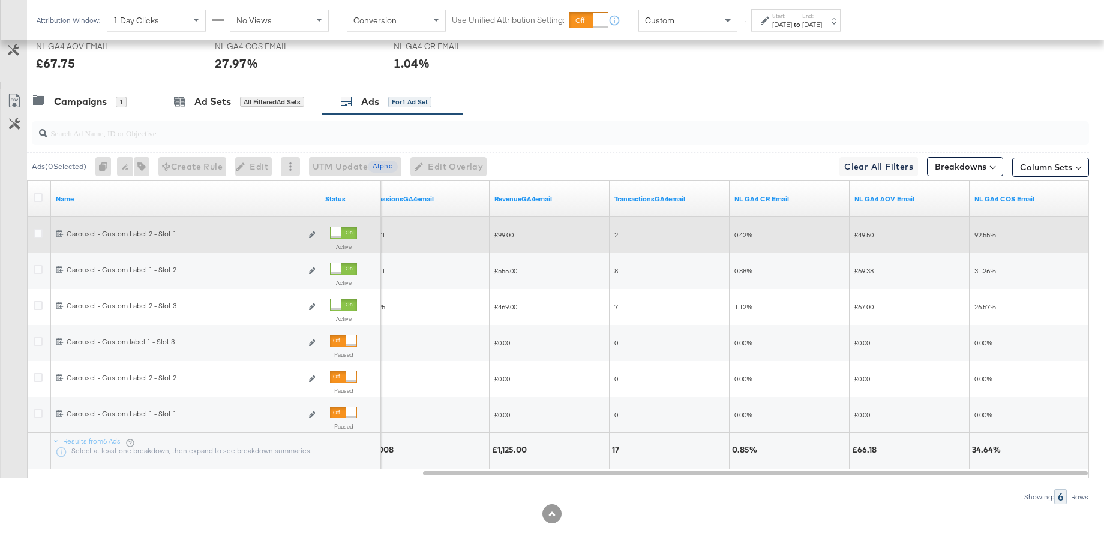
click at [341, 233] on div at bounding box center [336, 232] width 11 height 11
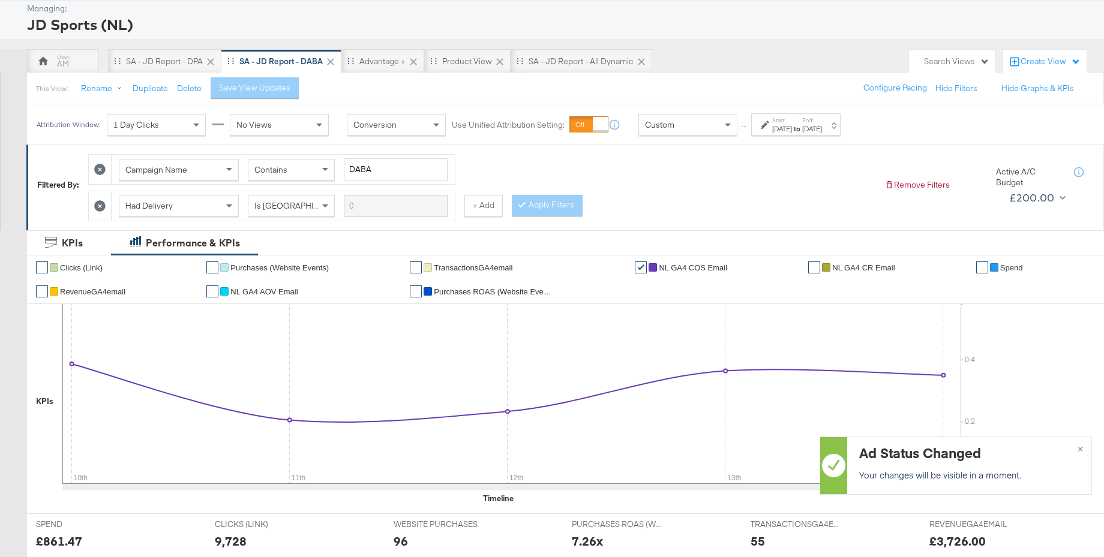
scroll to position [0, 0]
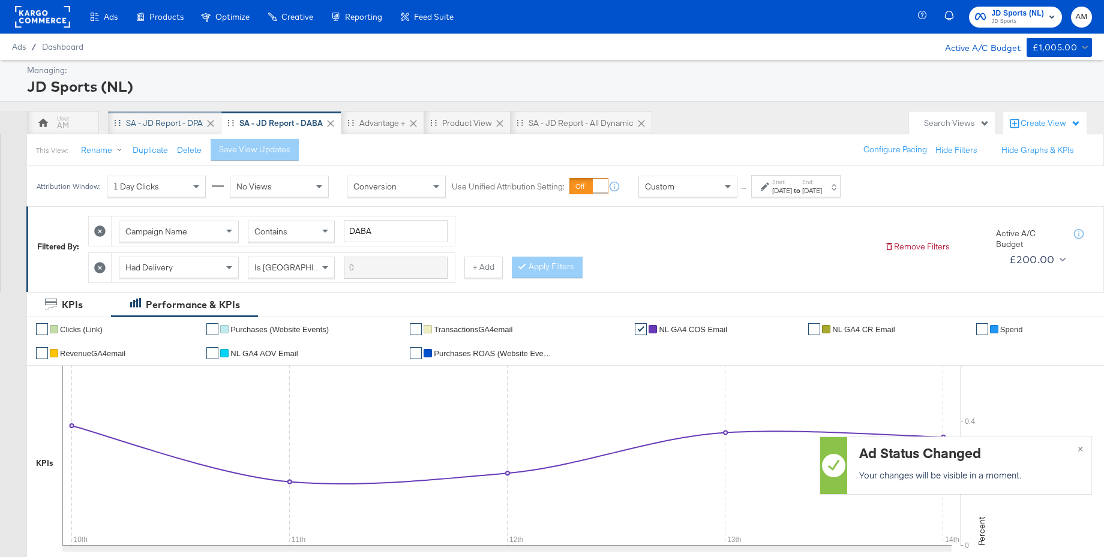
click at [134, 115] on div "SA - JD Report - DPA" at bounding box center [164, 123] width 113 height 24
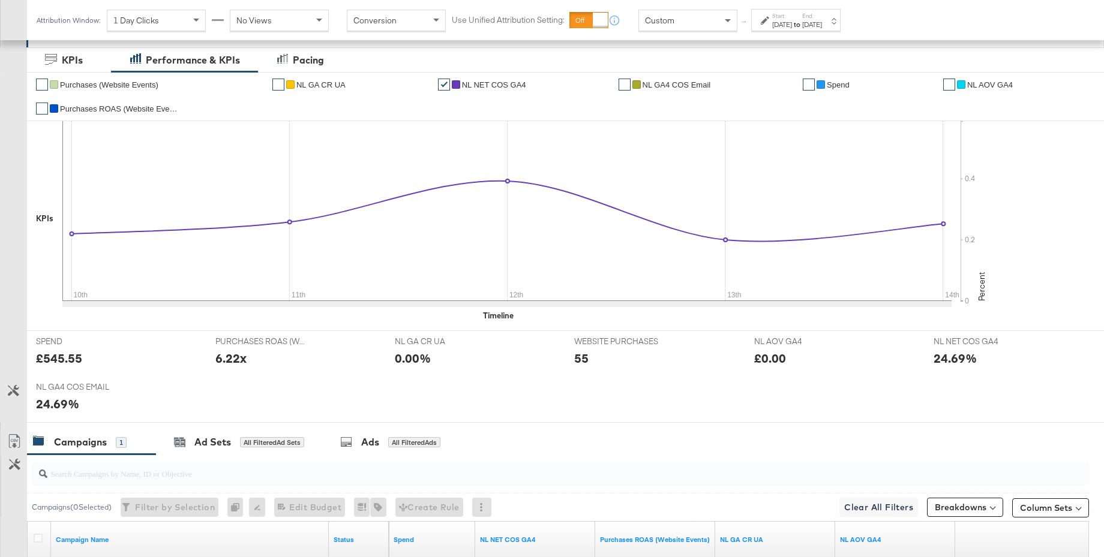
scroll to position [406, 0]
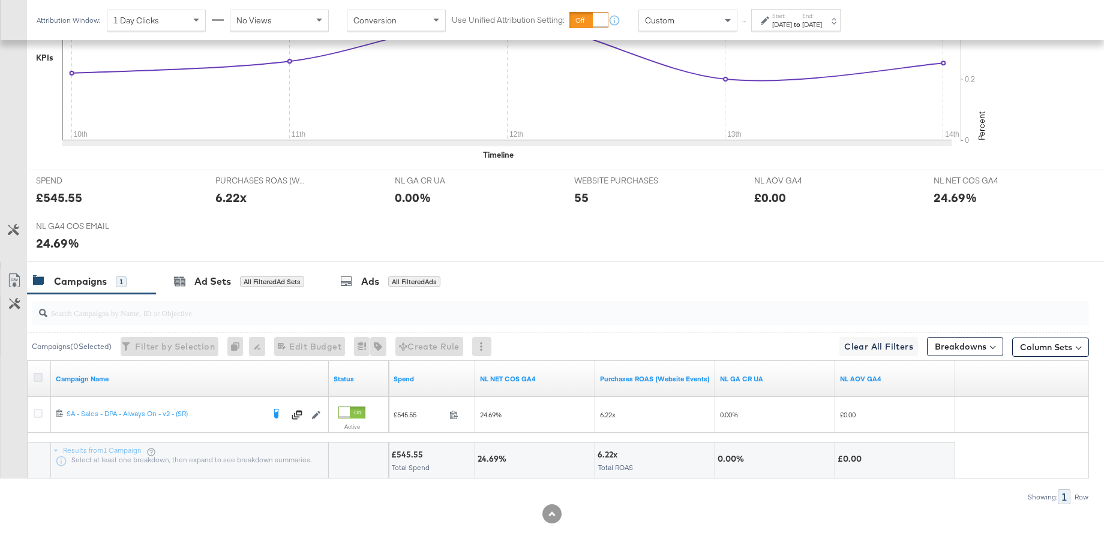
click at [38, 380] on icon at bounding box center [38, 377] width 9 height 9
click at [0, 0] on input "checkbox" at bounding box center [0, 0] width 0 height 0
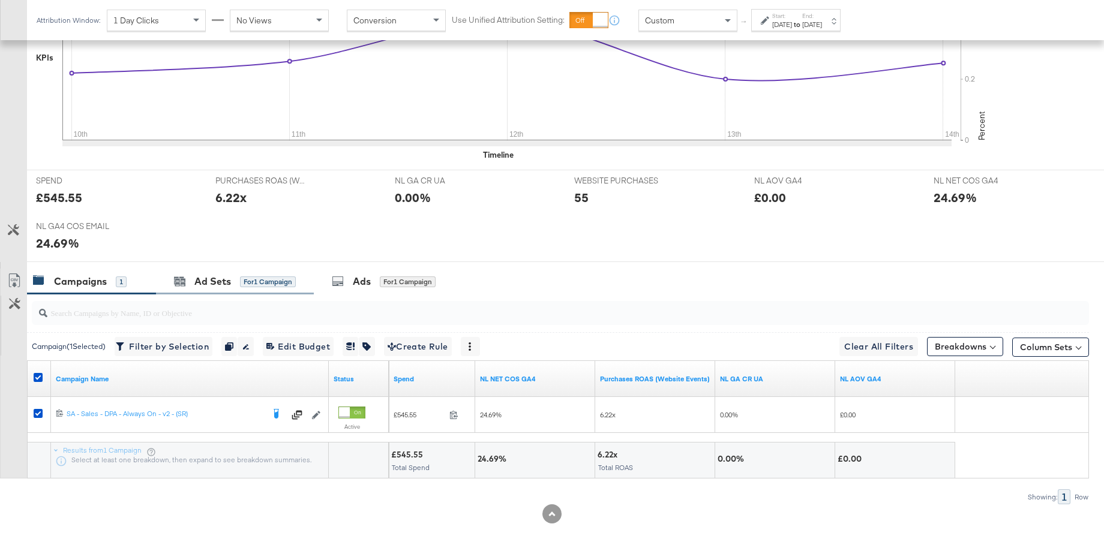
click at [191, 292] on div "Ad Sets for 1 Campaign" at bounding box center [235, 282] width 158 height 26
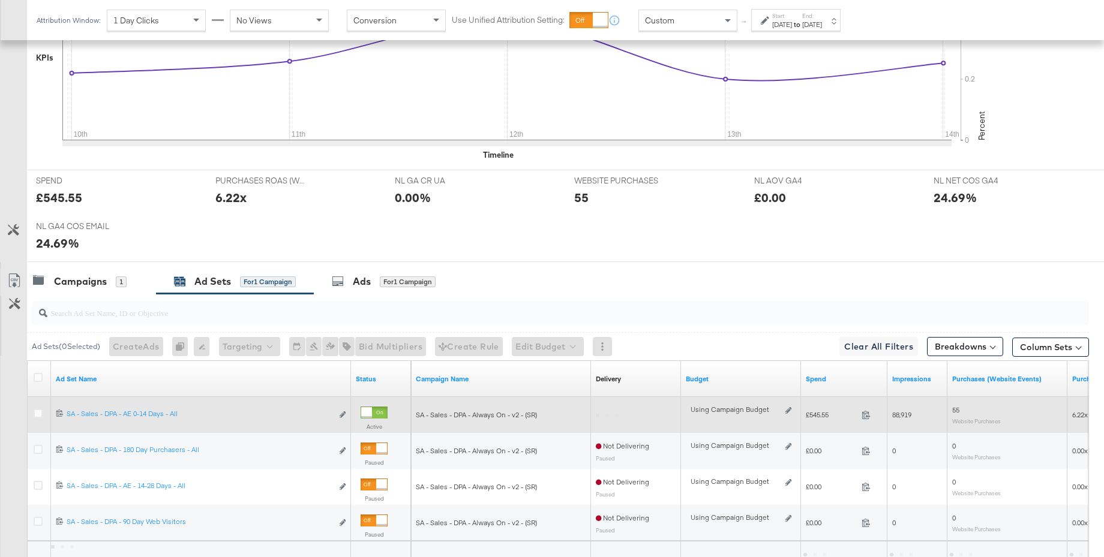
click at [43, 413] on div at bounding box center [40, 415] width 13 height 12
click at [35, 413] on icon at bounding box center [38, 413] width 9 height 9
click at [0, 0] on input "checkbox" at bounding box center [0, 0] width 0 height 0
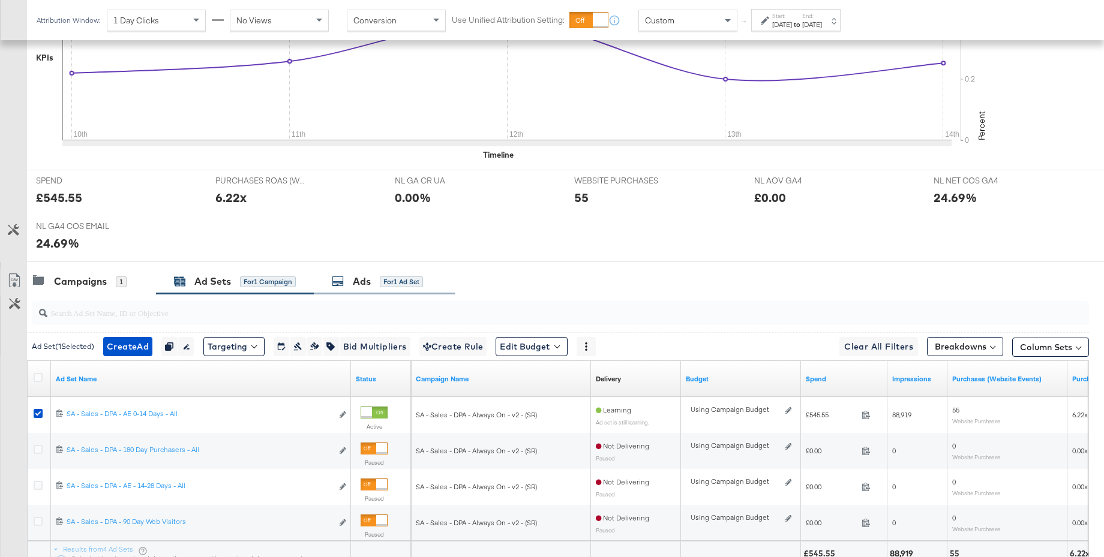
click at [363, 280] on div "Ads" at bounding box center [362, 282] width 18 height 14
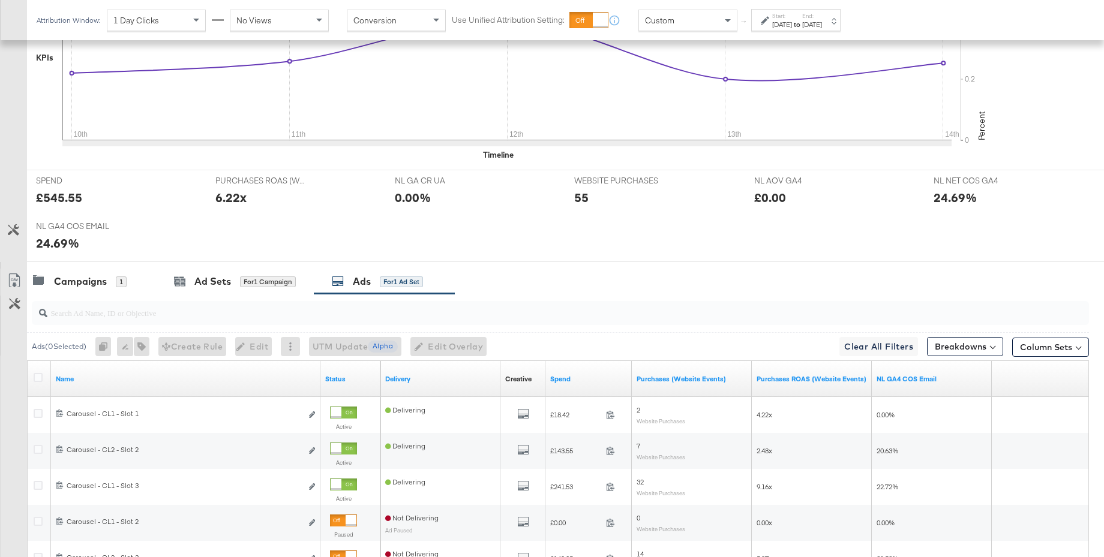
click at [802, 23] on strong "to" at bounding box center [797, 24] width 10 height 9
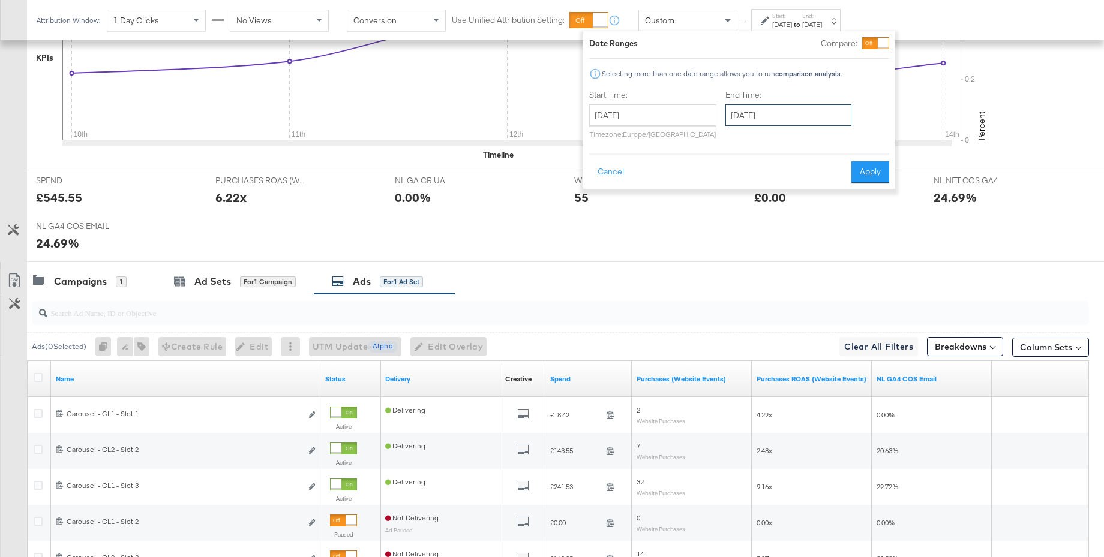
click at [775, 118] on input "[DATE]" at bounding box center [788, 115] width 126 height 22
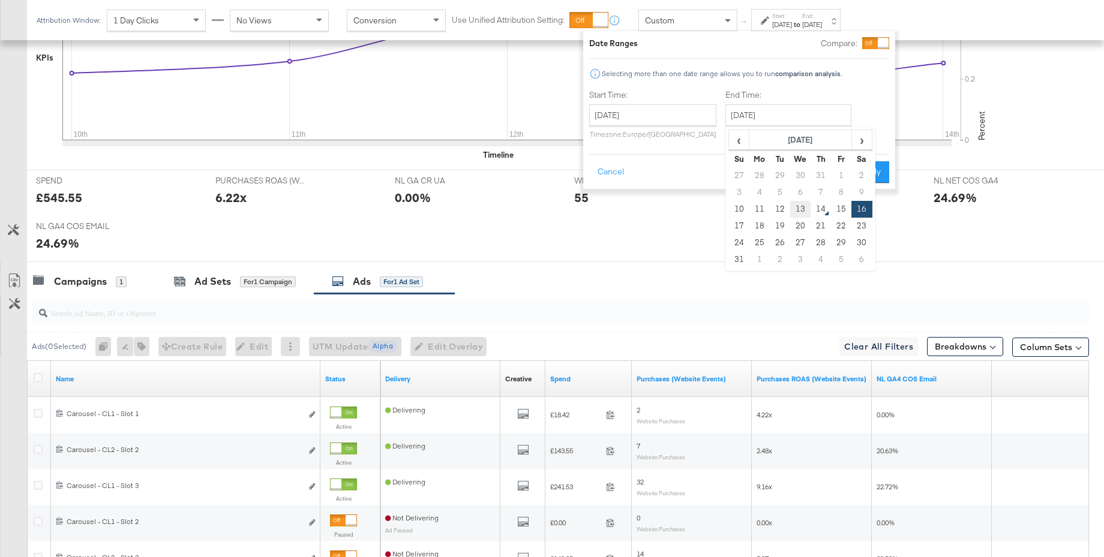
click at [794, 209] on td "13" at bounding box center [800, 209] width 20 height 17
type input "[DATE]"
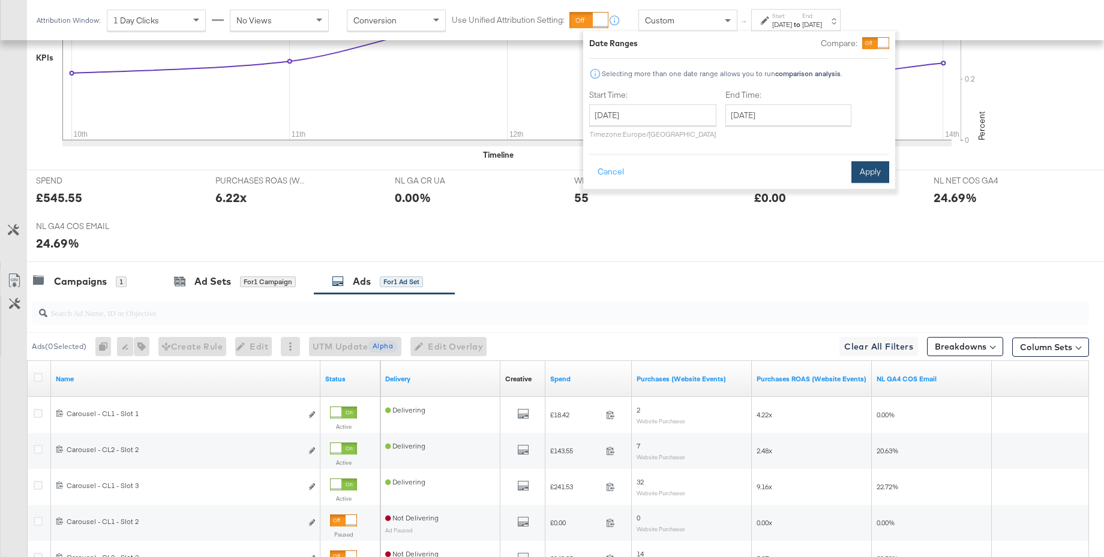
click at [874, 172] on button "Apply" at bounding box center [870, 172] width 38 height 22
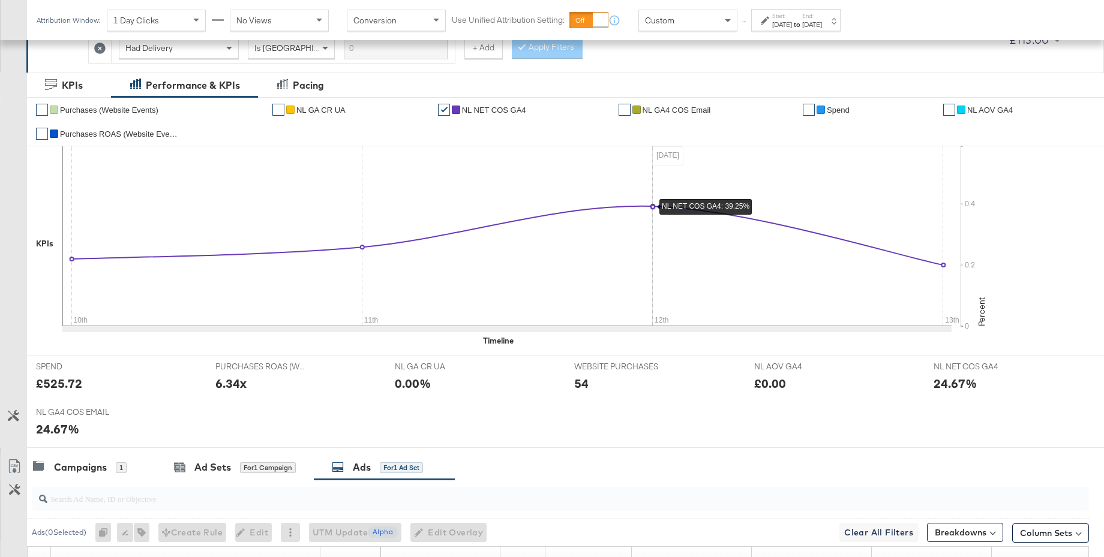
scroll to position [0, 0]
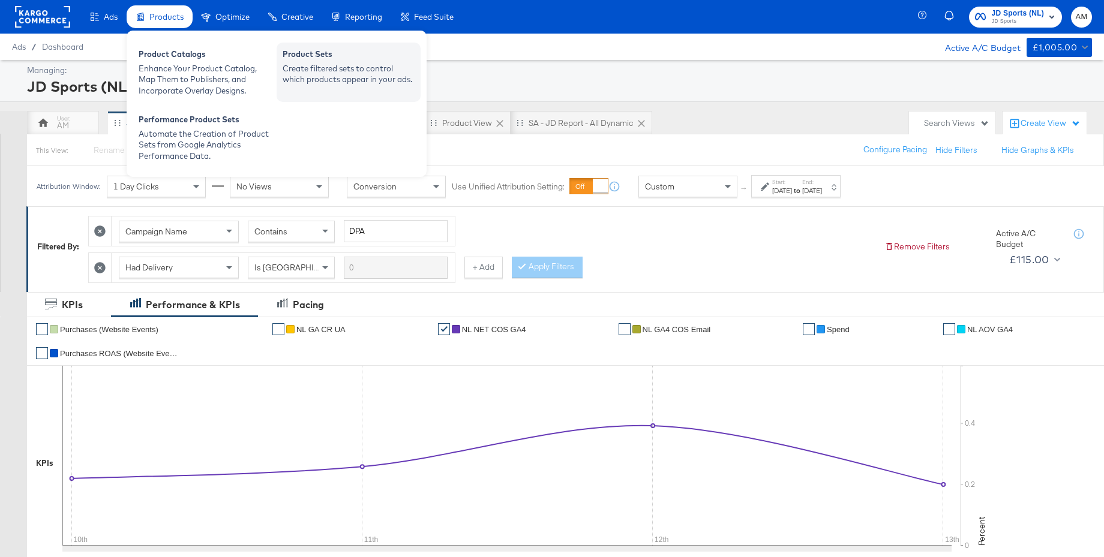
click at [304, 67] on div "Create filtered sets to control which products appear in your ads." at bounding box center [349, 74] width 132 height 22
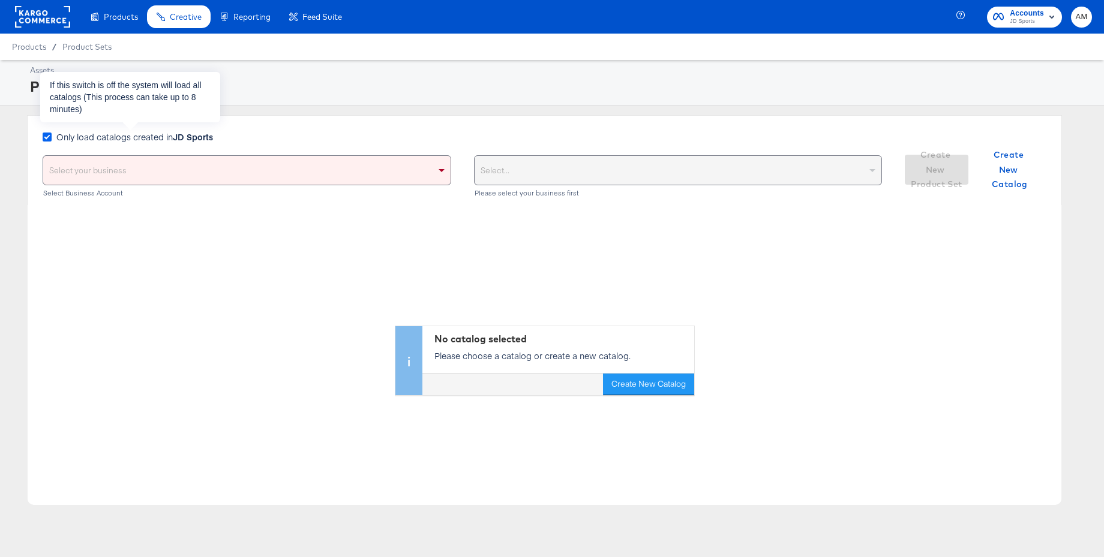
click at [49, 135] on icon at bounding box center [47, 137] width 9 height 9
click at [0, 0] on input "Only load catalogs created in JD Sports" at bounding box center [0, 0] width 0 height 0
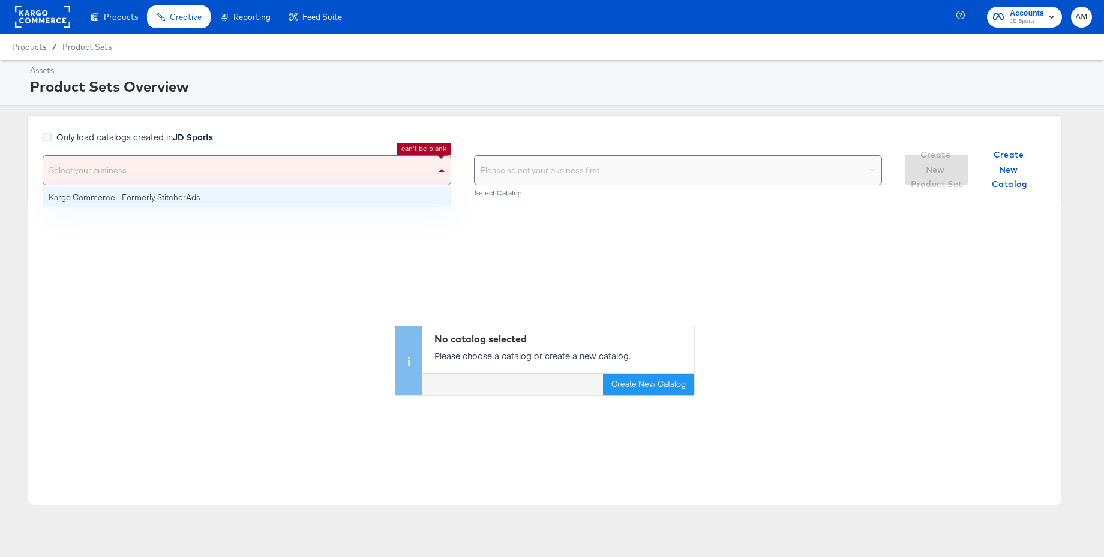
click at [72, 170] on div "Select your business" at bounding box center [246, 170] width 407 height 29
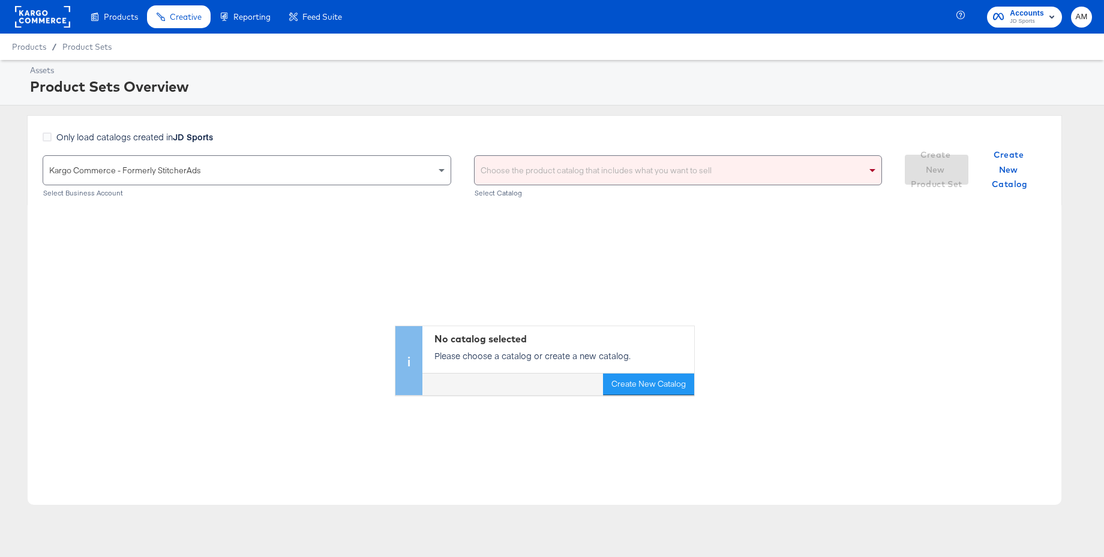
drag, startPoint x: 71, startPoint y: 196, endPoint x: 564, endPoint y: 167, distance: 493.3
click at [594, 167] on div "Choose the product catalog that includes what you want to sell" at bounding box center [678, 170] width 407 height 29
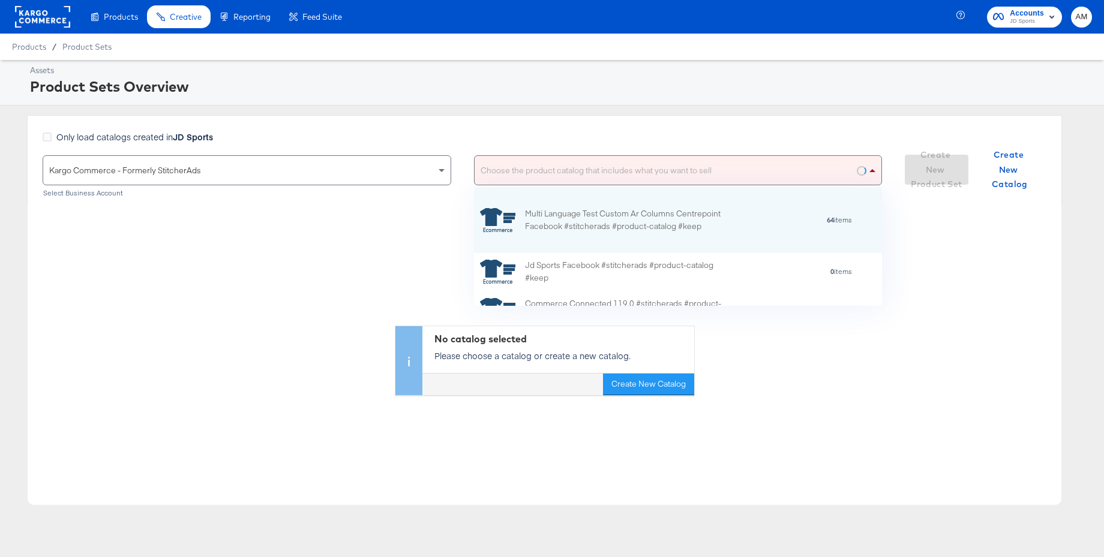
scroll to position [119, 408]
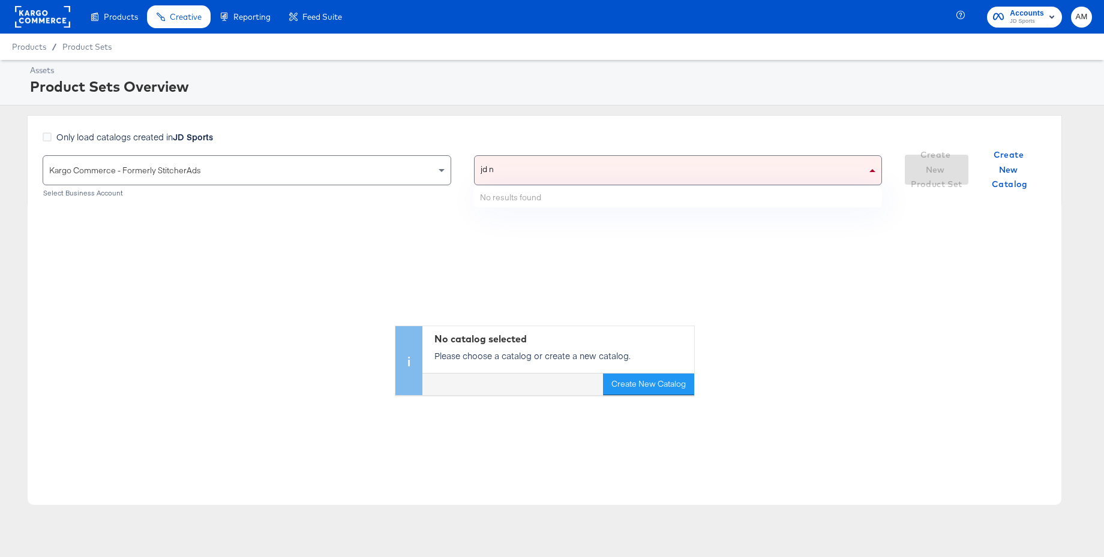
type input "jd nl"
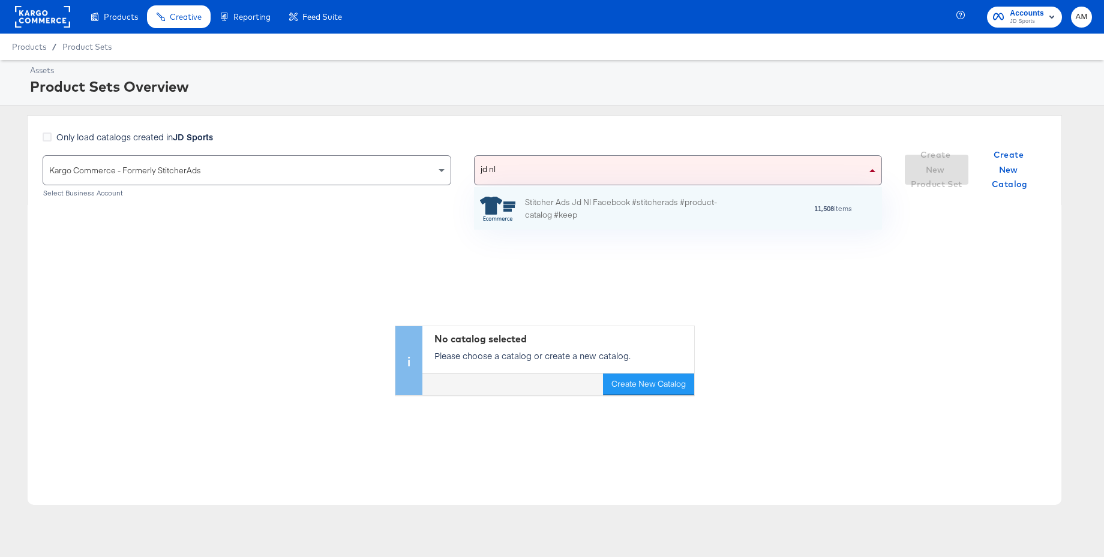
scroll to position [43, 408]
click at [591, 207] on div "Stitcher Ads Jd Nl Facebook #stitcherads #product-catalog #keep" at bounding box center [630, 208] width 210 height 25
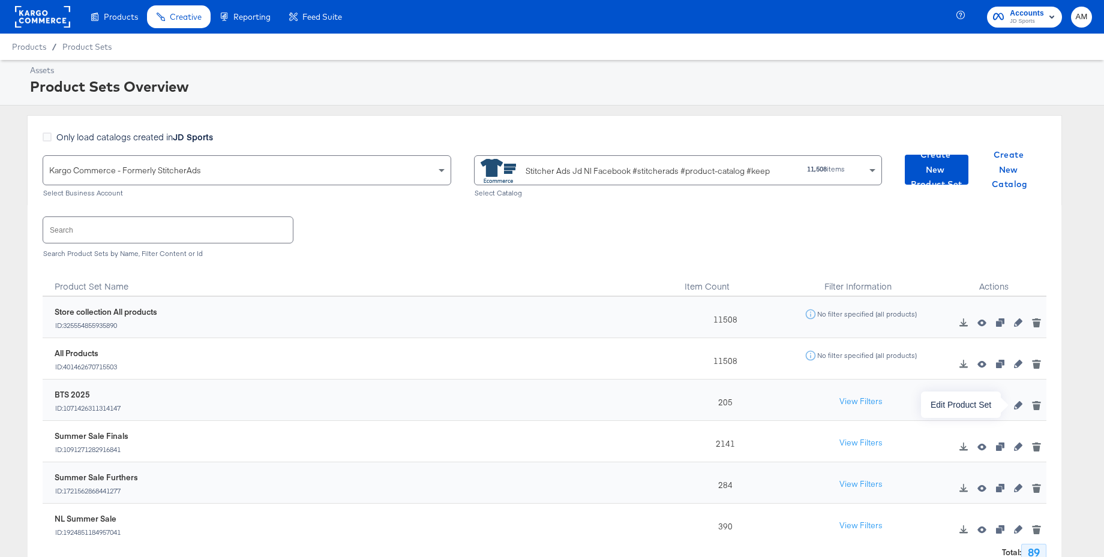
click at [1022, 403] on icon "button" at bounding box center [1018, 405] width 8 height 8
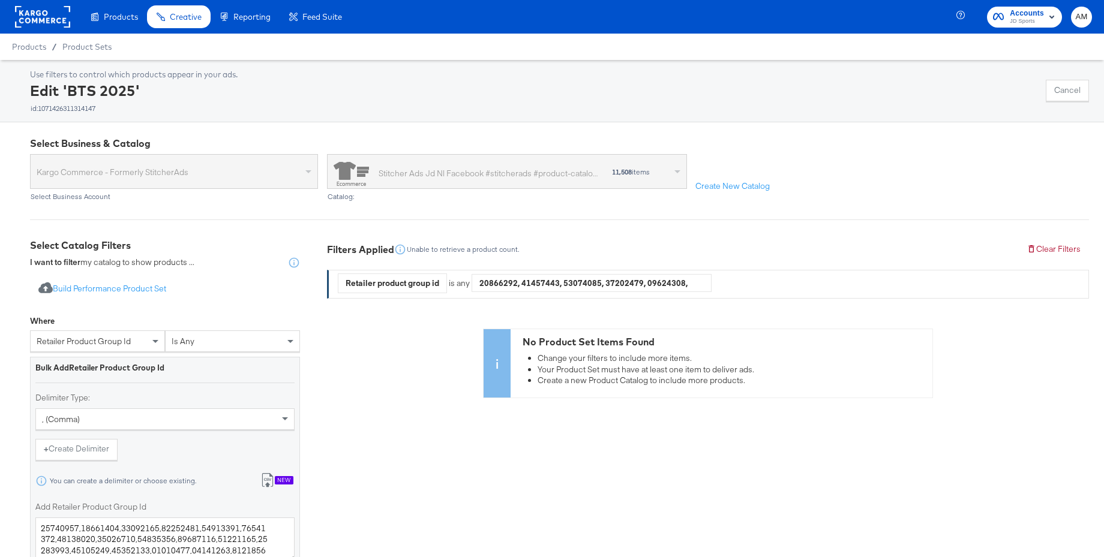
scroll to position [143, 0]
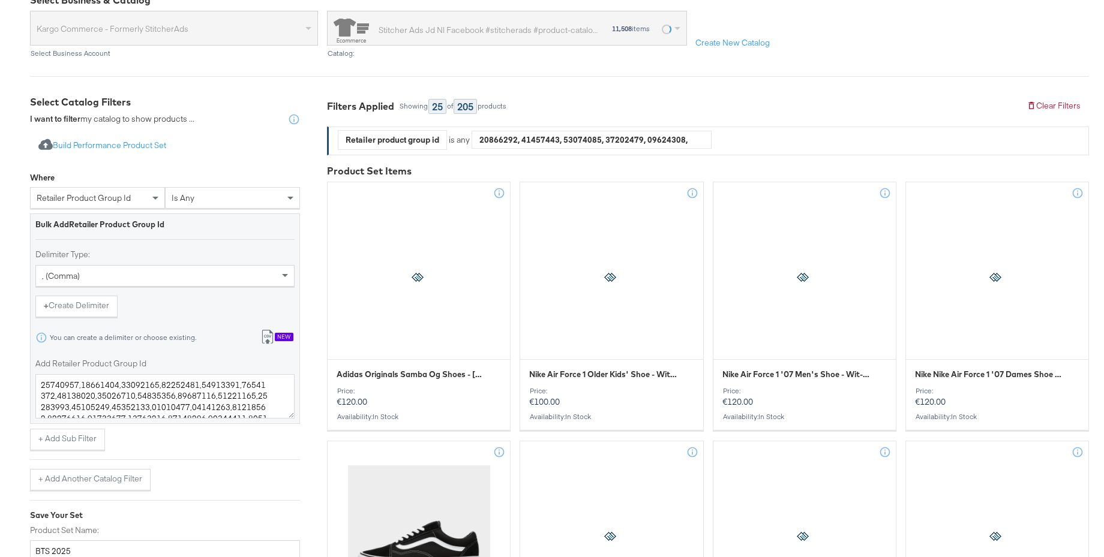
click at [279, 335] on div "New" at bounding box center [284, 337] width 19 height 8
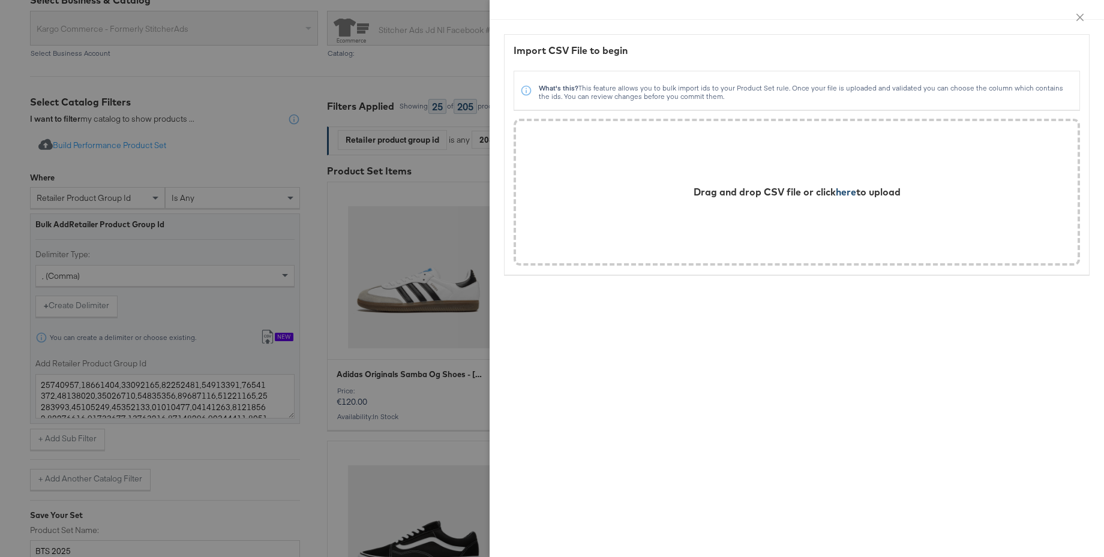
click at [846, 194] on span "here" at bounding box center [846, 192] width 20 height 12
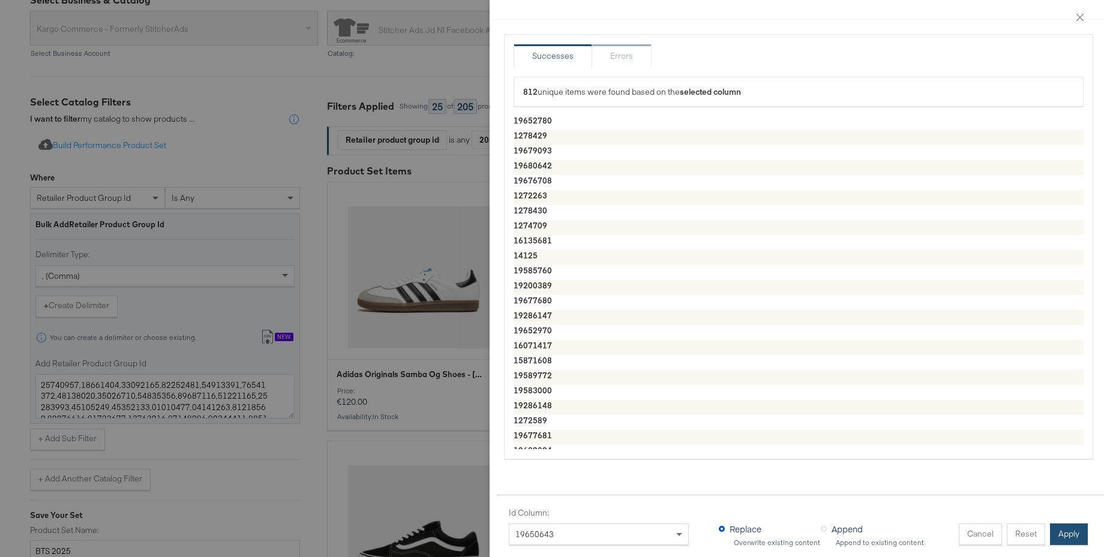
click at [1062, 534] on button "Apply" at bounding box center [1069, 535] width 38 height 22
type textarea "19652780,1278429,19679093,19680642,19676708,1272263,1278430,1274709,16135681,14…"
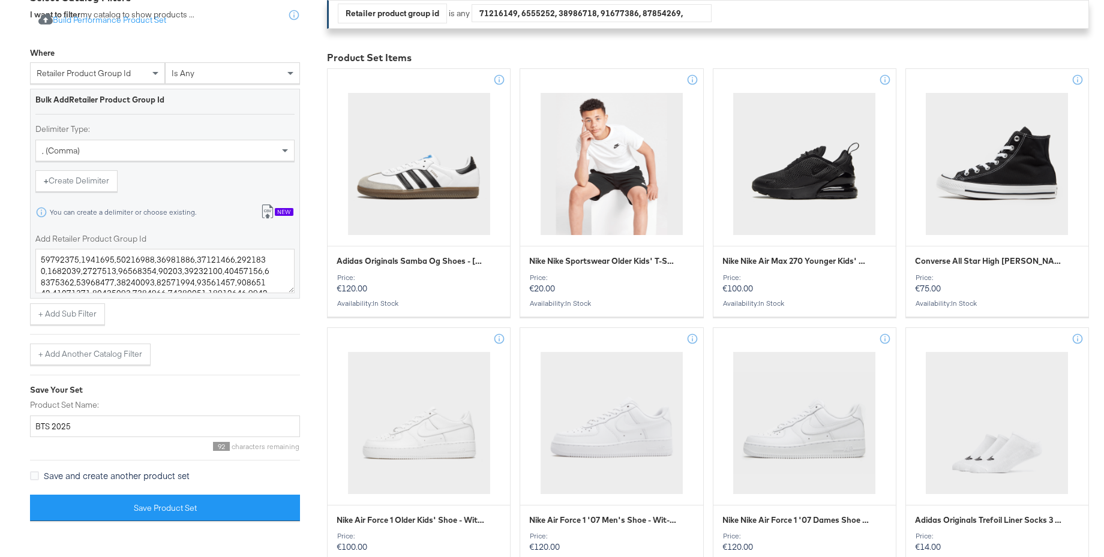
scroll to position [288, 0]
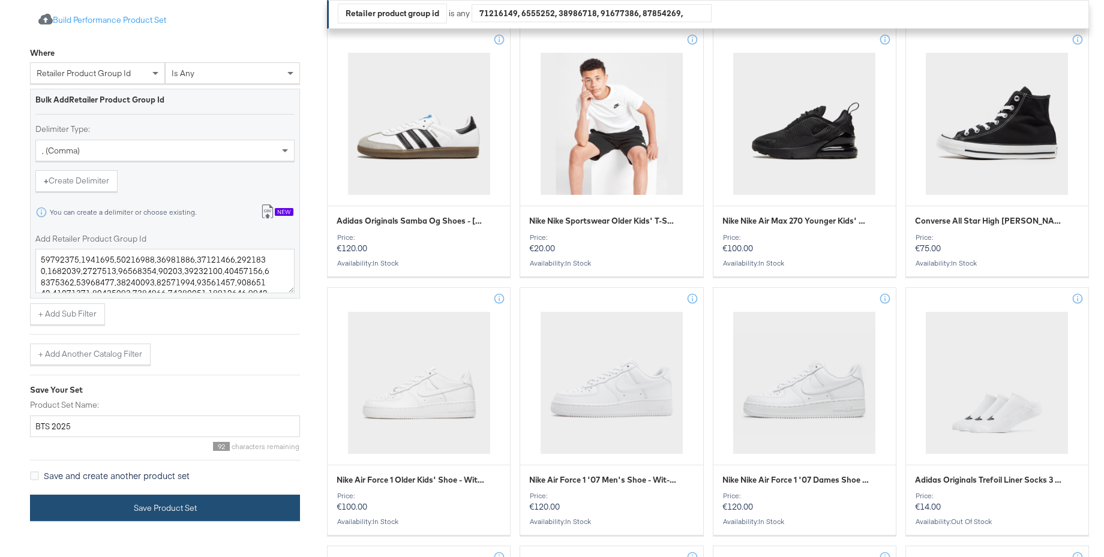
click at [161, 510] on button "Save Product Set" at bounding box center [165, 508] width 270 height 27
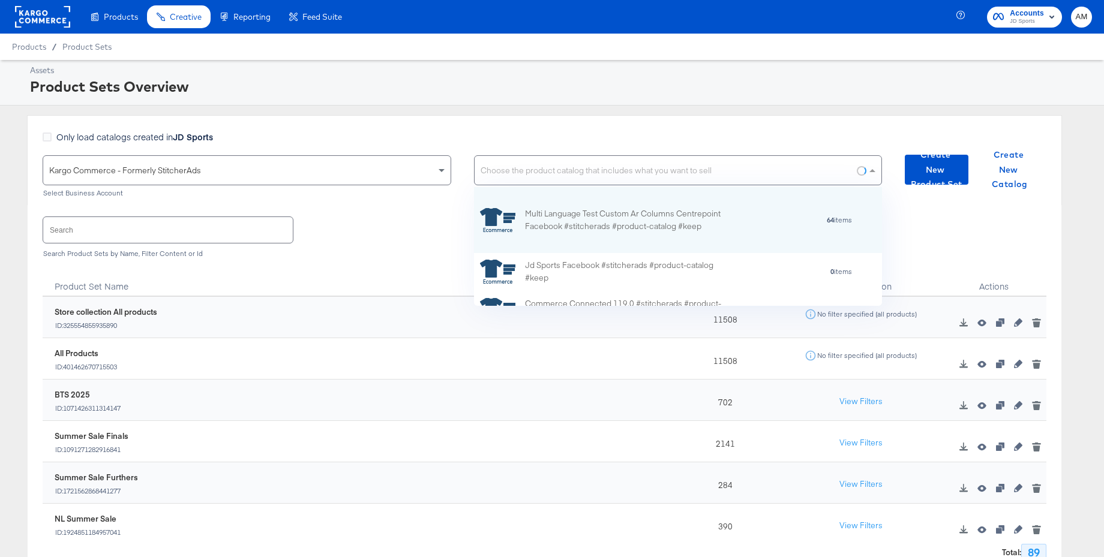
click at [707, 166] on div "Choose the product catalog that includes what you want to sell" at bounding box center [678, 170] width 407 height 29
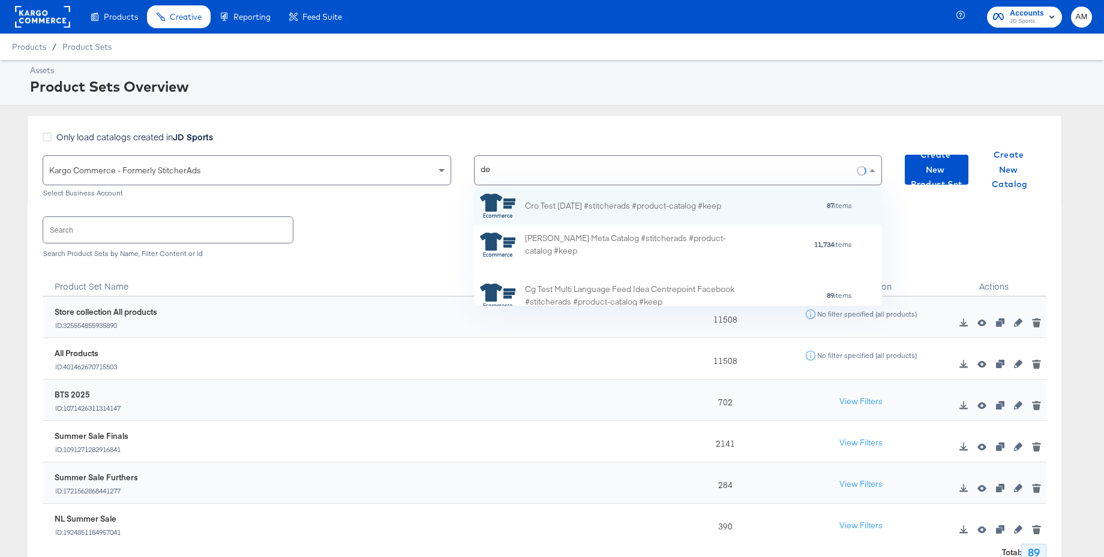
type input "de"
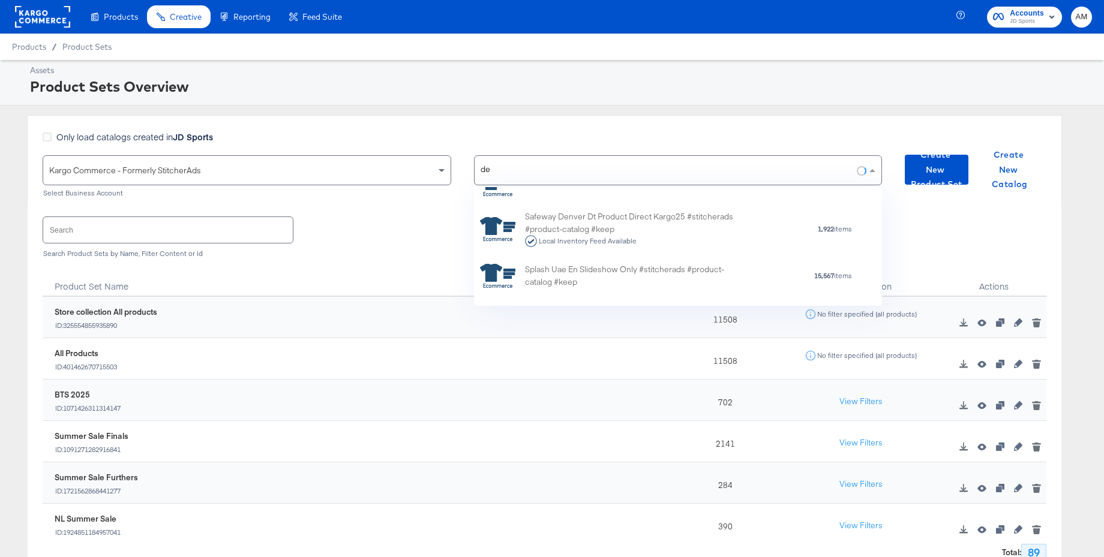
scroll to position [495, 0]
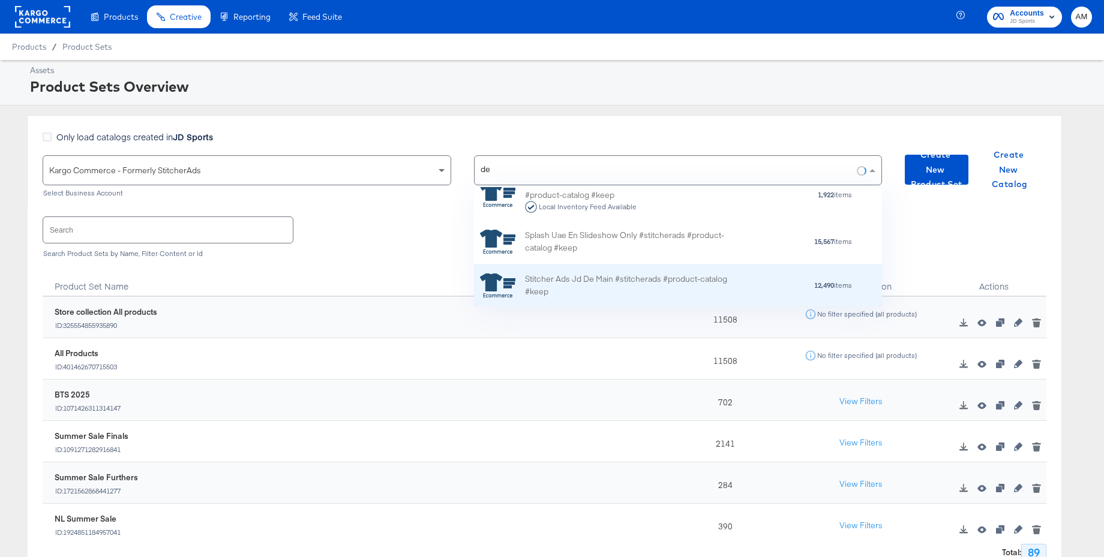
click at [591, 287] on div "Stitcher Ads Jd De Main #stitcherads #product-catalog #keep" at bounding box center [630, 285] width 210 height 25
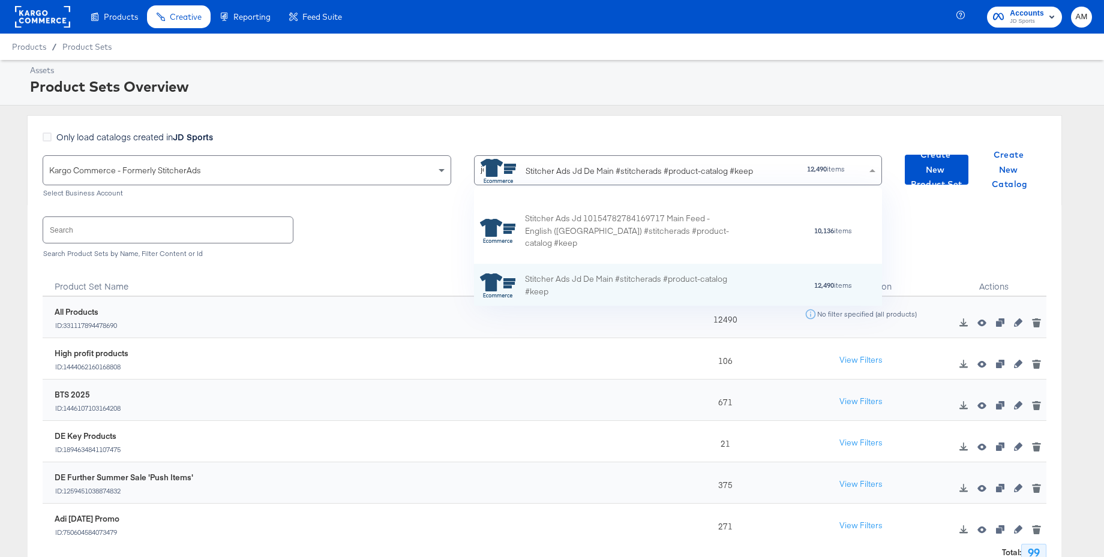
scroll to position [1062, 0]
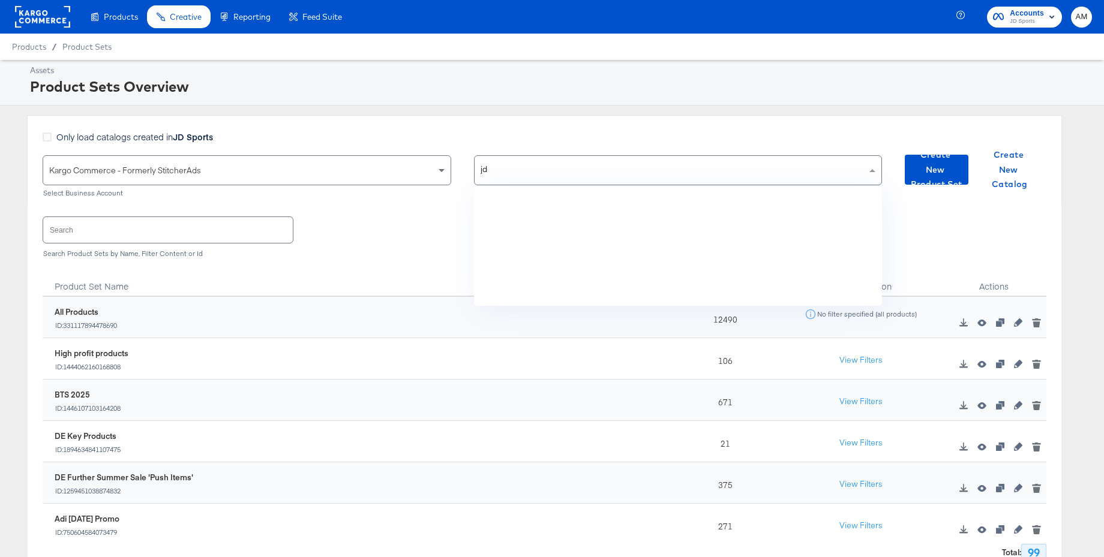
type input "jd"
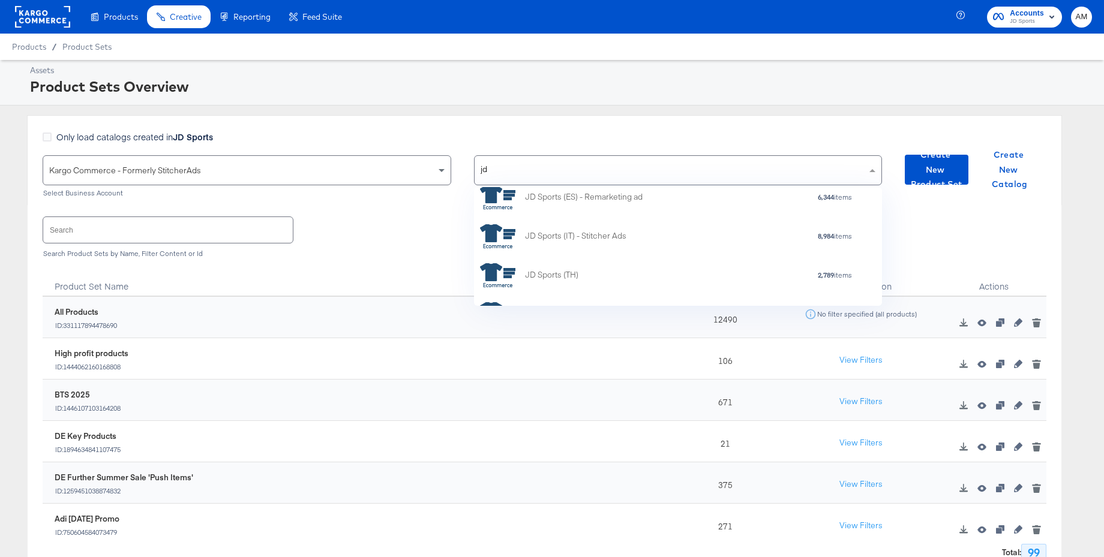
scroll to position [491, 0]
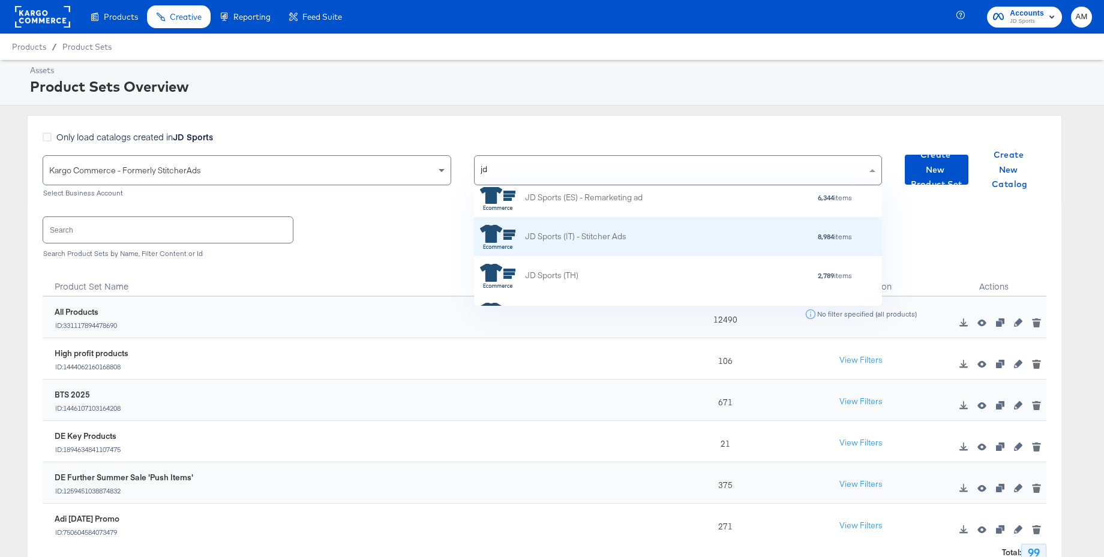
click at [596, 240] on div "JD Sports (IT) - Stitcher Ads" at bounding box center [575, 236] width 101 height 13
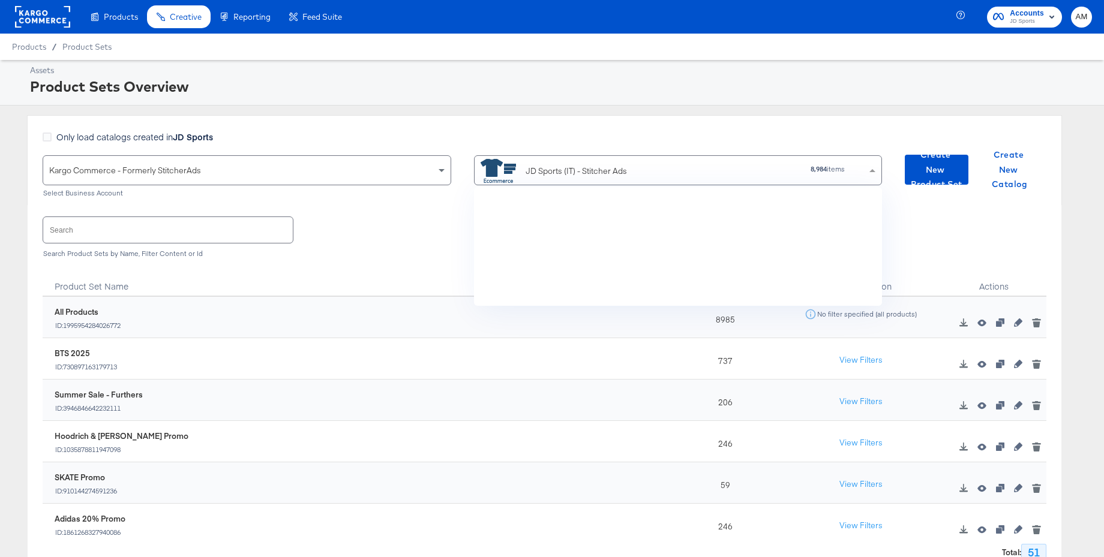
scroll to position [119, 408]
